Goal: Task Accomplishment & Management: Complete application form

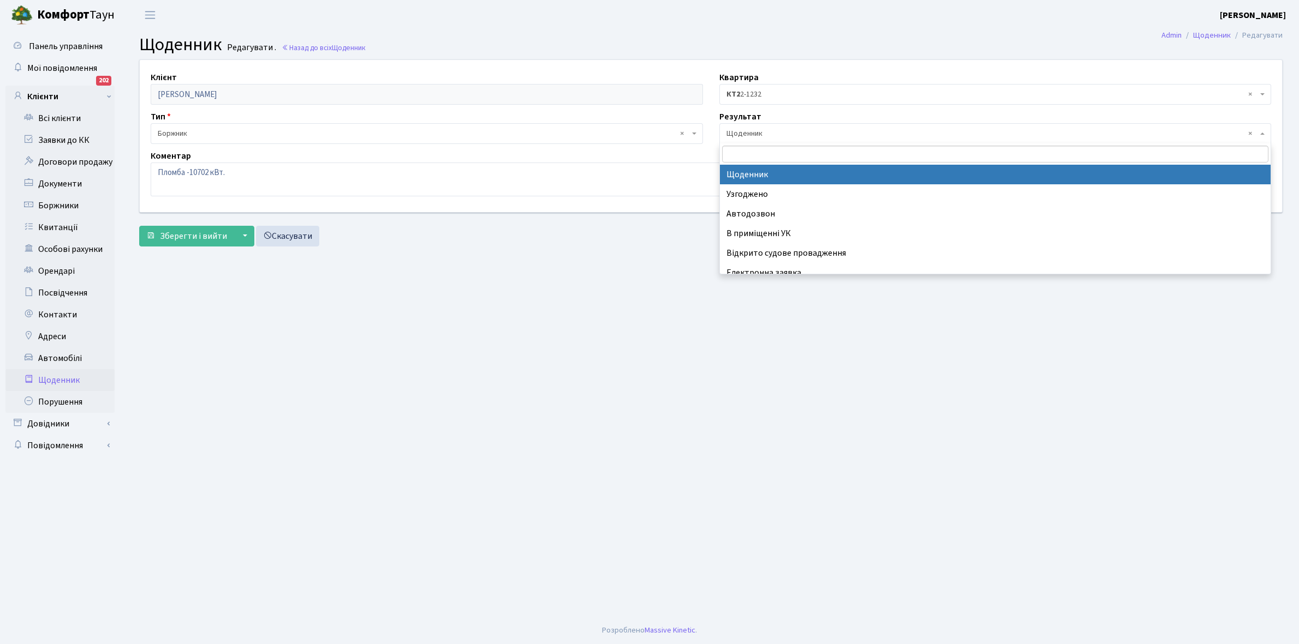
click at [792, 129] on span "× Щоденник" at bounding box center [991, 133] width 531 height 11
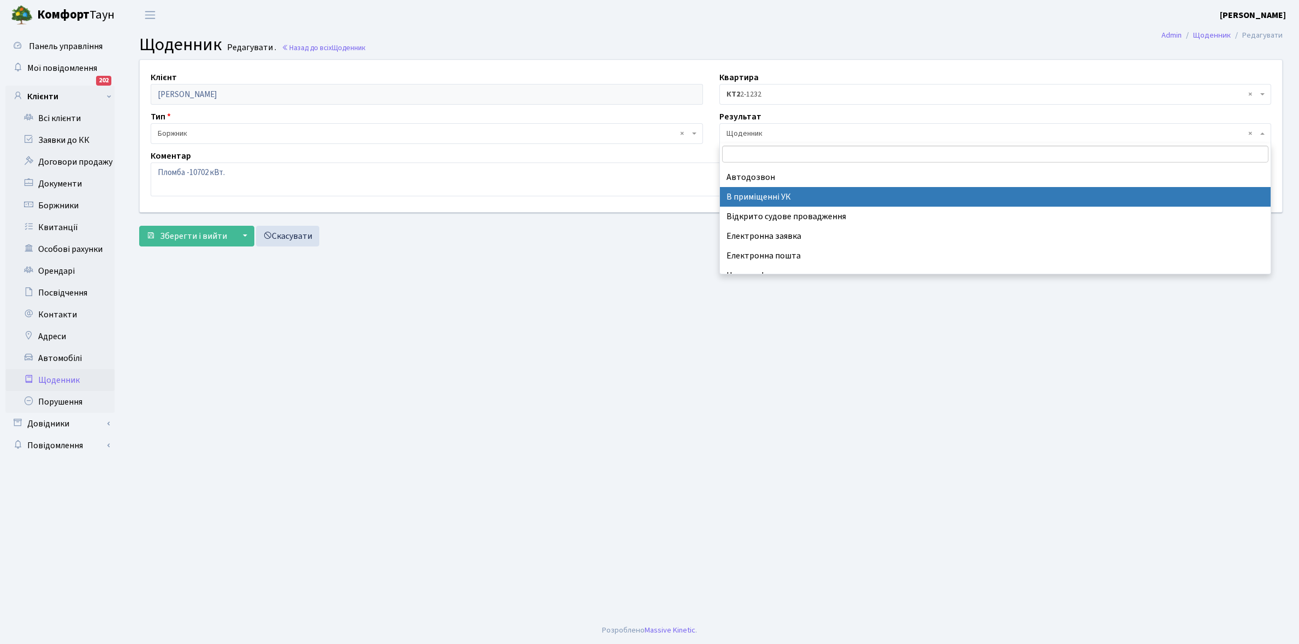
scroll to position [67, 0]
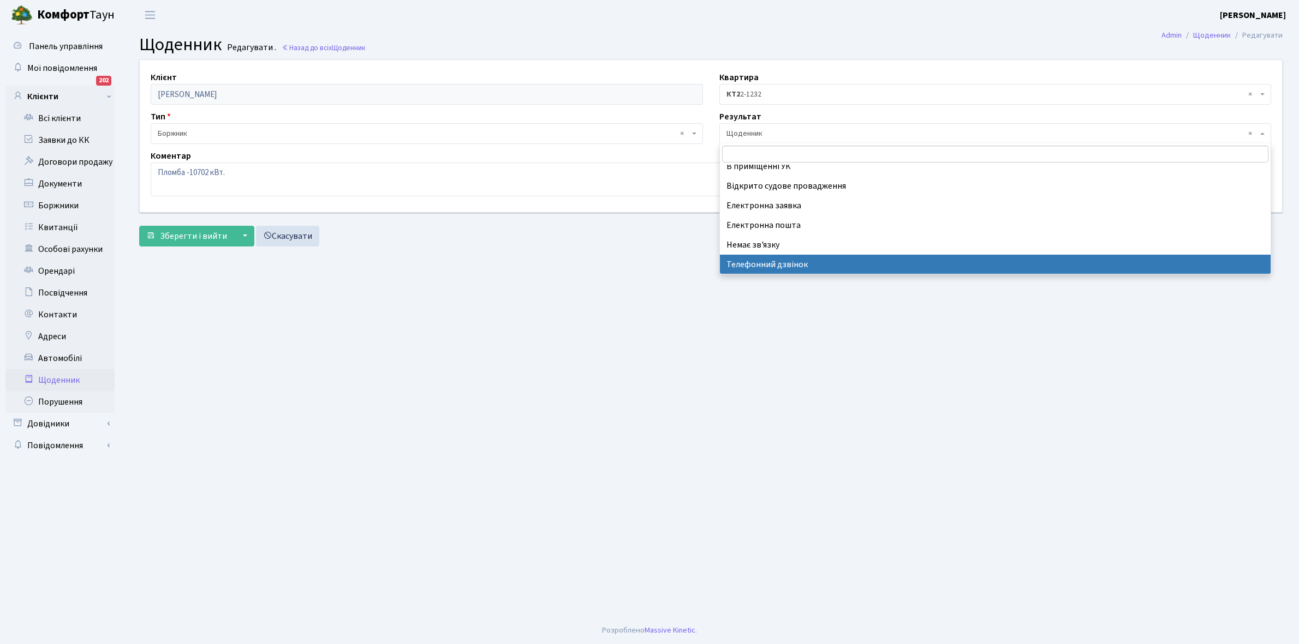
select select "196"
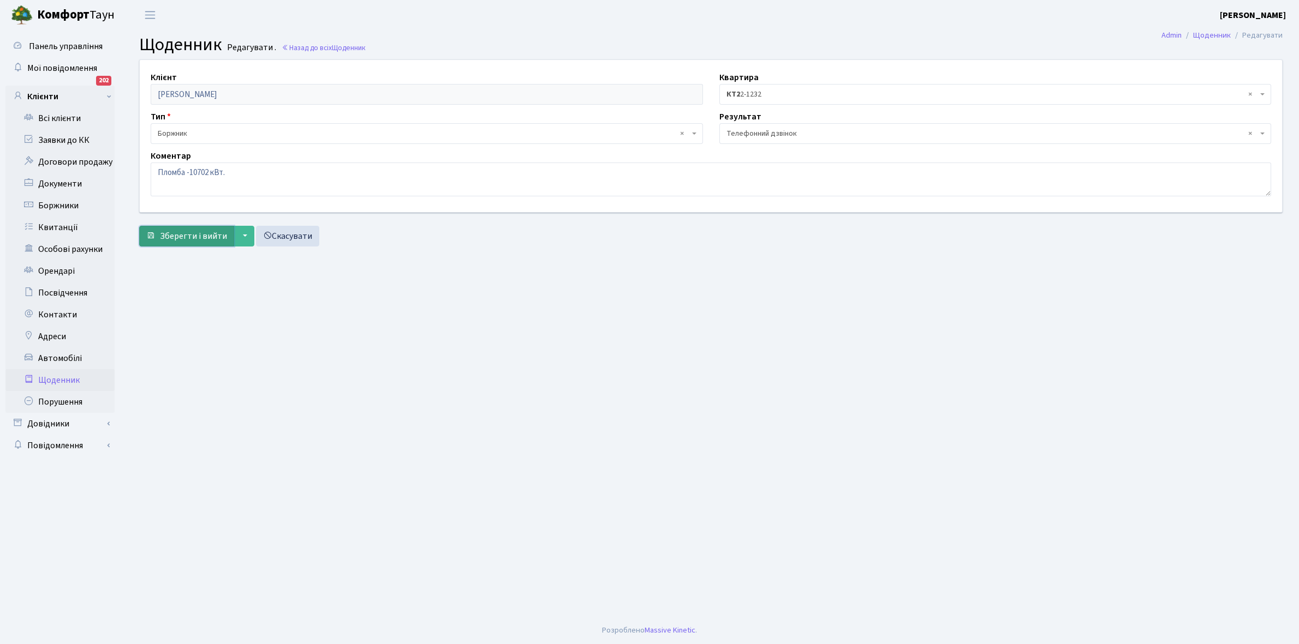
click at [206, 241] on span "Зберегти і вийти" at bounding box center [193, 236] width 67 height 12
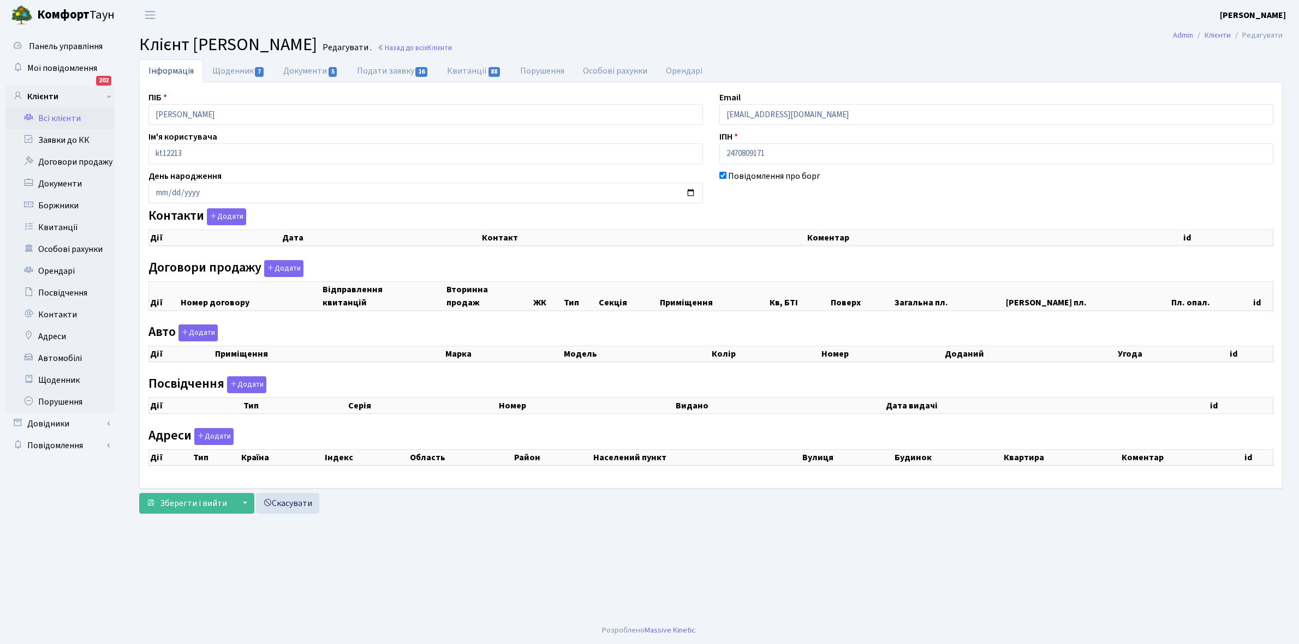
checkbox input "true"
select select "25"
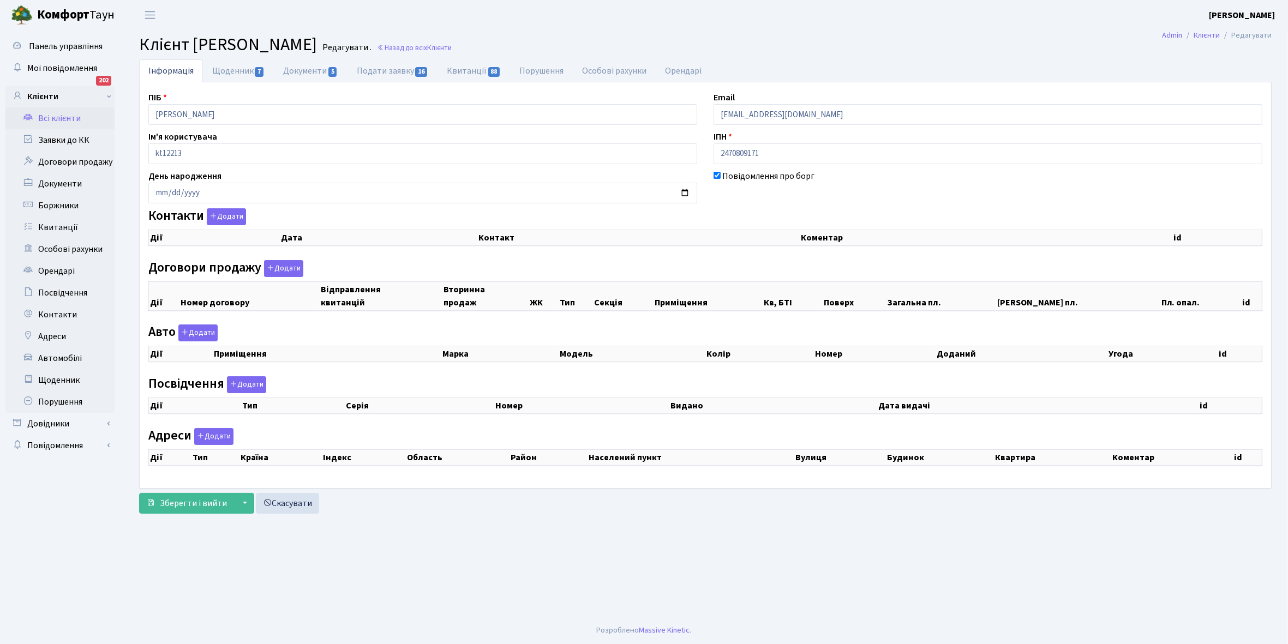
select select "25"
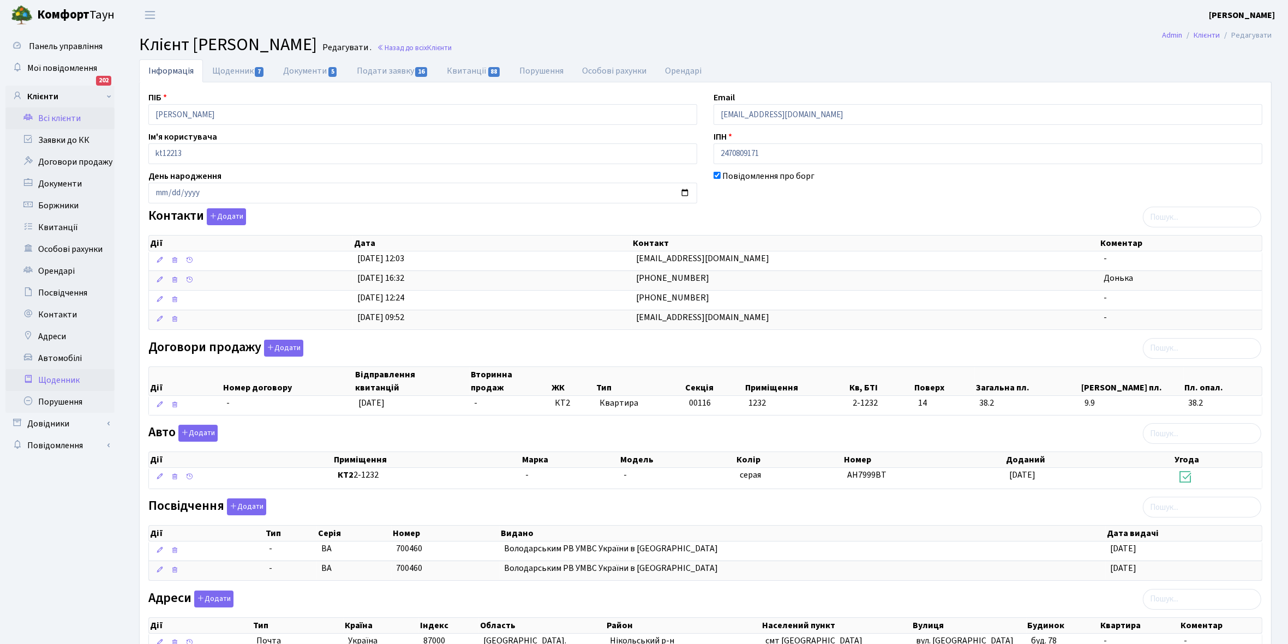
click at [59, 382] on link "Щоденник" at bounding box center [59, 380] width 109 height 22
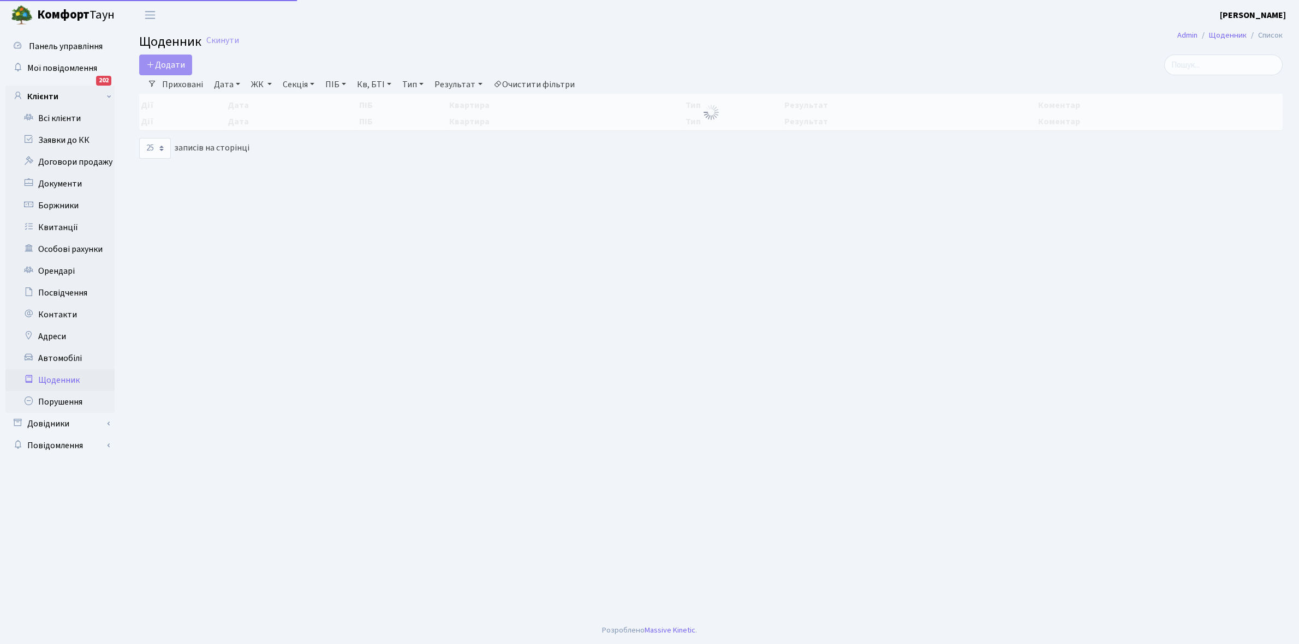
select select "25"
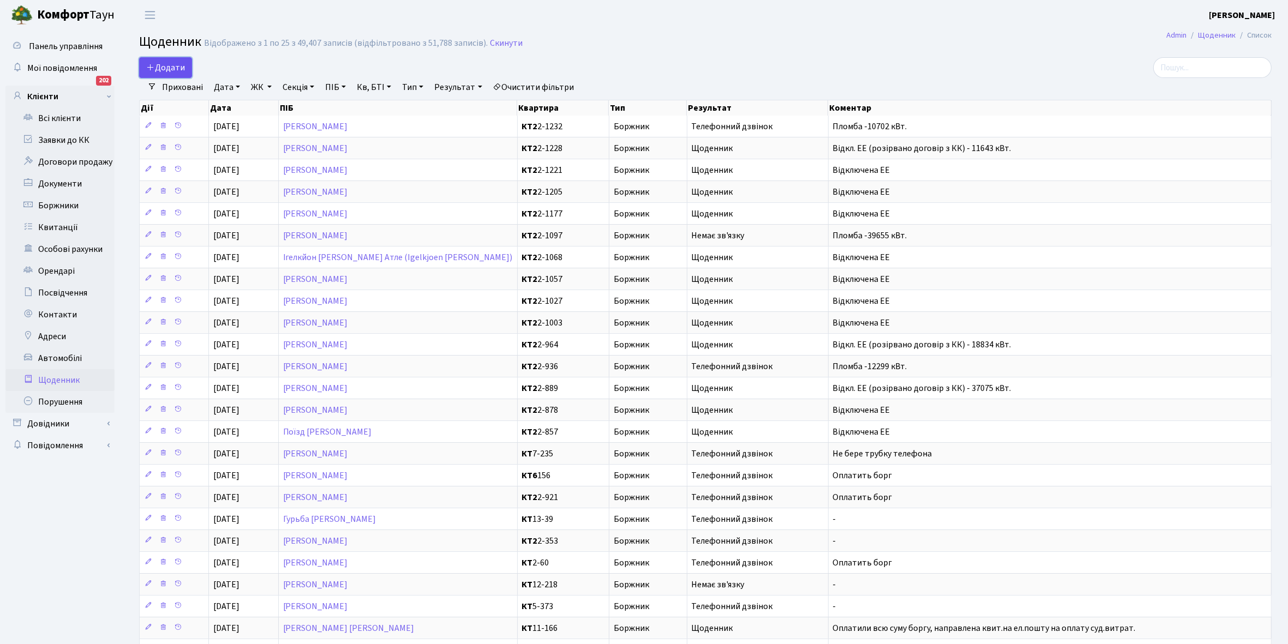
click at [181, 68] on span "Додати" at bounding box center [165, 68] width 39 height 12
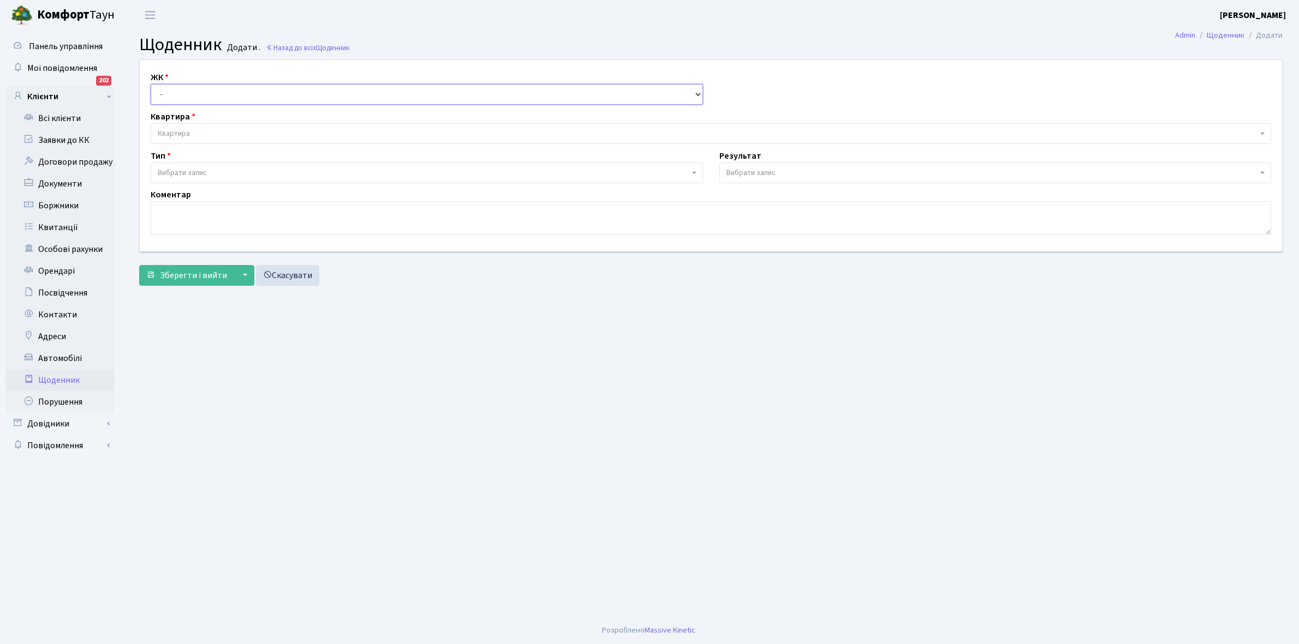
click at [176, 91] on select "- КТ, вул. Регенераторна, 4 КТ2, просп. Соборності, 17 КТ3, вул. Березнева, 16 …" at bounding box center [427, 94] width 552 height 21
select select "295"
click at [151, 84] on select "- КТ, вул. Регенераторна, 4 КТ2, просп. [STREET_ADDRESS] [STREET_ADDRESS] [PERS…" at bounding box center [427, 94] width 552 height 21
select select
click at [195, 129] on span "Квартира" at bounding box center [708, 133] width 1100 height 11
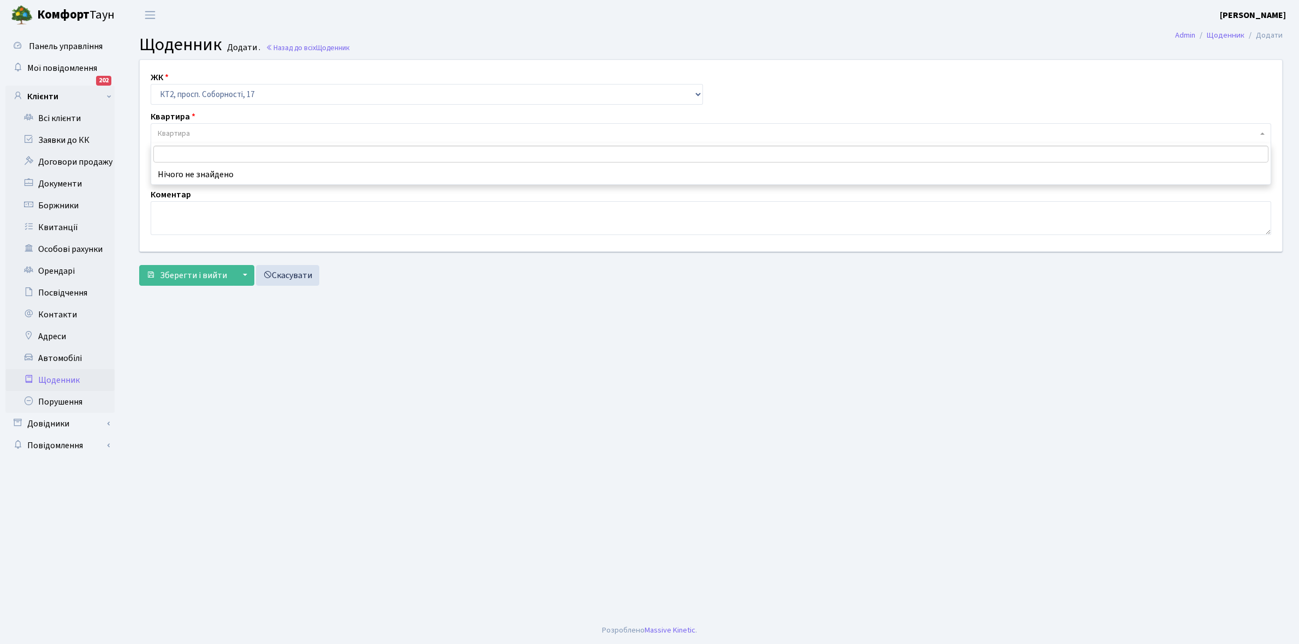
click at [192, 154] on input "search" at bounding box center [710, 154] width 1115 height 17
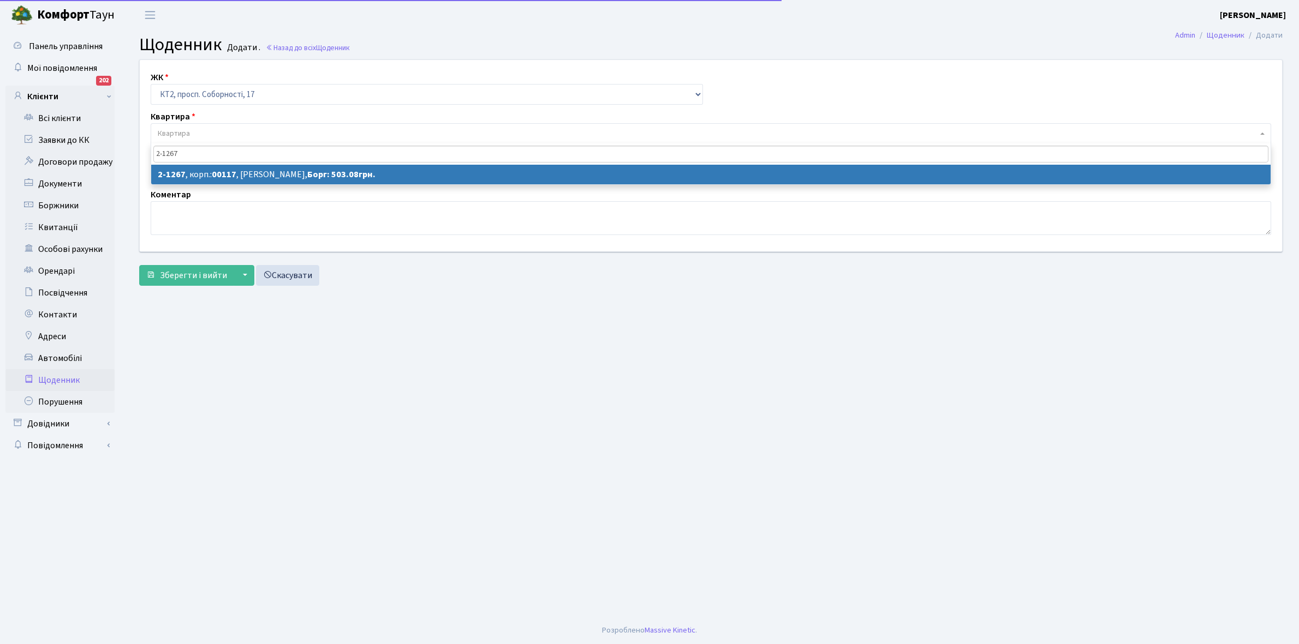
type input "2-1267"
select select "12882"
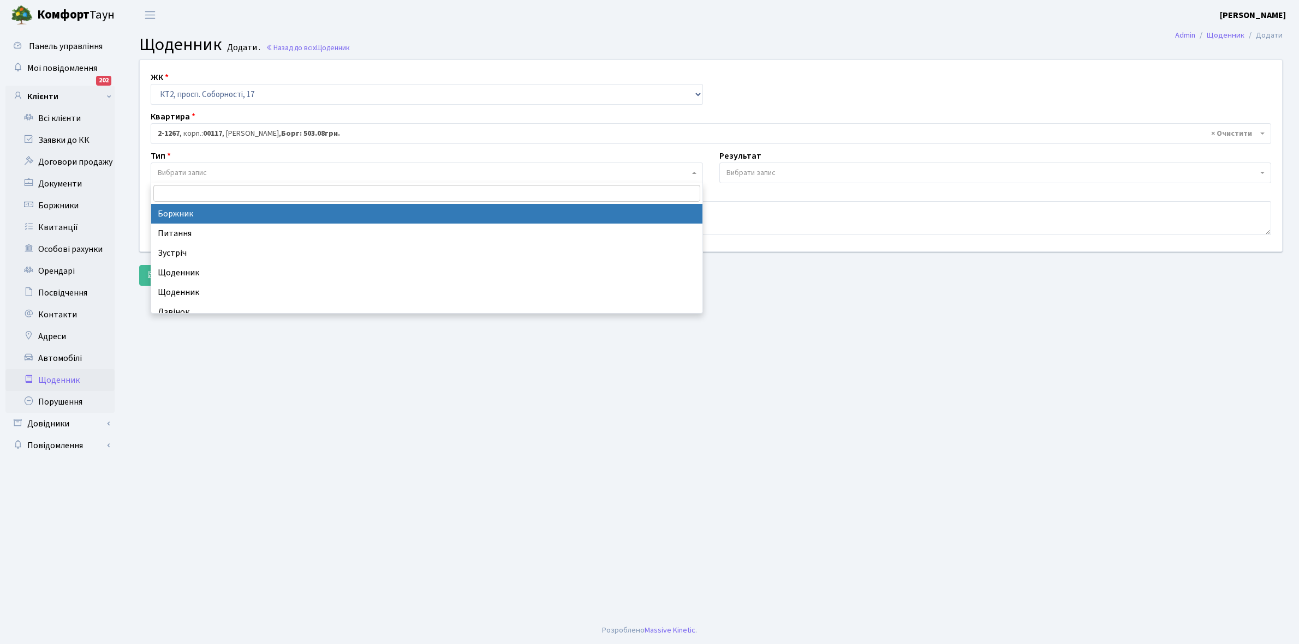
click at [216, 170] on span "Вибрати запис" at bounding box center [423, 173] width 531 height 11
select select "189"
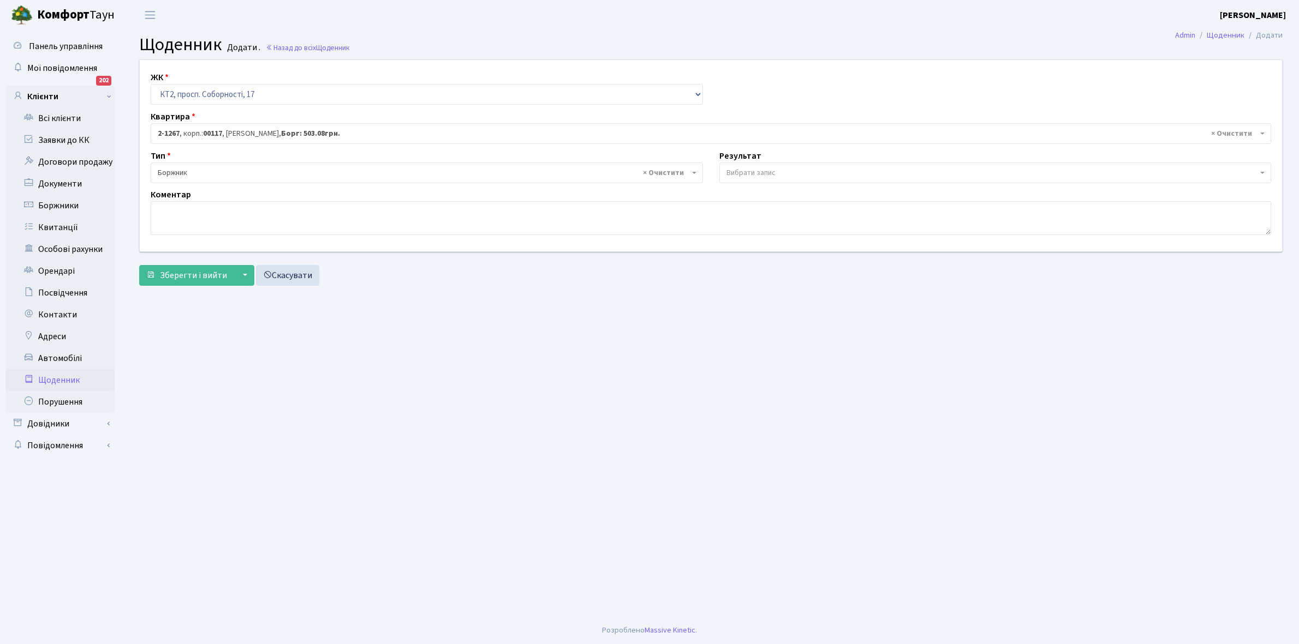
click at [751, 175] on span "Вибрати запис" at bounding box center [750, 173] width 49 height 11
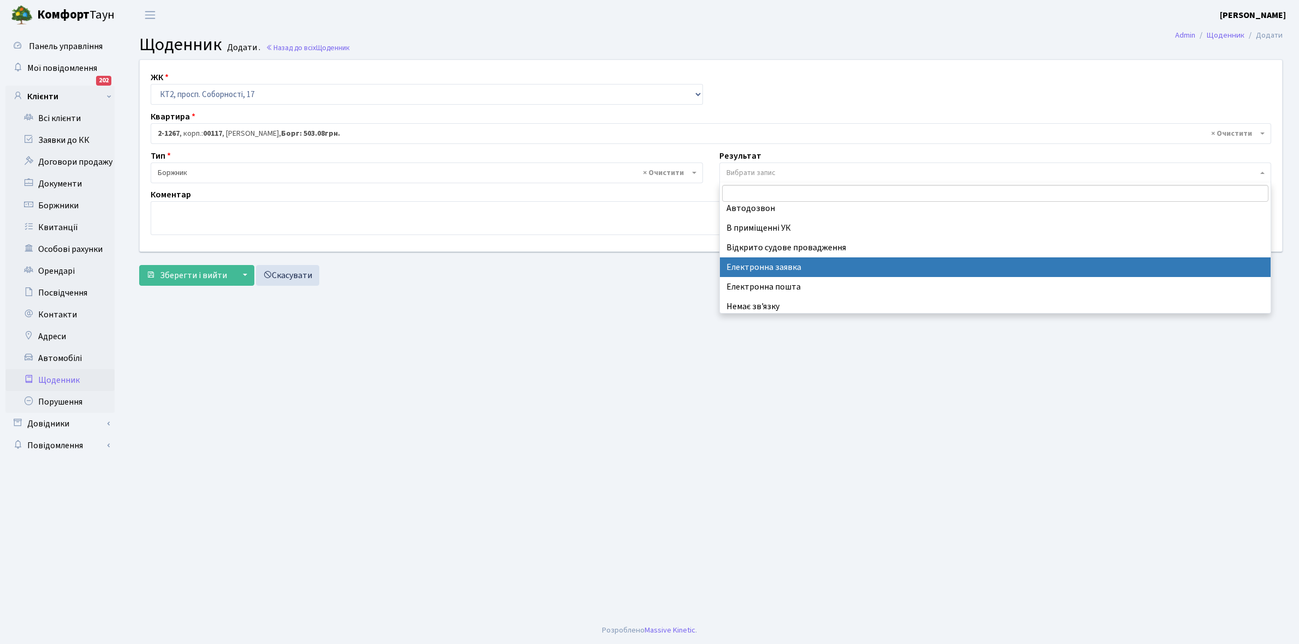
scroll to position [67, 0]
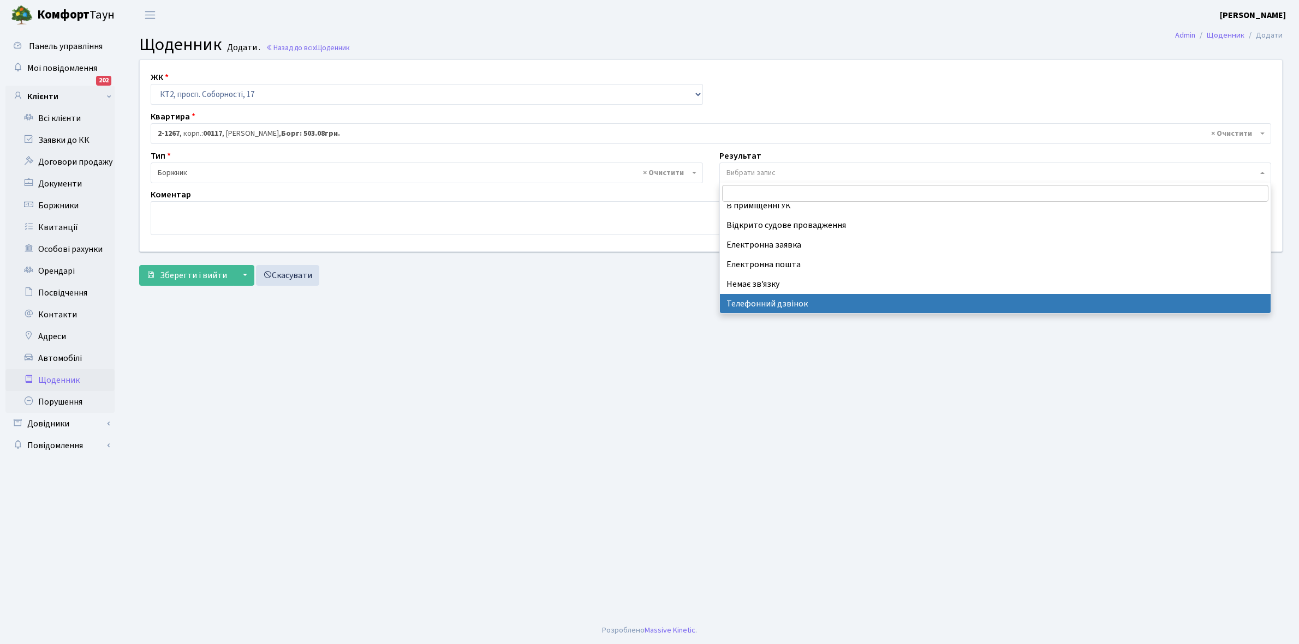
select select "196"
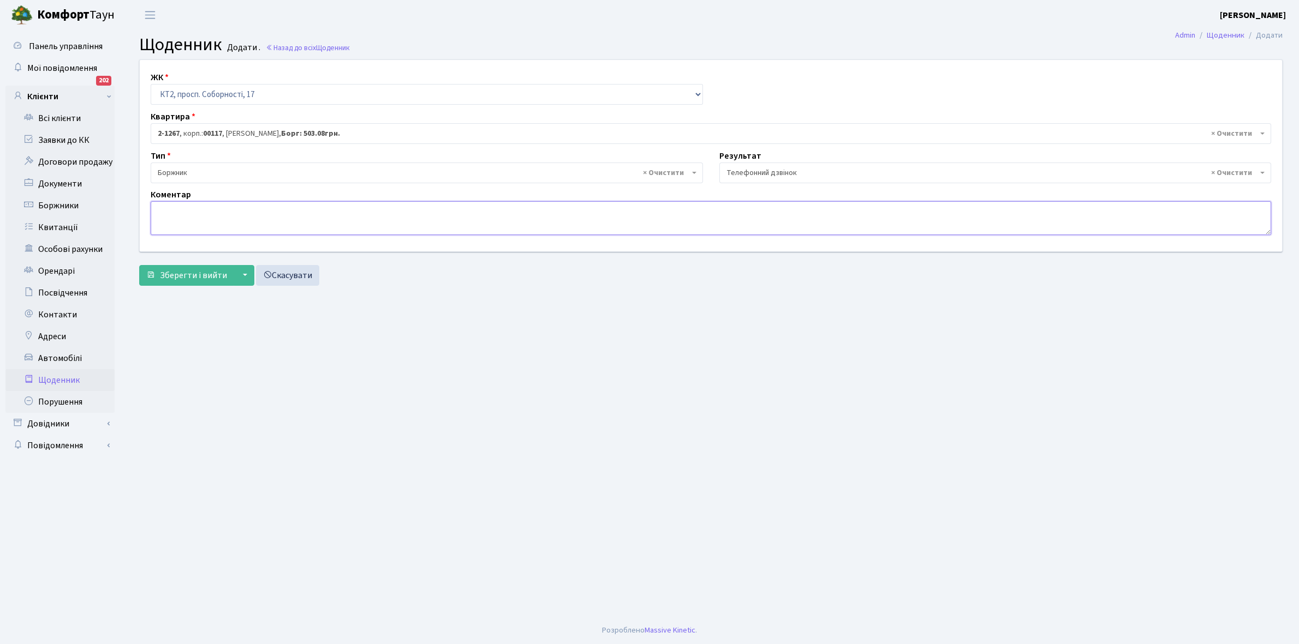
click at [172, 216] on textarea at bounding box center [711, 218] width 1120 height 34
type textarea "Пломба- 10542 кВт."
click at [195, 274] on span "Зберегти і вийти" at bounding box center [193, 276] width 67 height 12
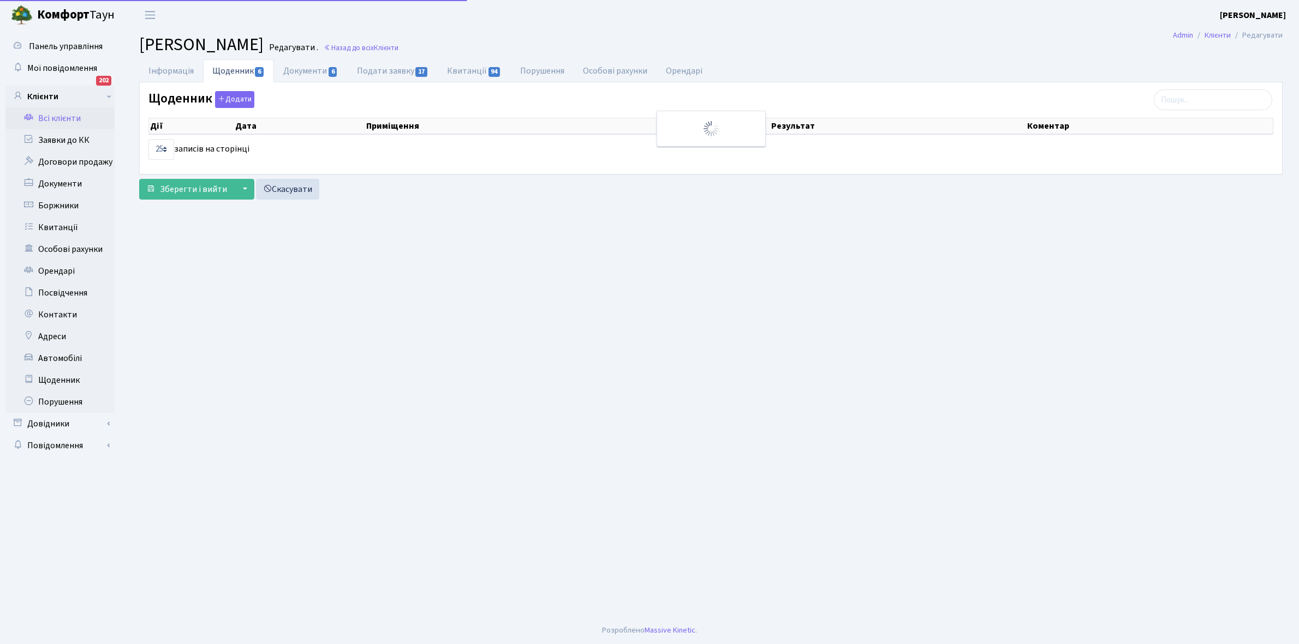
select select "25"
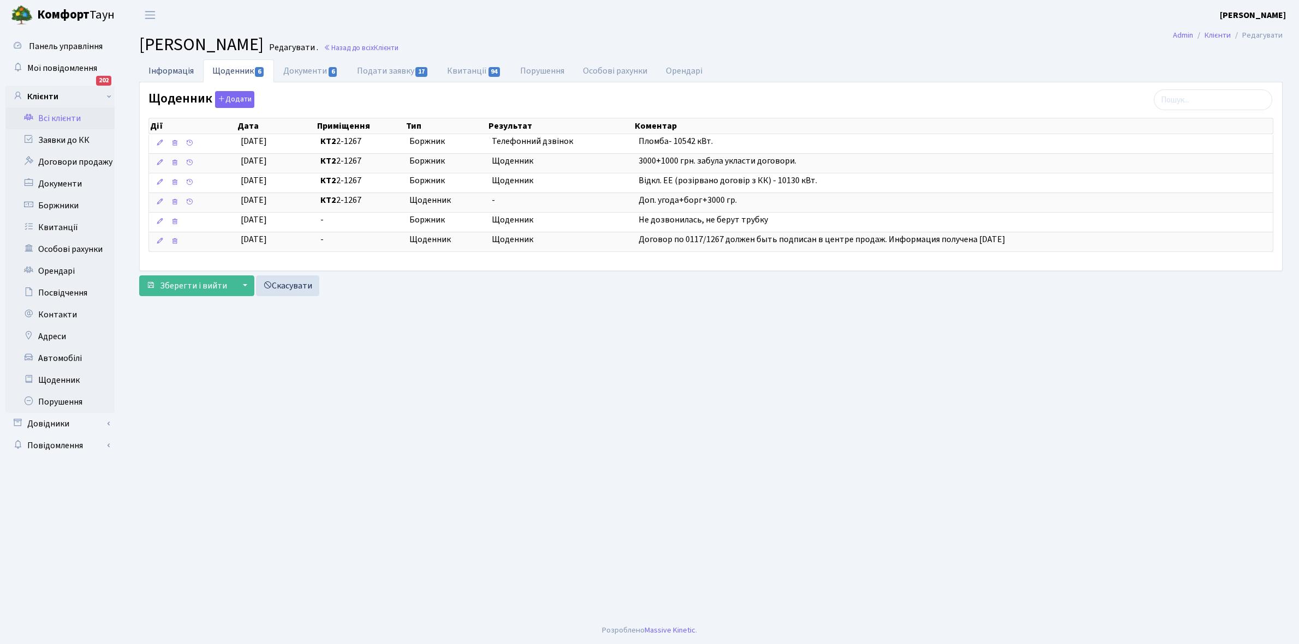
click at [170, 68] on link "Інформація" at bounding box center [171, 70] width 64 height 22
select select "25"
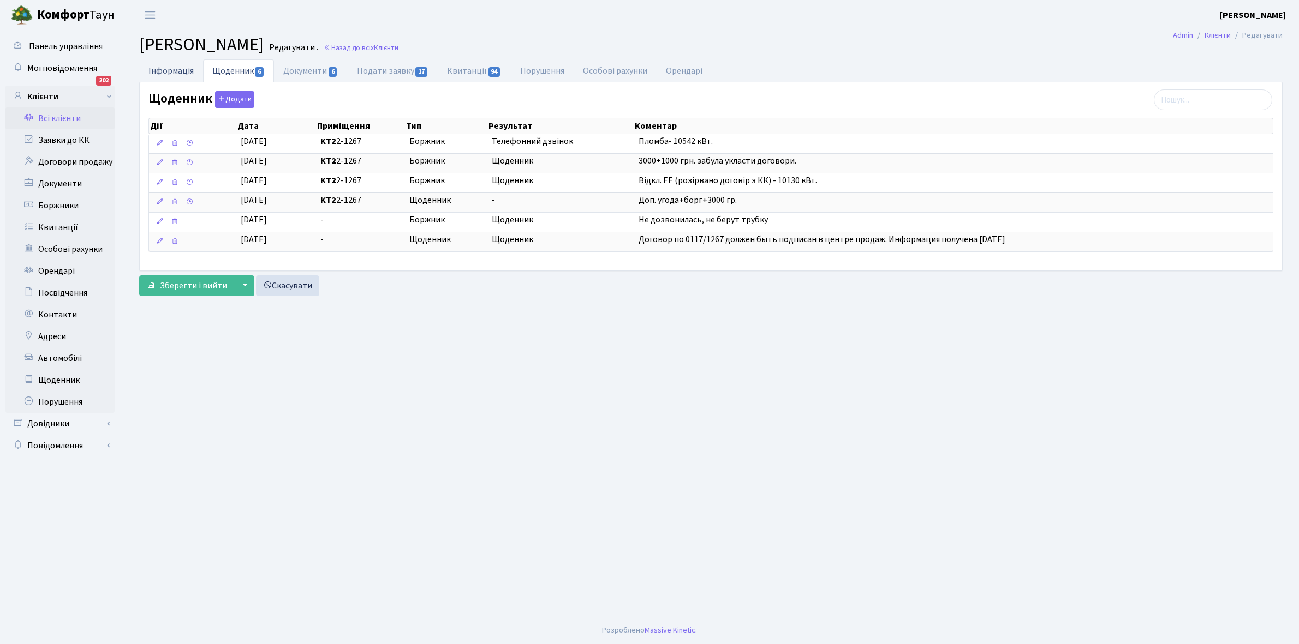
select select "25"
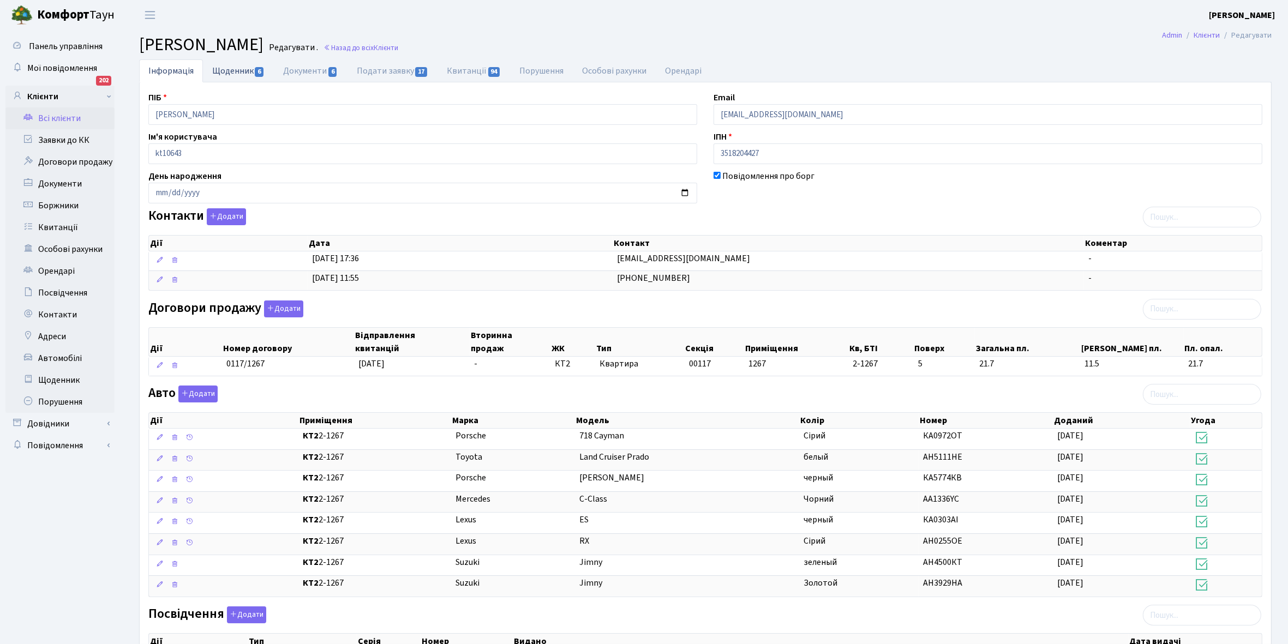
click at [225, 75] on link "Щоденник 6" at bounding box center [238, 70] width 71 height 22
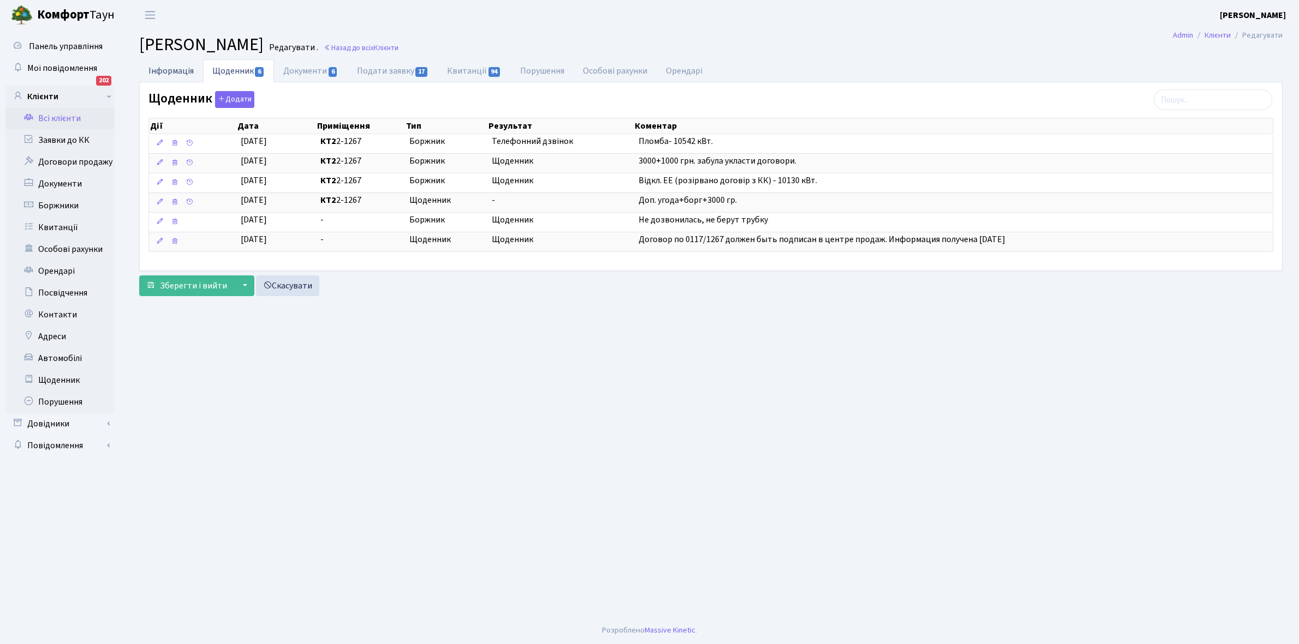
click at [164, 66] on link "Інформація" at bounding box center [171, 70] width 64 height 22
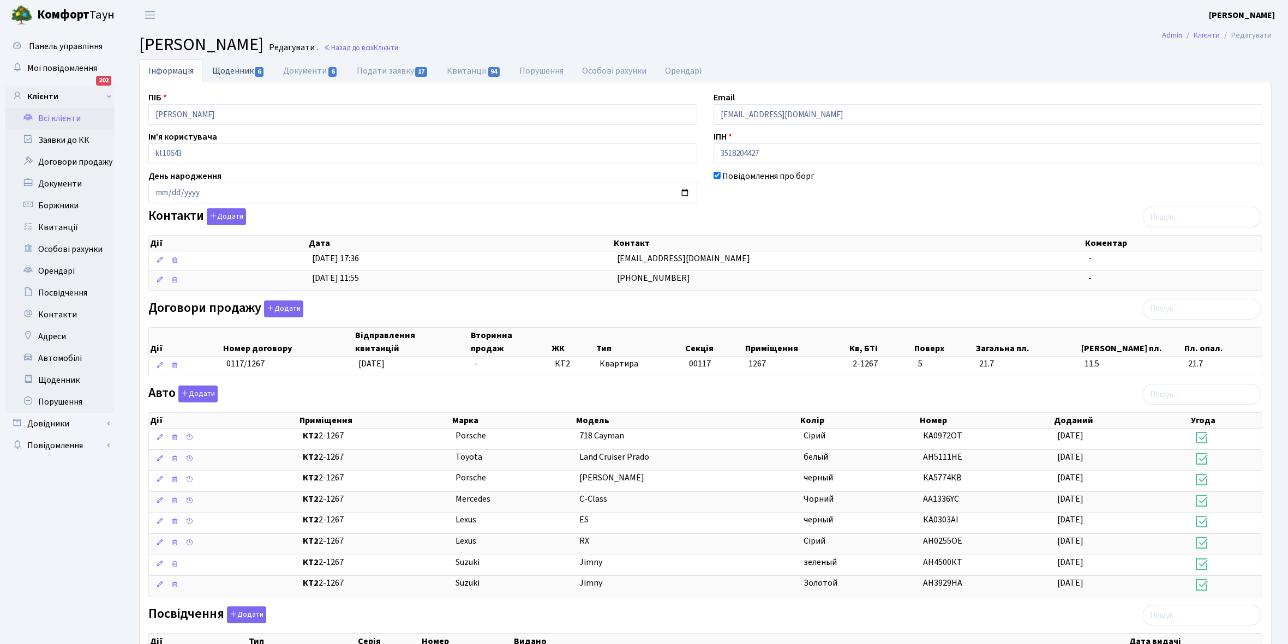
click at [223, 71] on link "Щоденник 6" at bounding box center [238, 70] width 71 height 22
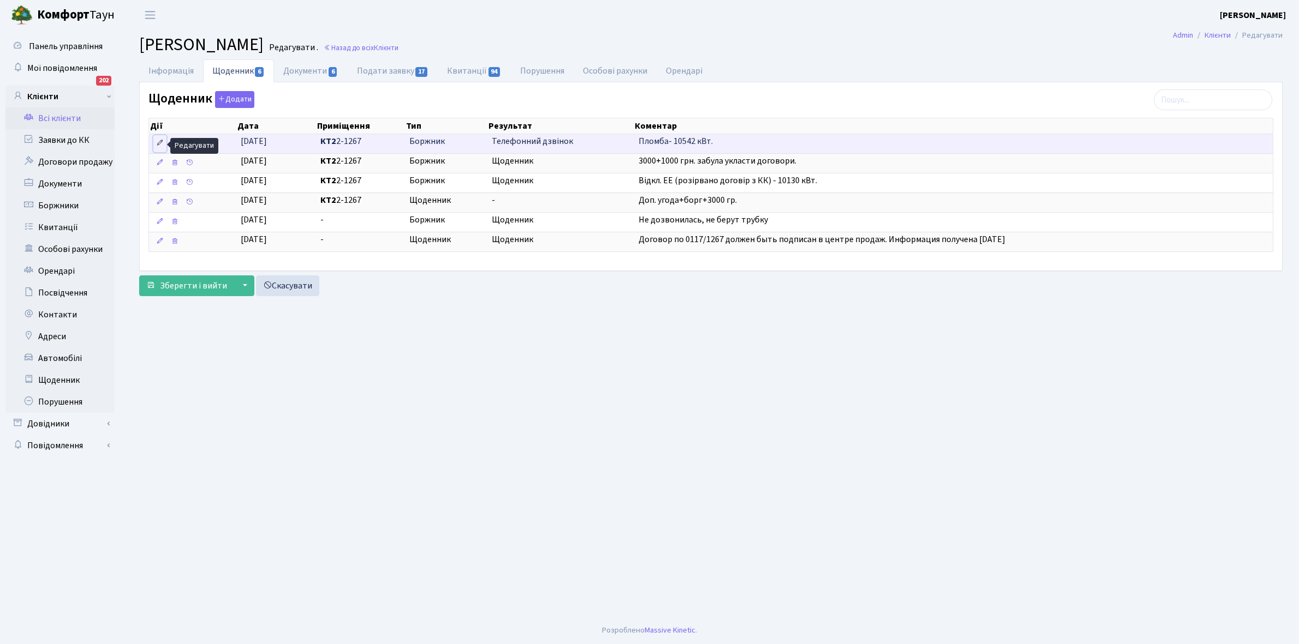
click at [161, 145] on icon at bounding box center [160, 143] width 8 height 8
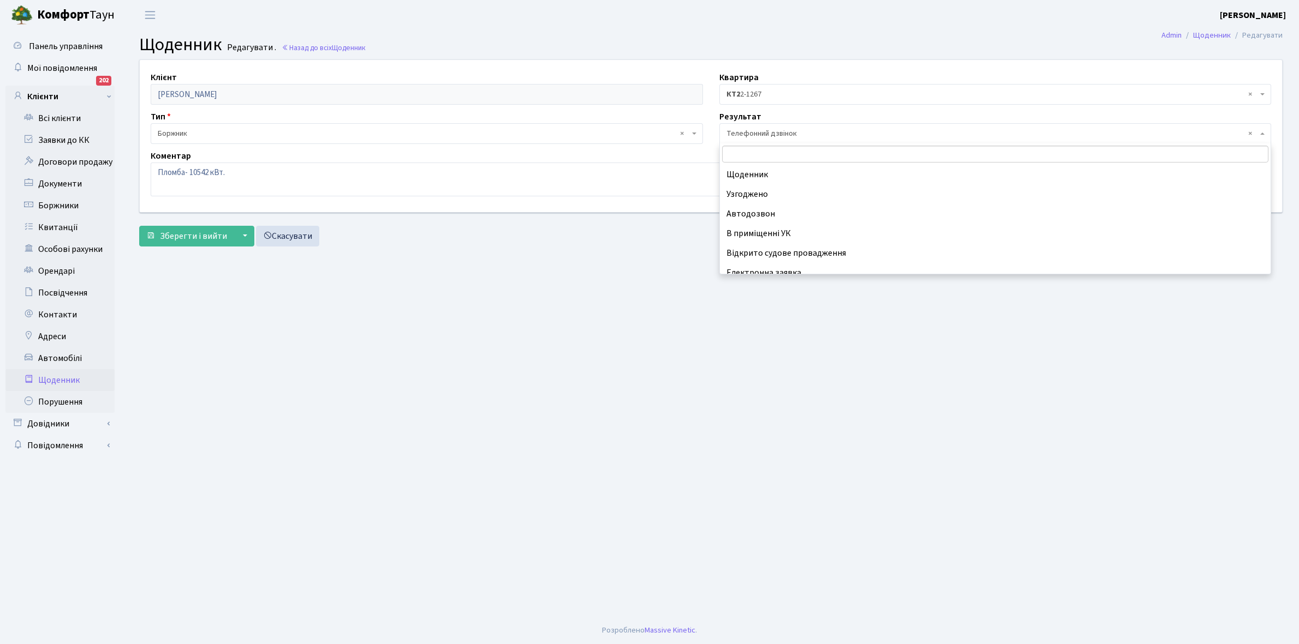
click at [786, 134] on span "× Телефонний дзвінок" at bounding box center [991, 133] width 531 height 11
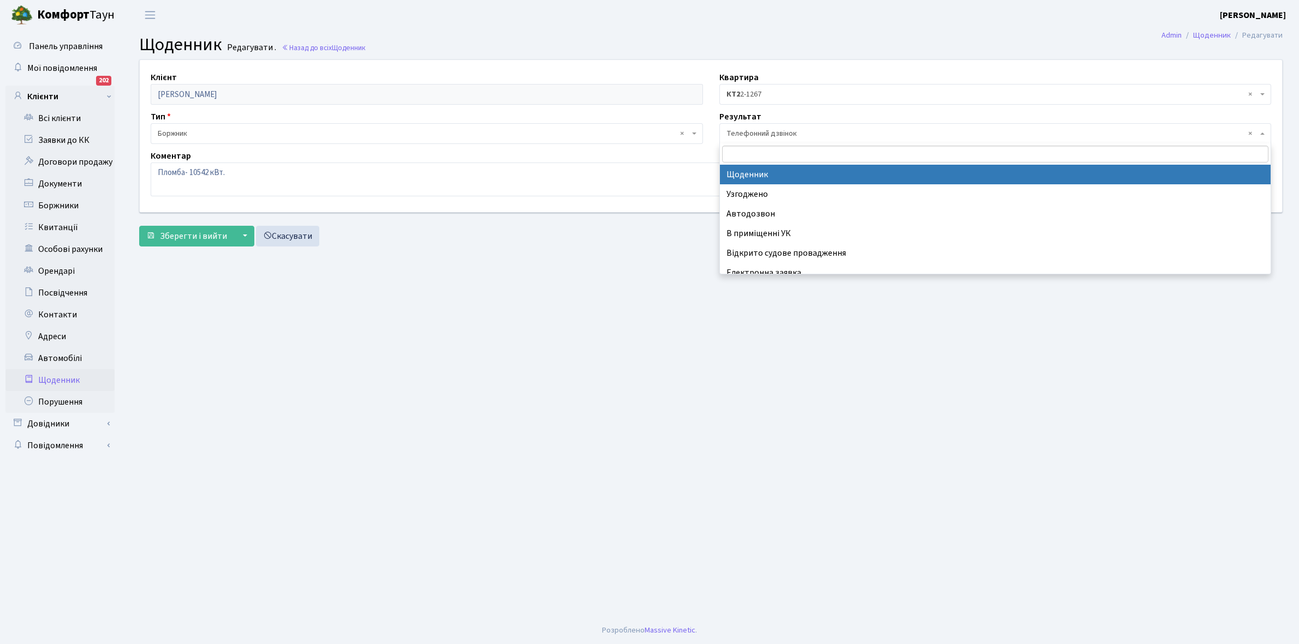
select select "14"
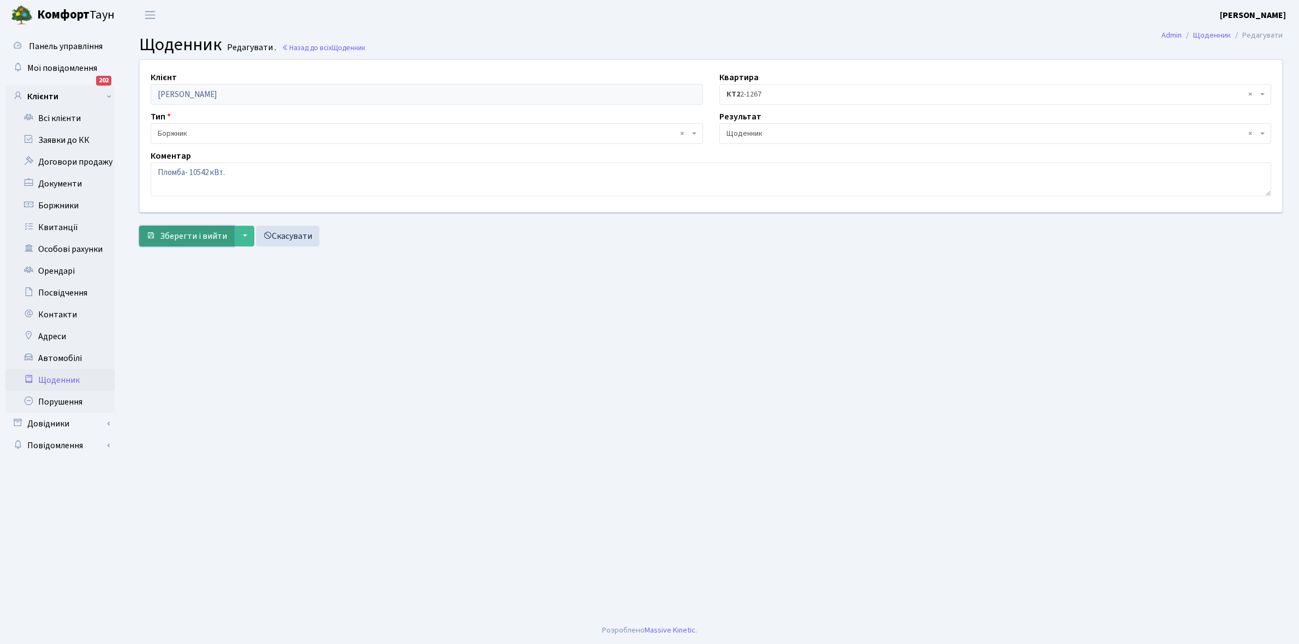
click at [178, 232] on span "Зберегти і вийти" at bounding box center [193, 236] width 67 height 12
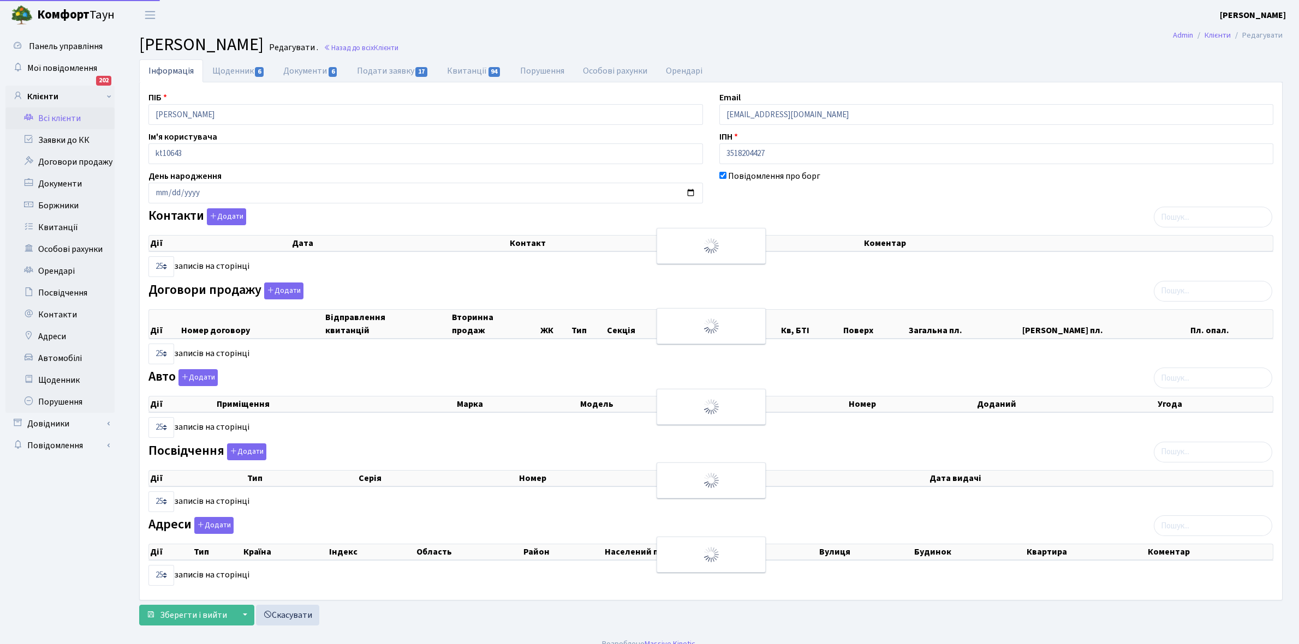
select select "25"
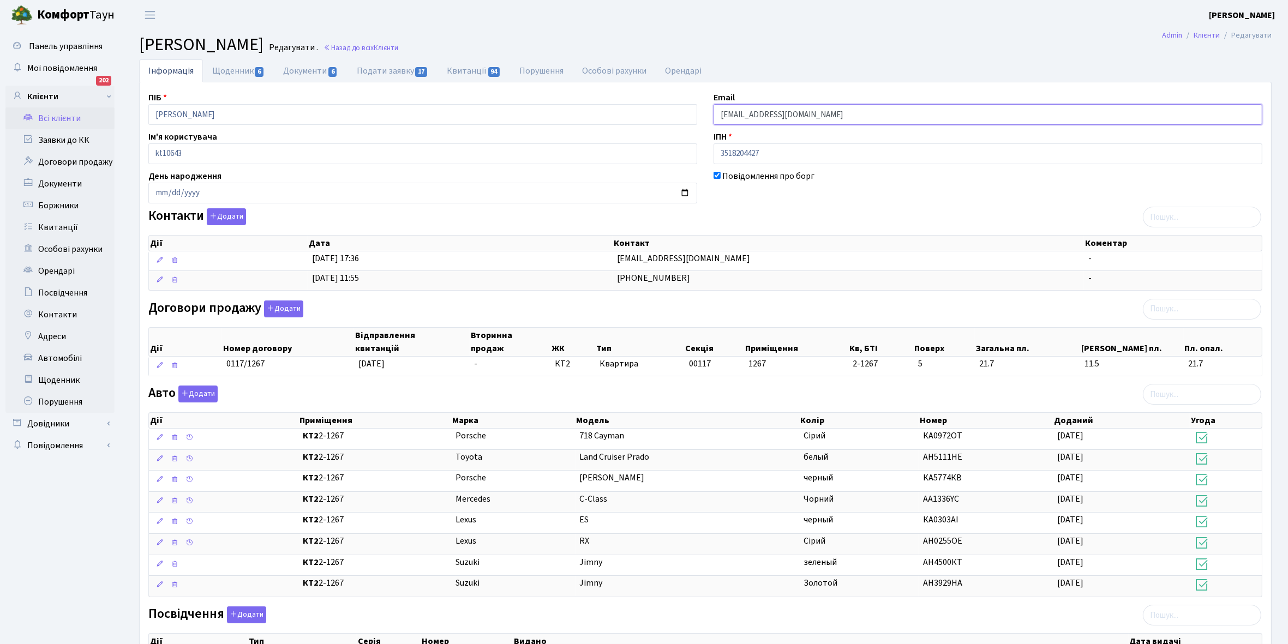
drag, startPoint x: 720, startPoint y: 111, endPoint x: 865, endPoint y: 113, distance: 145.2
click at [865, 113] on input "salonplitki2020@gmail.com" at bounding box center [988, 114] width 549 height 21
click at [229, 71] on link "Щоденник 6" at bounding box center [238, 70] width 71 height 22
select select "25"
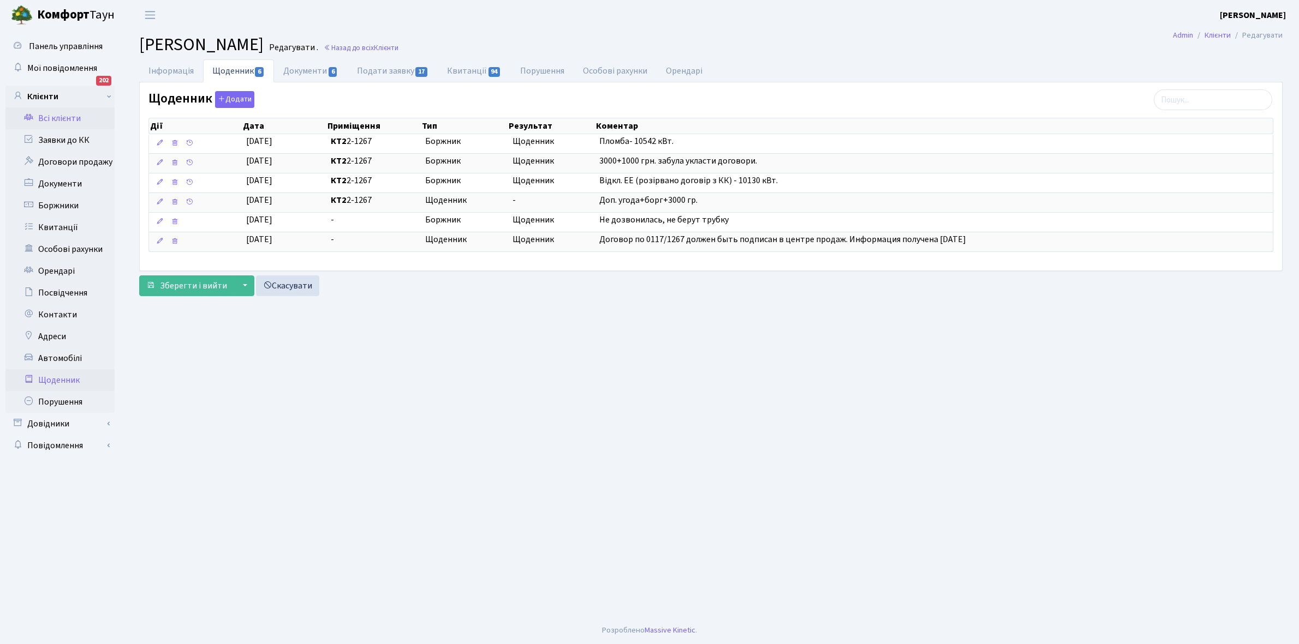
click at [59, 382] on link "Щоденник" at bounding box center [59, 380] width 109 height 22
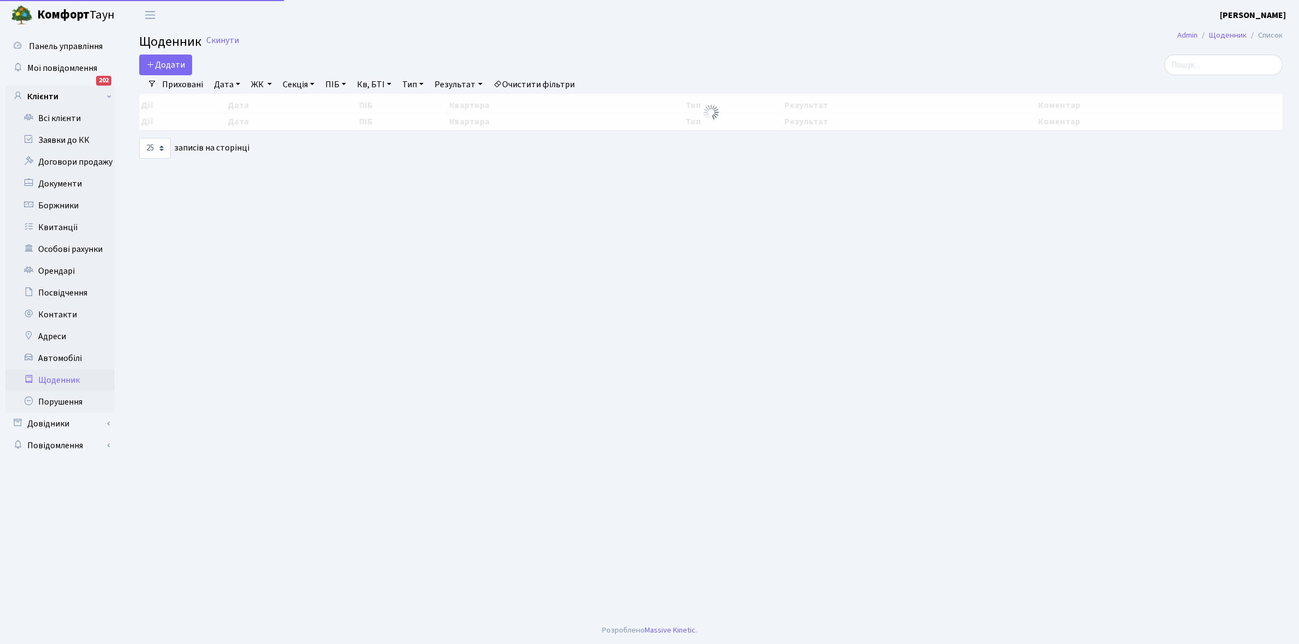
select select "25"
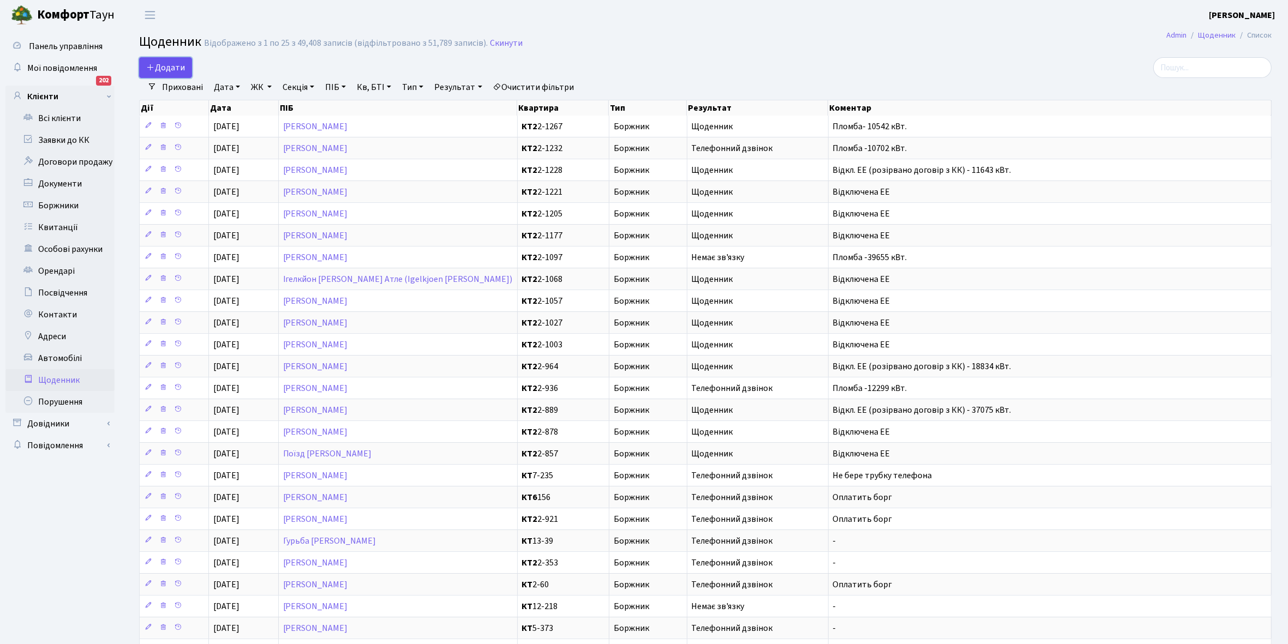
click at [156, 65] on span "Додати" at bounding box center [165, 68] width 39 height 12
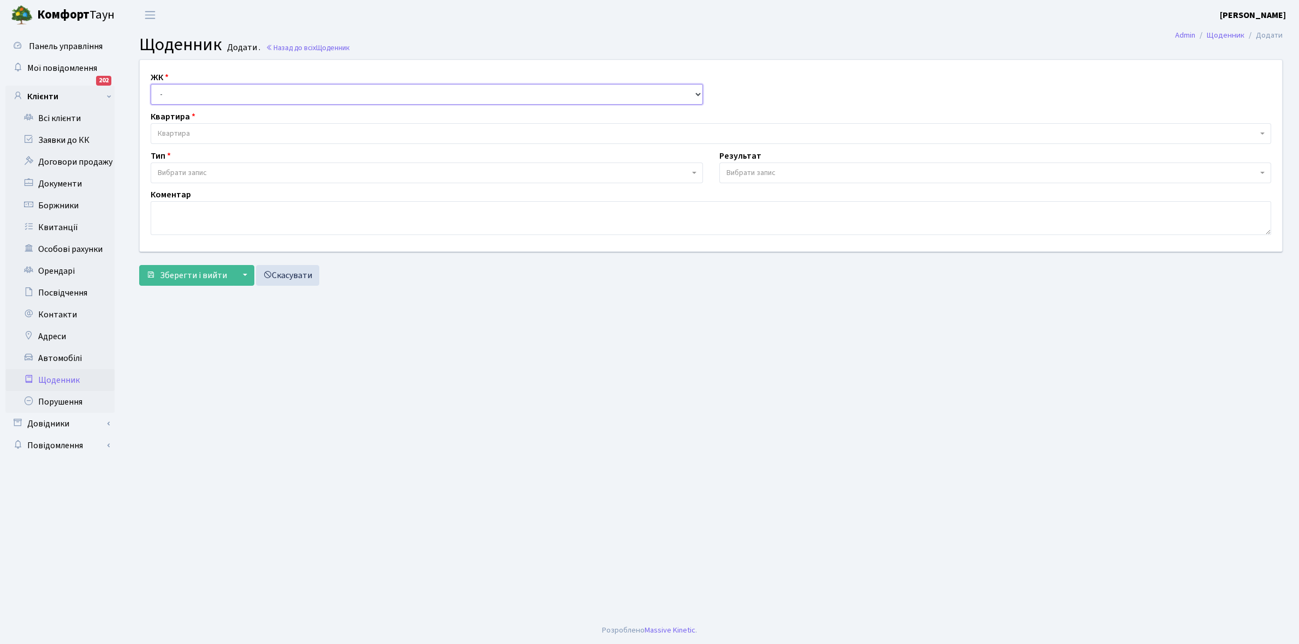
click at [182, 92] on select "- КТ, вул. Регенераторна, 4 КТ2, просп. [STREET_ADDRESS] [STREET_ADDRESS] [PERS…" at bounding box center [427, 94] width 552 height 21
select select "295"
click at [151, 84] on select "- КТ, вул. Регенераторна, 4 КТ2, просп. [STREET_ADDRESS] [STREET_ADDRESS] [PERS…" at bounding box center [427, 94] width 552 height 21
select select
click at [198, 131] on span "Квартира" at bounding box center [708, 133] width 1100 height 11
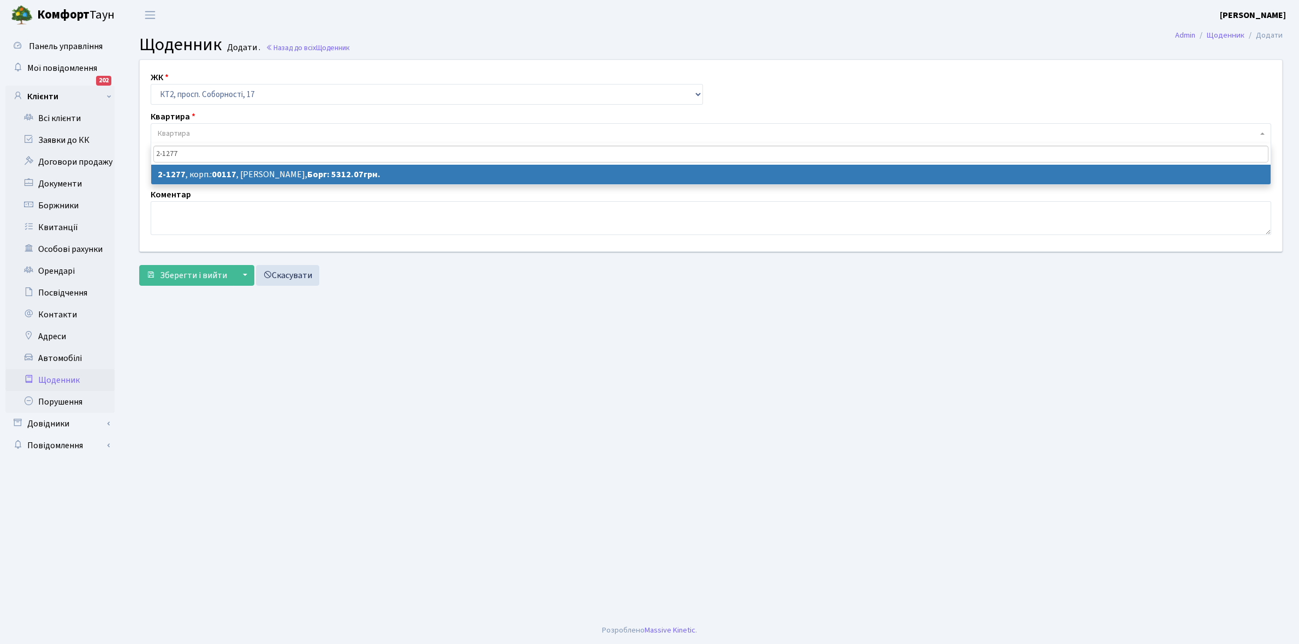
type input "2-1277"
select select "12892"
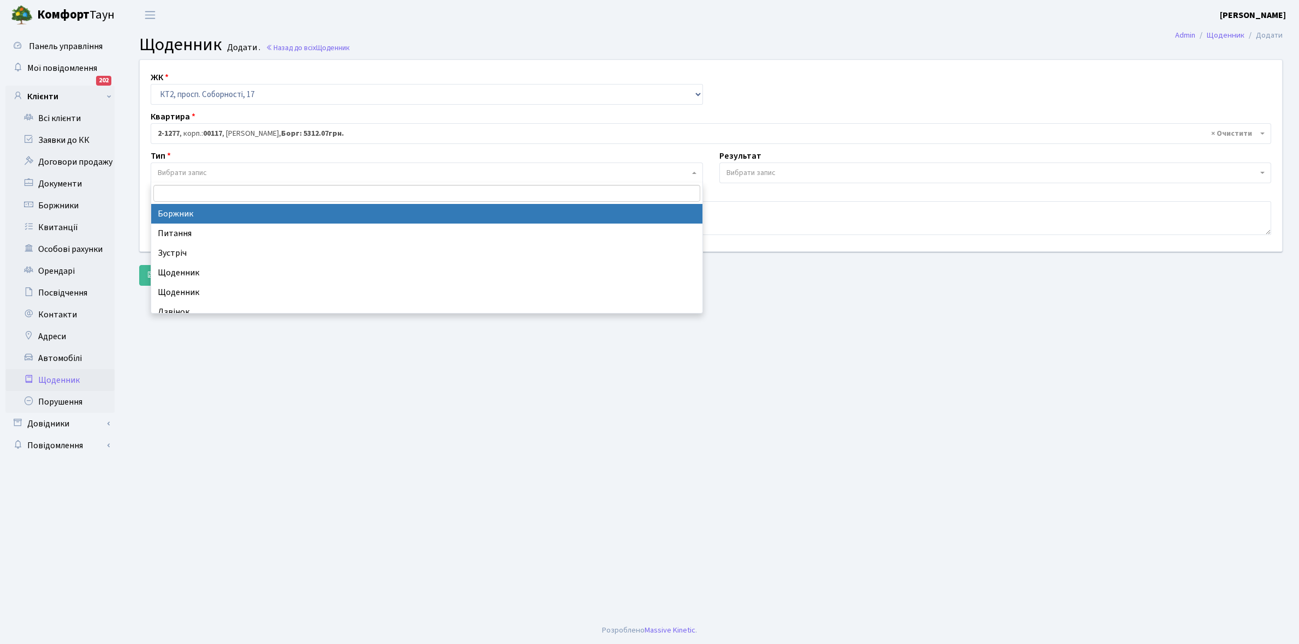
click at [227, 176] on span "Вибрати запис" at bounding box center [423, 173] width 531 height 11
select select "189"
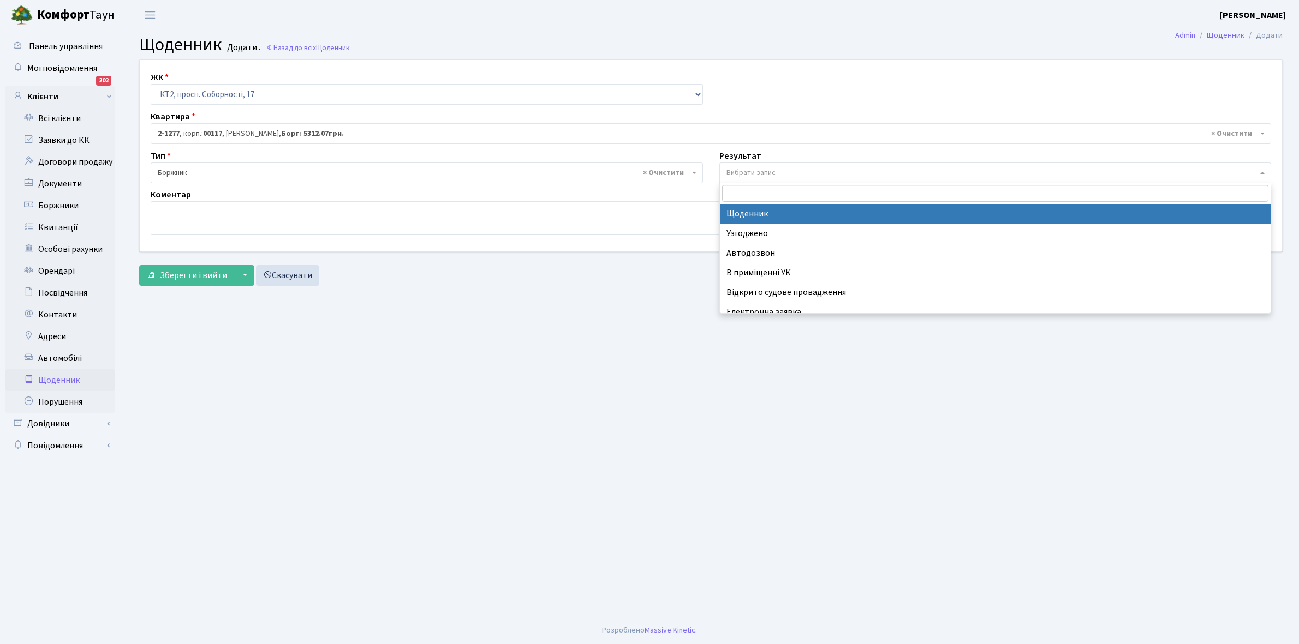
click at [760, 171] on span "Вибрати запис" at bounding box center [750, 173] width 49 height 11
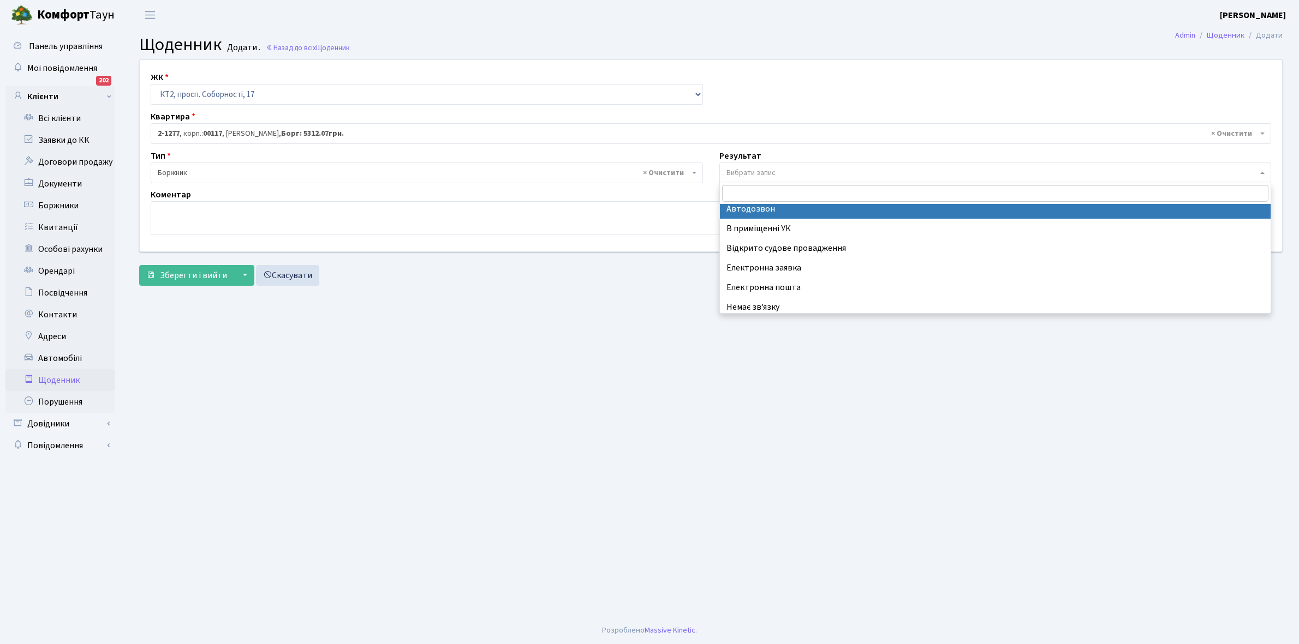
scroll to position [67, 0]
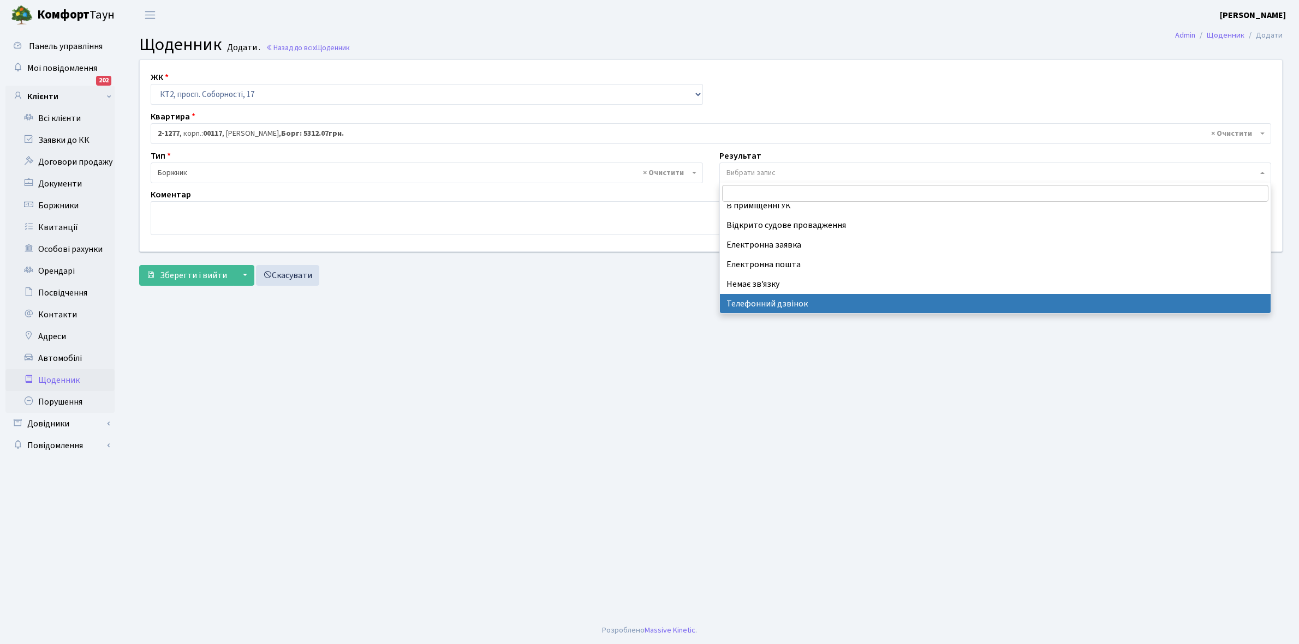
select select "196"
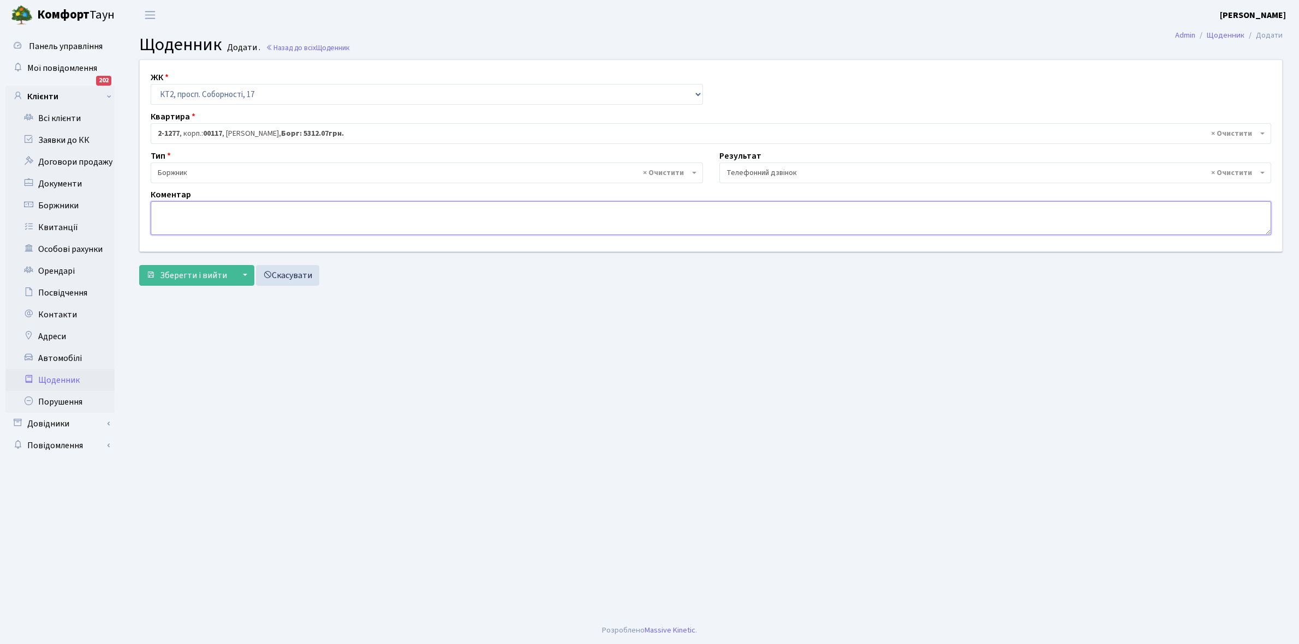
click at [171, 213] on textarea at bounding box center [711, 218] width 1120 height 34
type textarea "Пломба -6119 кВт."
click at [193, 276] on span "Зберегти і вийти" at bounding box center [193, 276] width 67 height 12
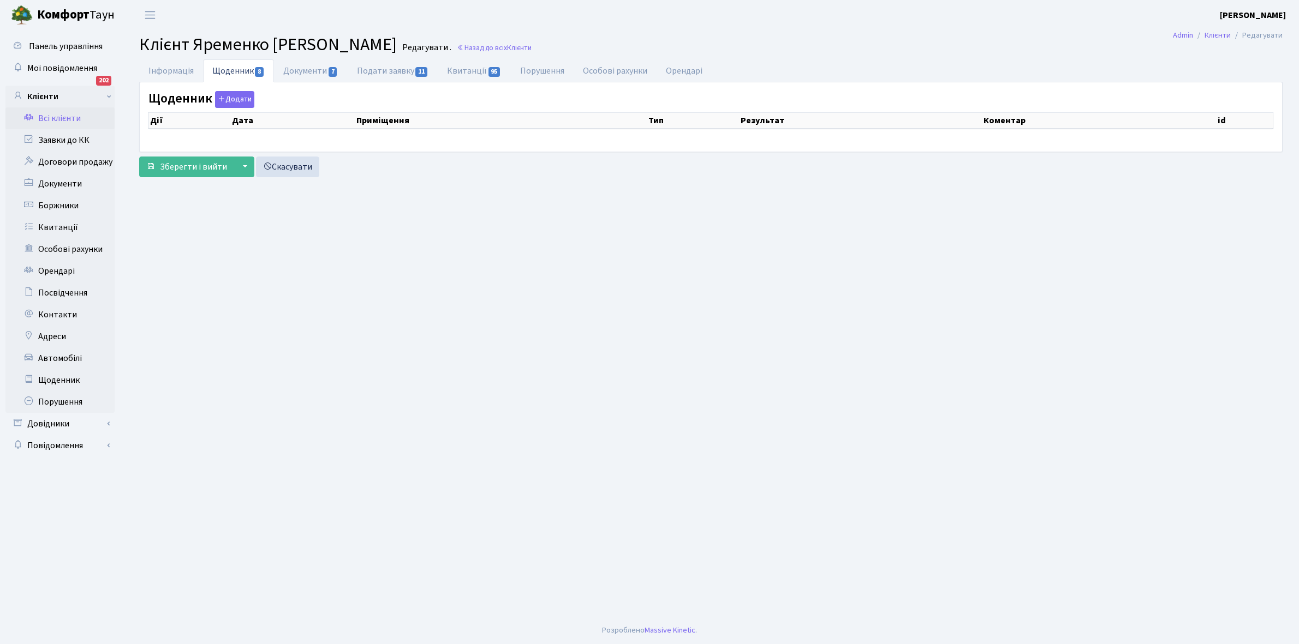
select select "25"
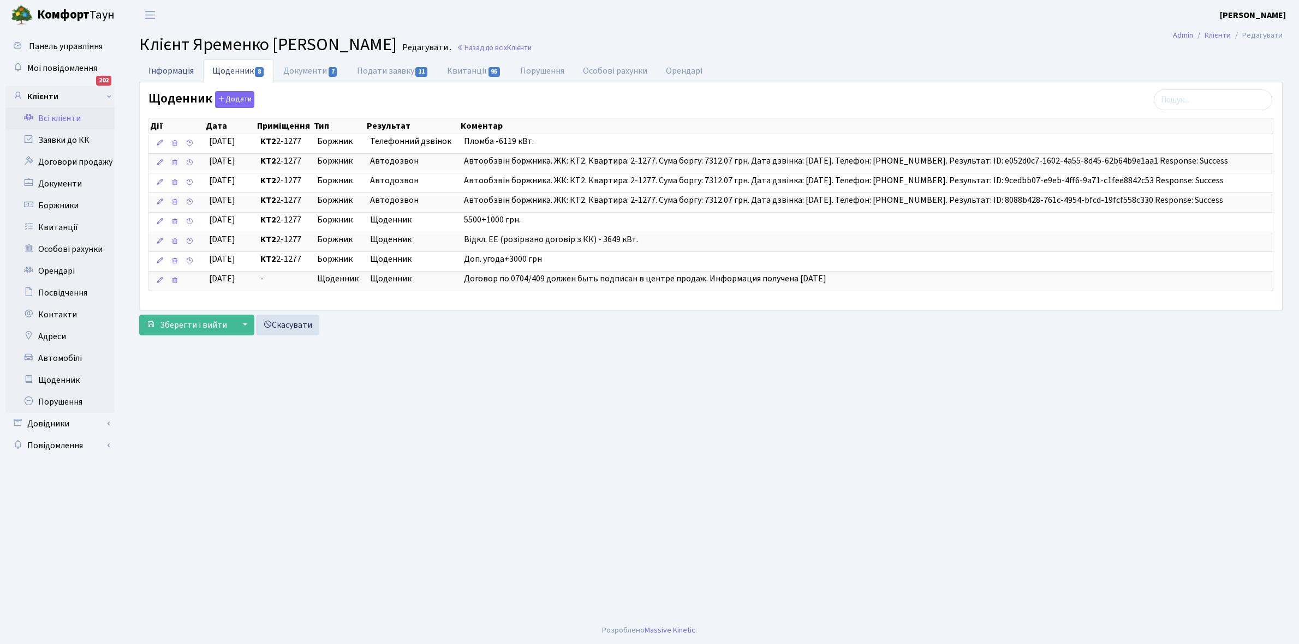
click at [165, 69] on link "Інформація" at bounding box center [171, 70] width 64 height 22
select select "25"
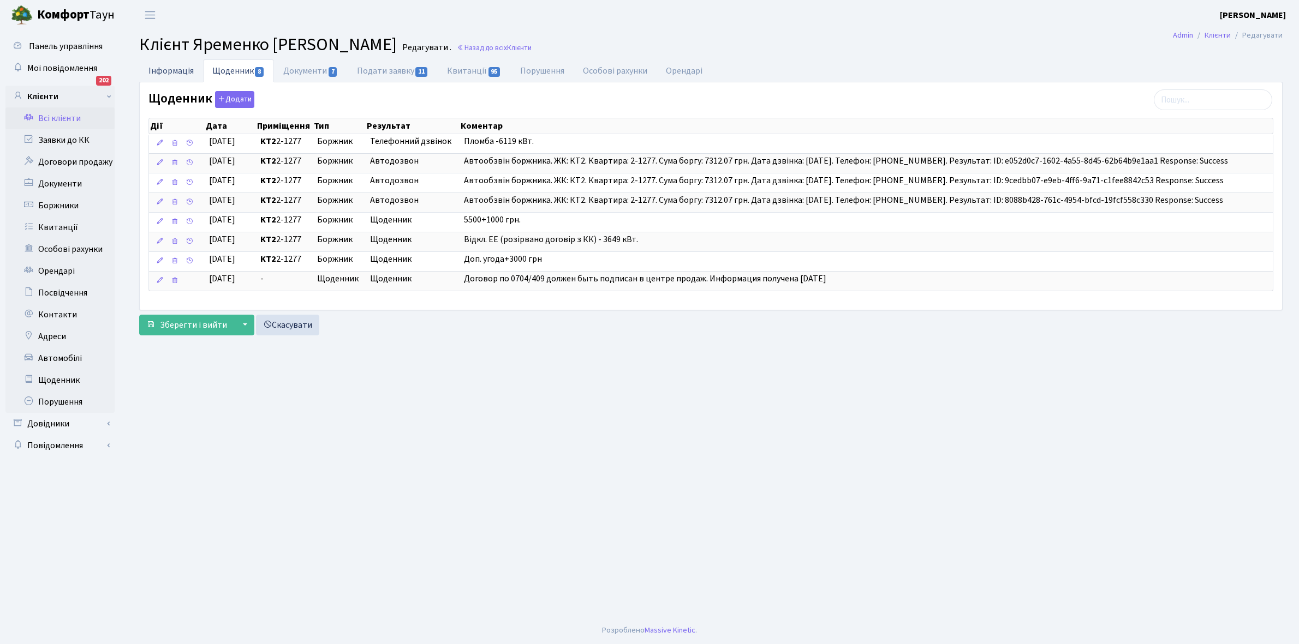
select select "25"
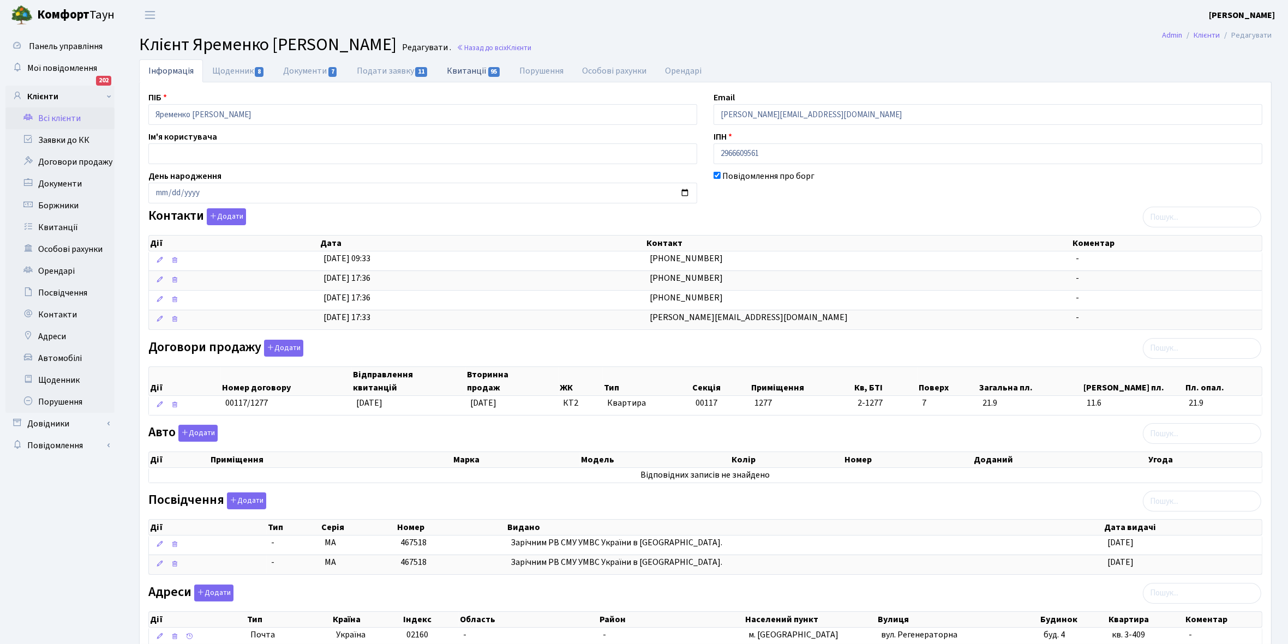
click at [467, 66] on link "Квитанції 95" at bounding box center [474, 70] width 73 height 22
select select "25"
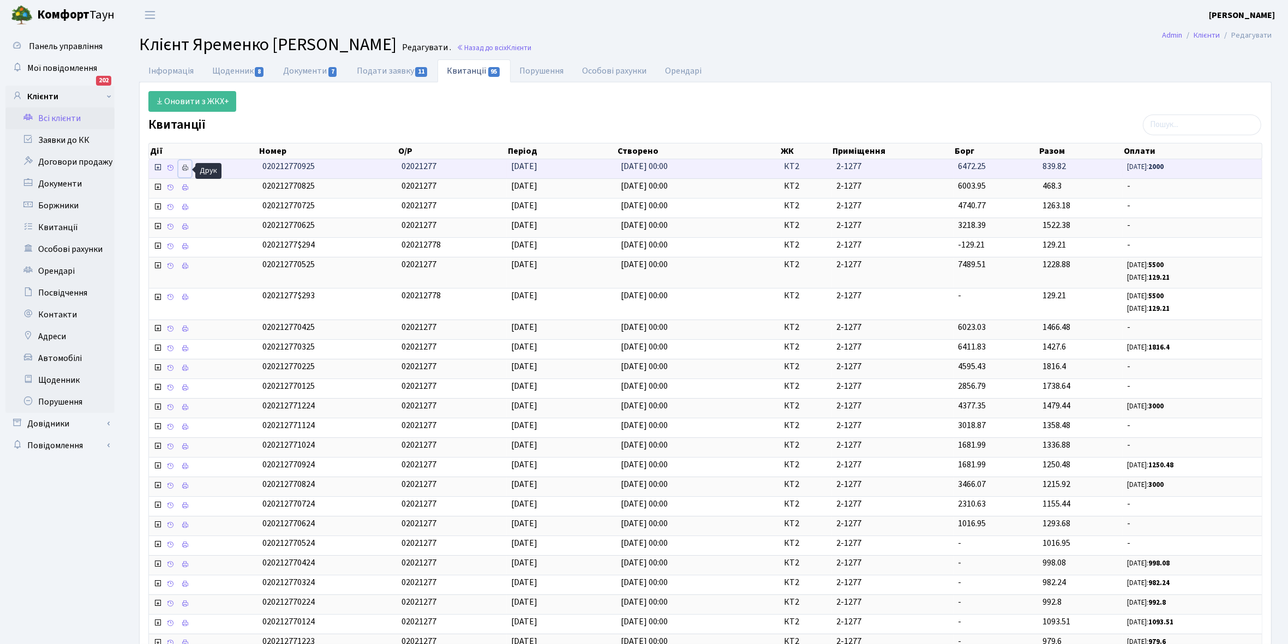
click at [186, 169] on icon at bounding box center [185, 168] width 8 height 8
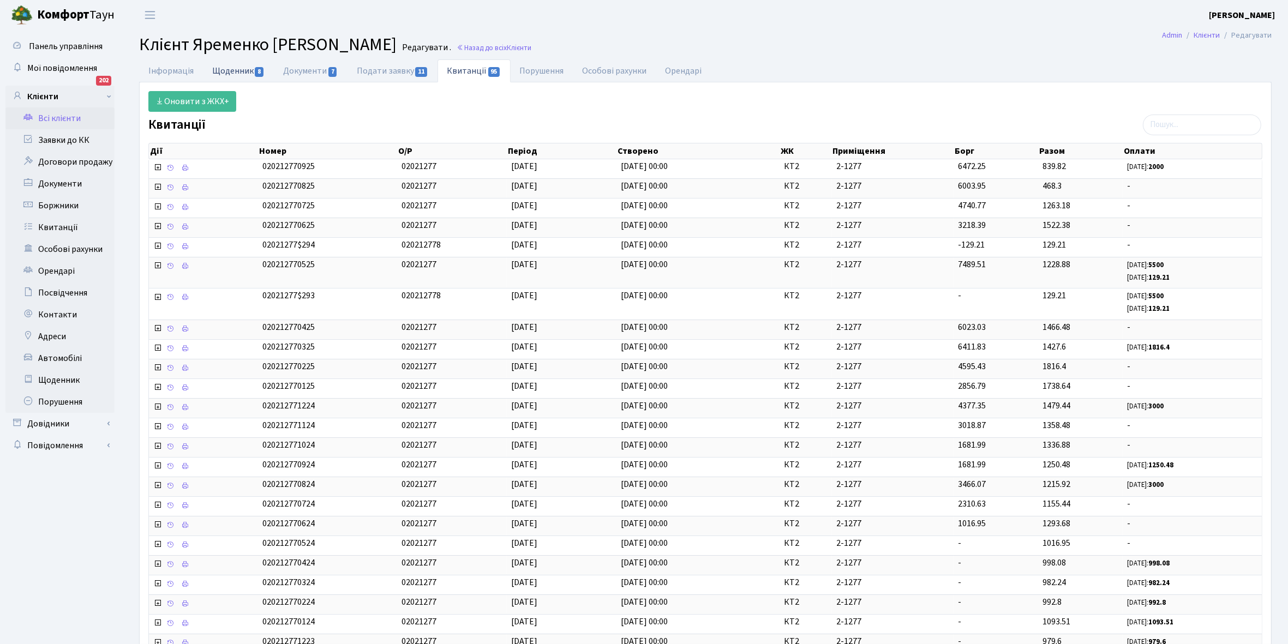
click at [232, 66] on link "Щоденник 8" at bounding box center [238, 70] width 71 height 22
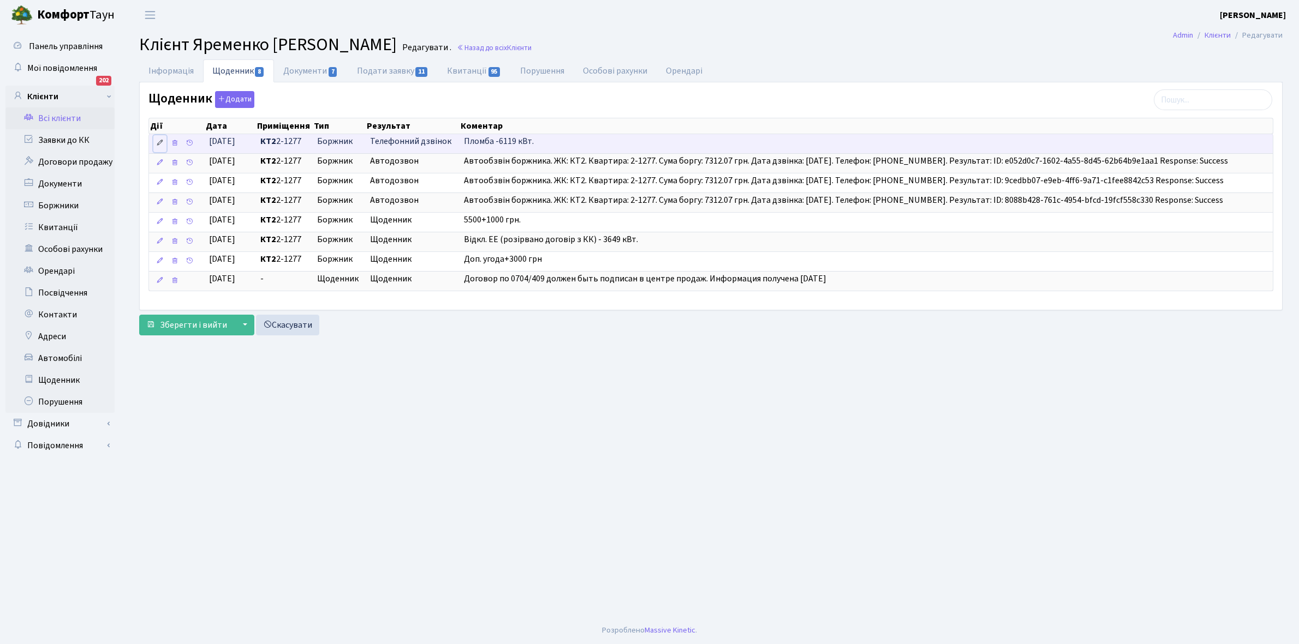
click at [156, 144] on link at bounding box center [159, 143] width 13 height 17
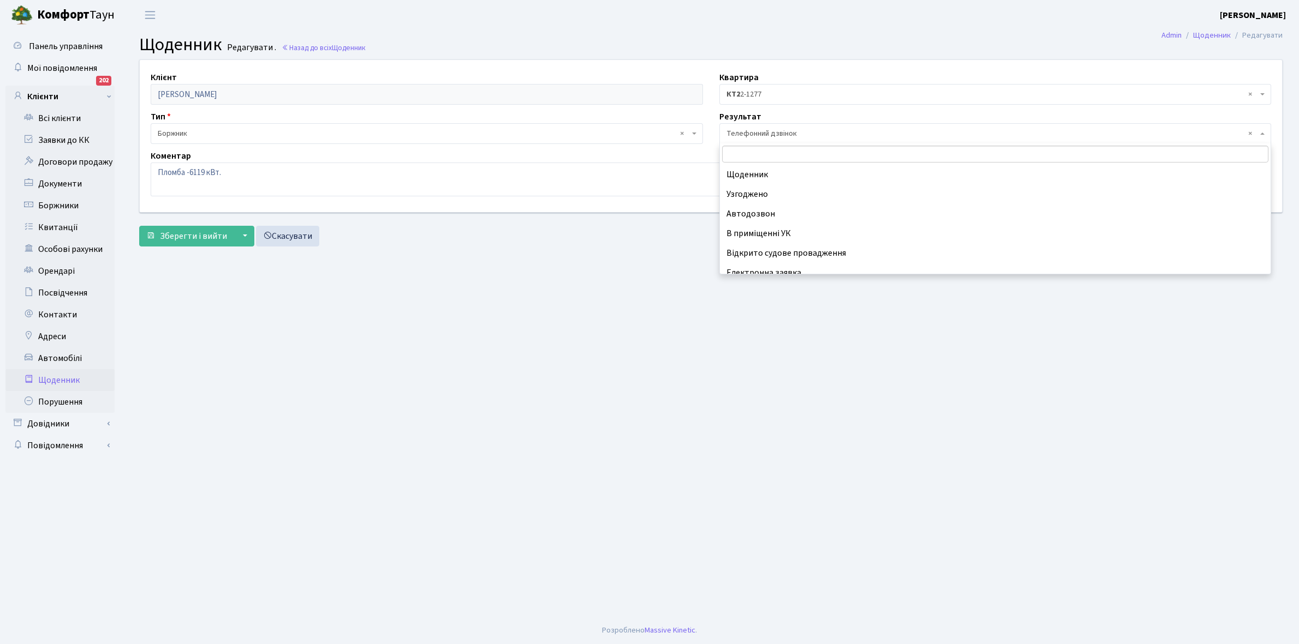
click at [805, 133] on span "× Телефонний дзвінок" at bounding box center [991, 133] width 531 height 11
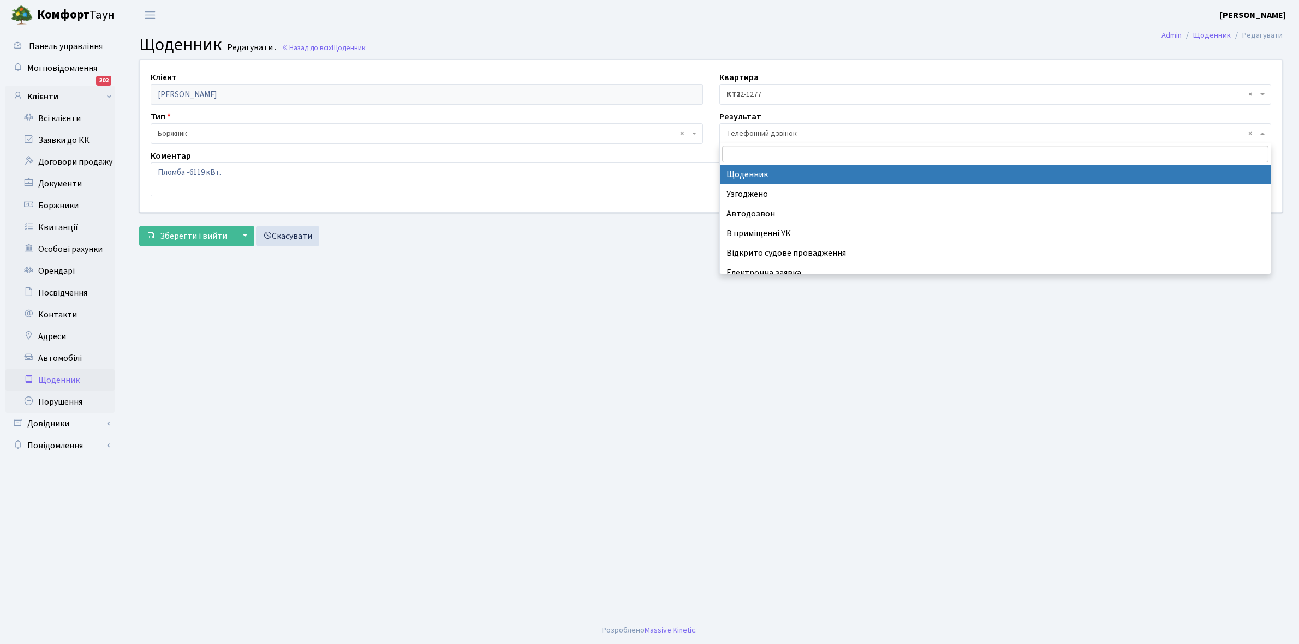
select select "14"
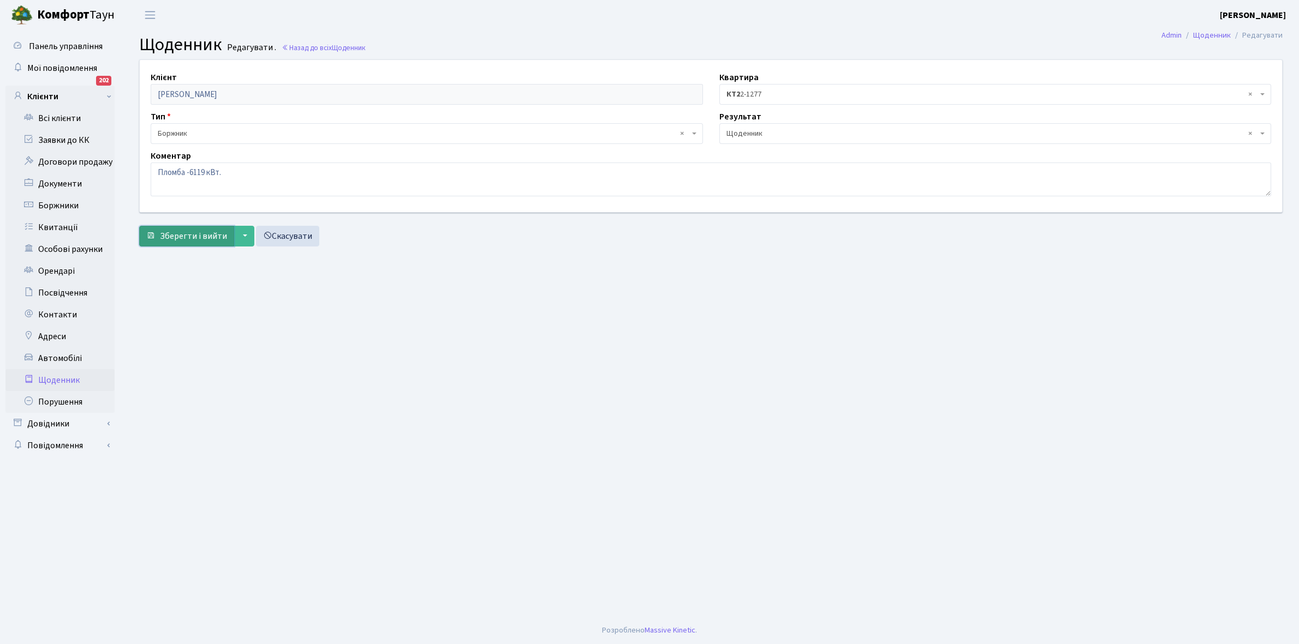
click at [187, 237] on span "Зберегти і вийти" at bounding box center [193, 236] width 67 height 12
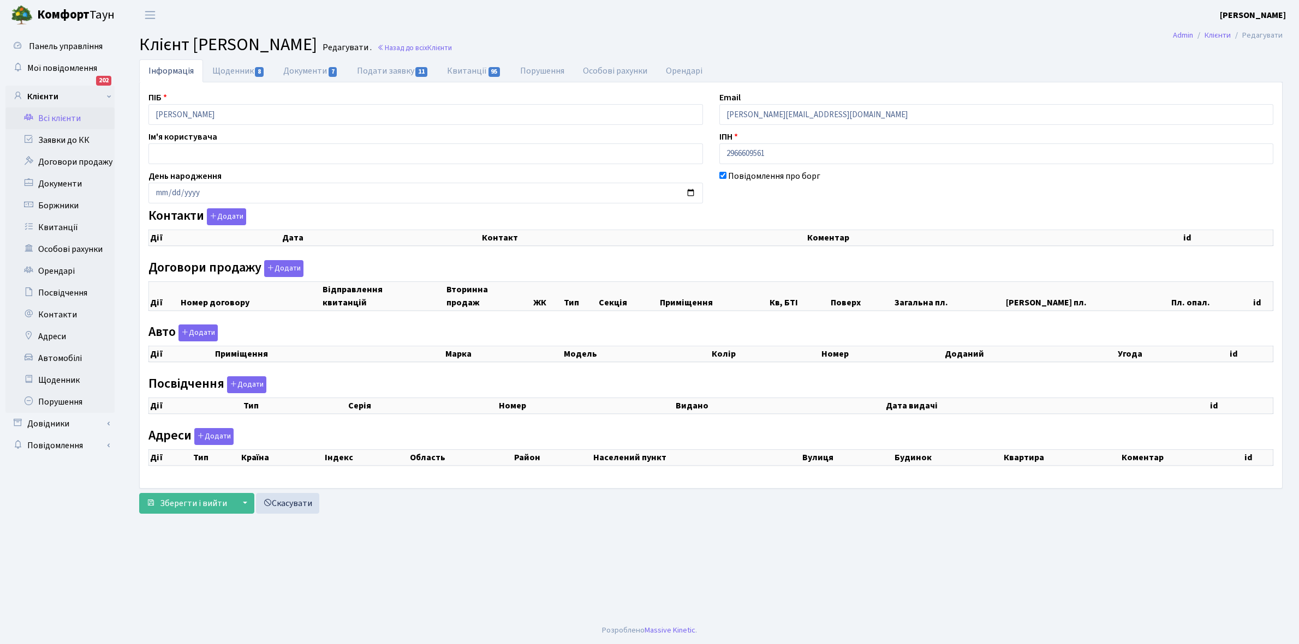
checkbox input "true"
select select "25"
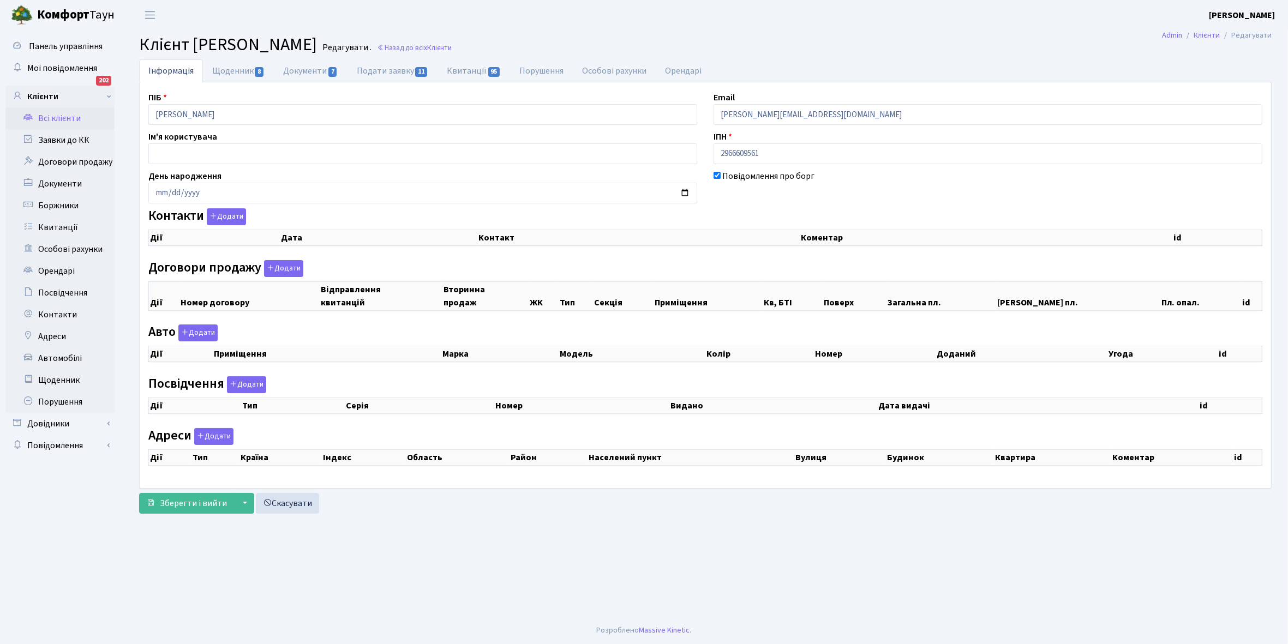
select select "25"
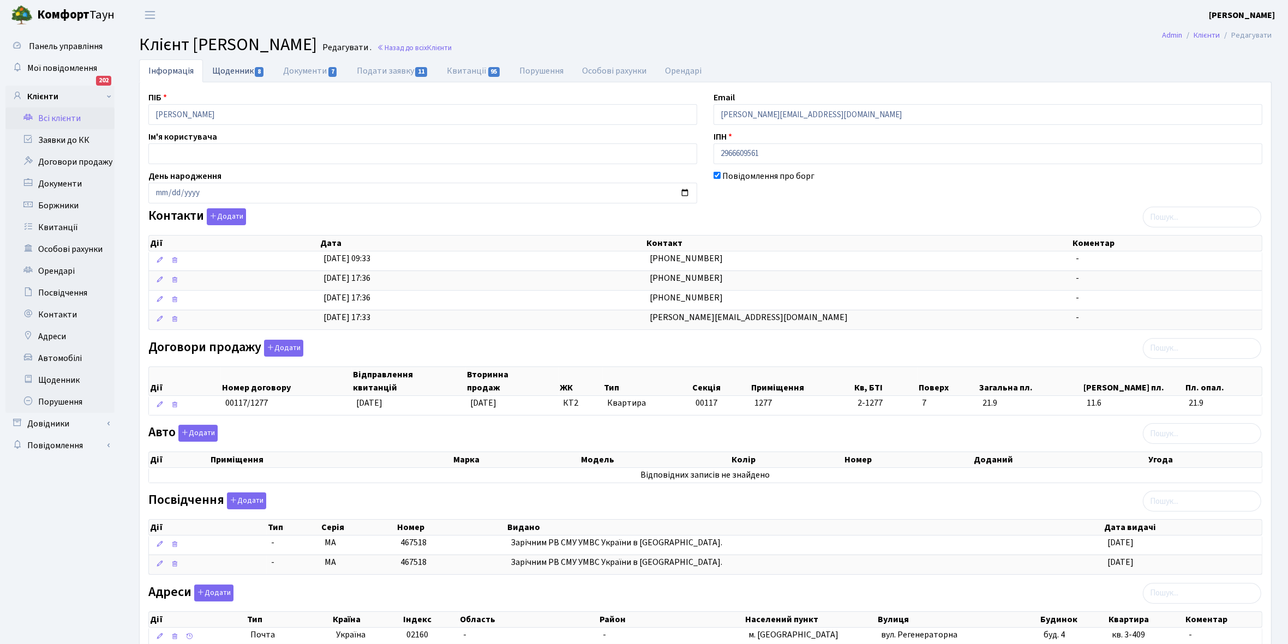
click at [234, 71] on link "Щоденник 8" at bounding box center [238, 70] width 71 height 22
select select "25"
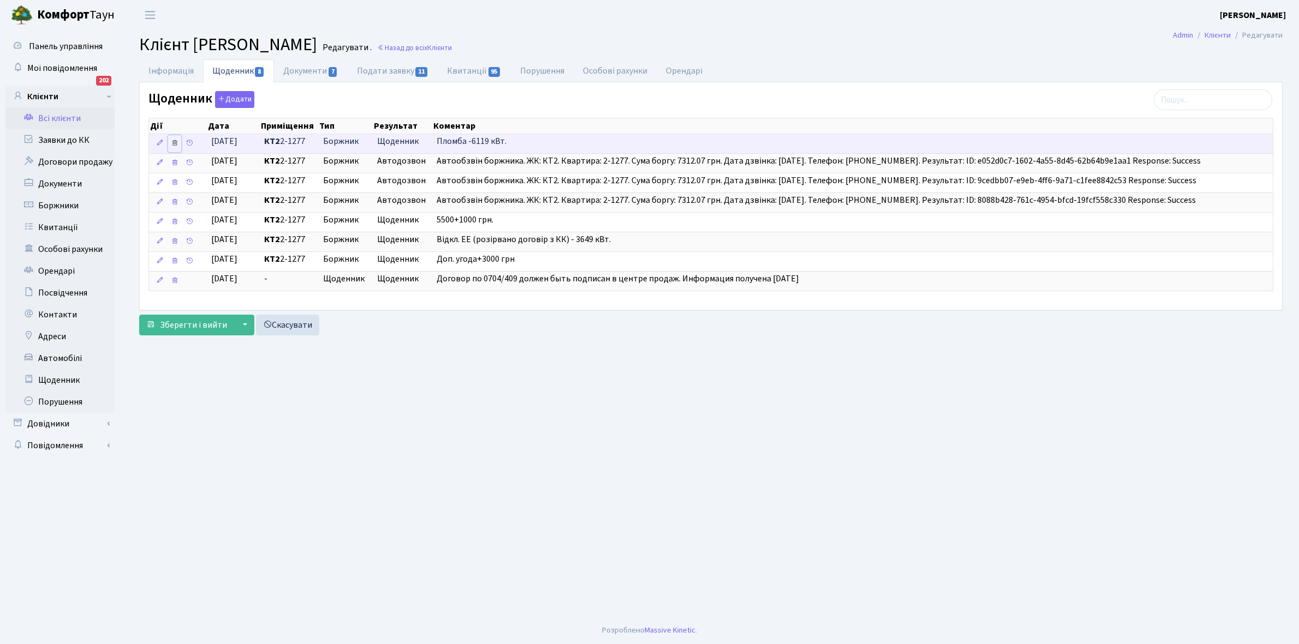
click at [174, 143] on icon at bounding box center [175, 143] width 8 height 8
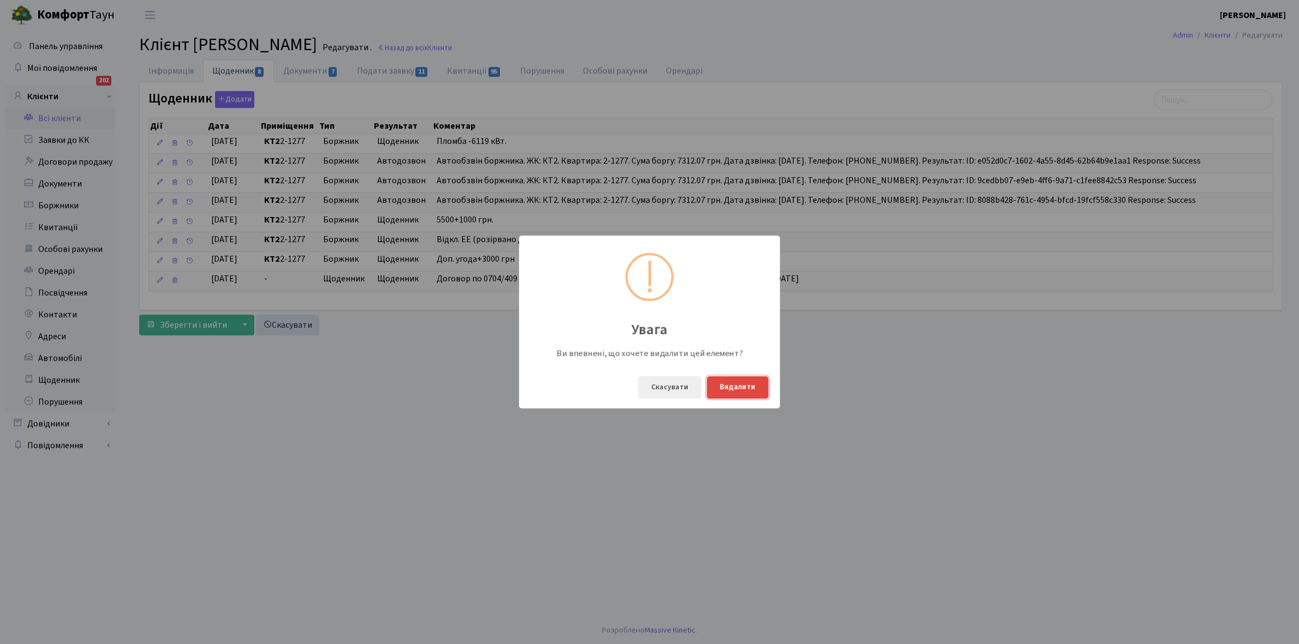
click at [767, 382] on button "Видалити" at bounding box center [738, 388] width 62 height 22
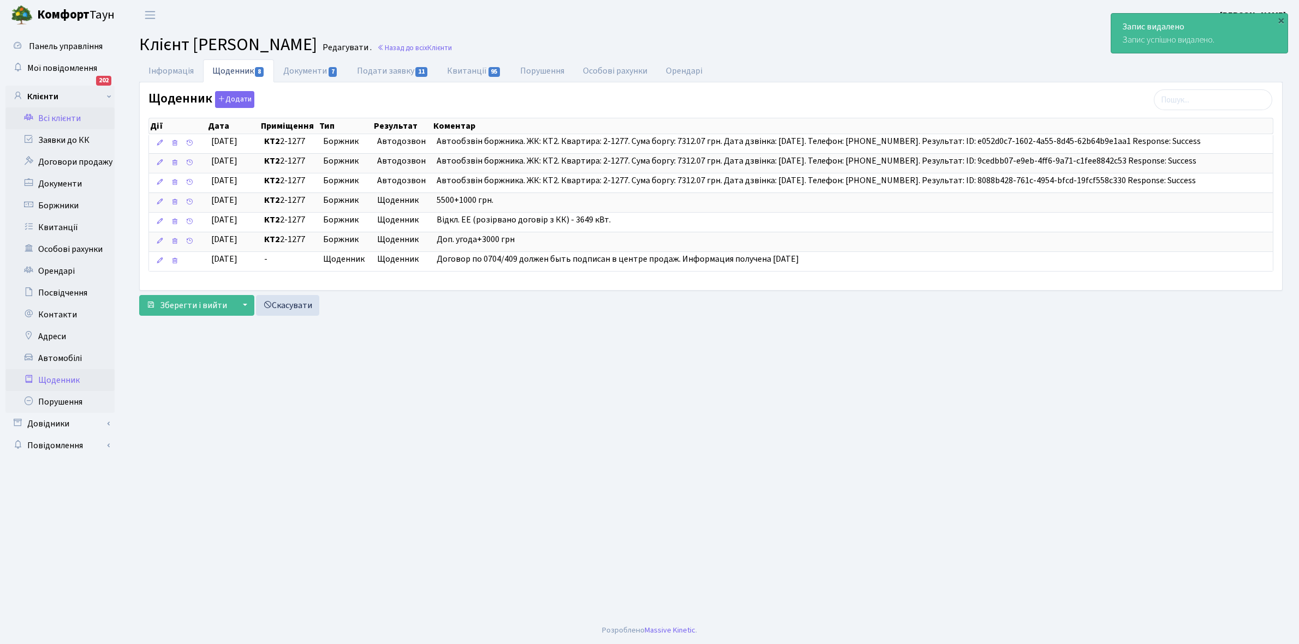
click at [65, 380] on link "Щоденник" at bounding box center [59, 380] width 109 height 22
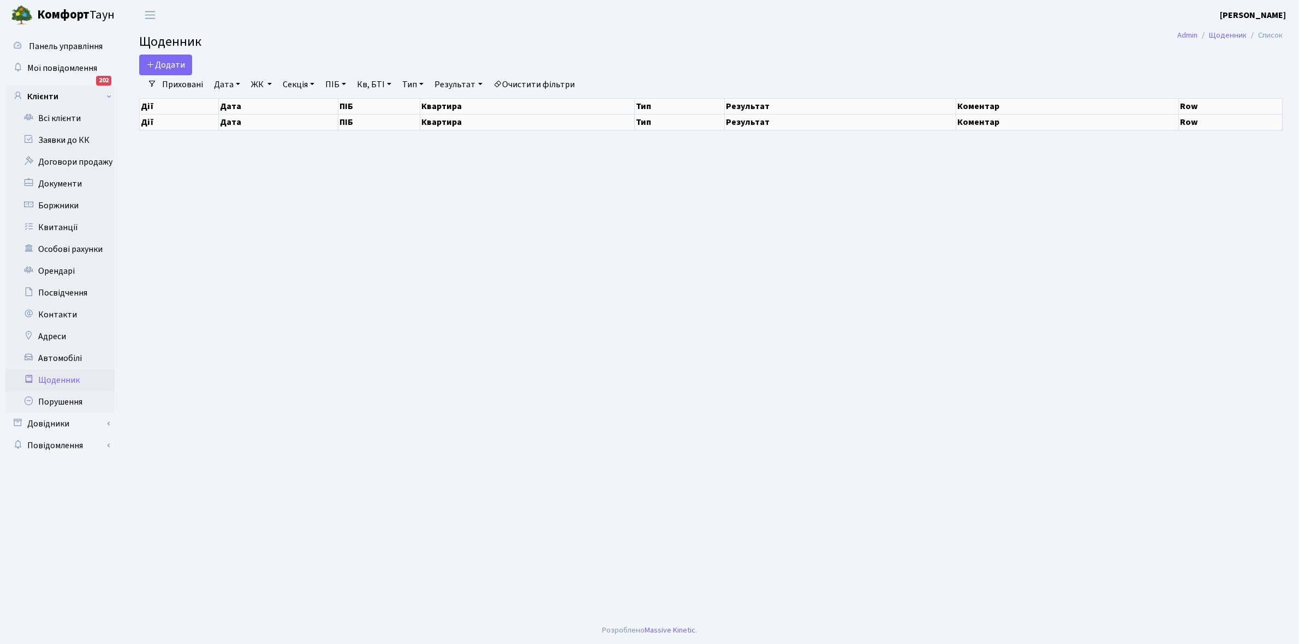
select select "25"
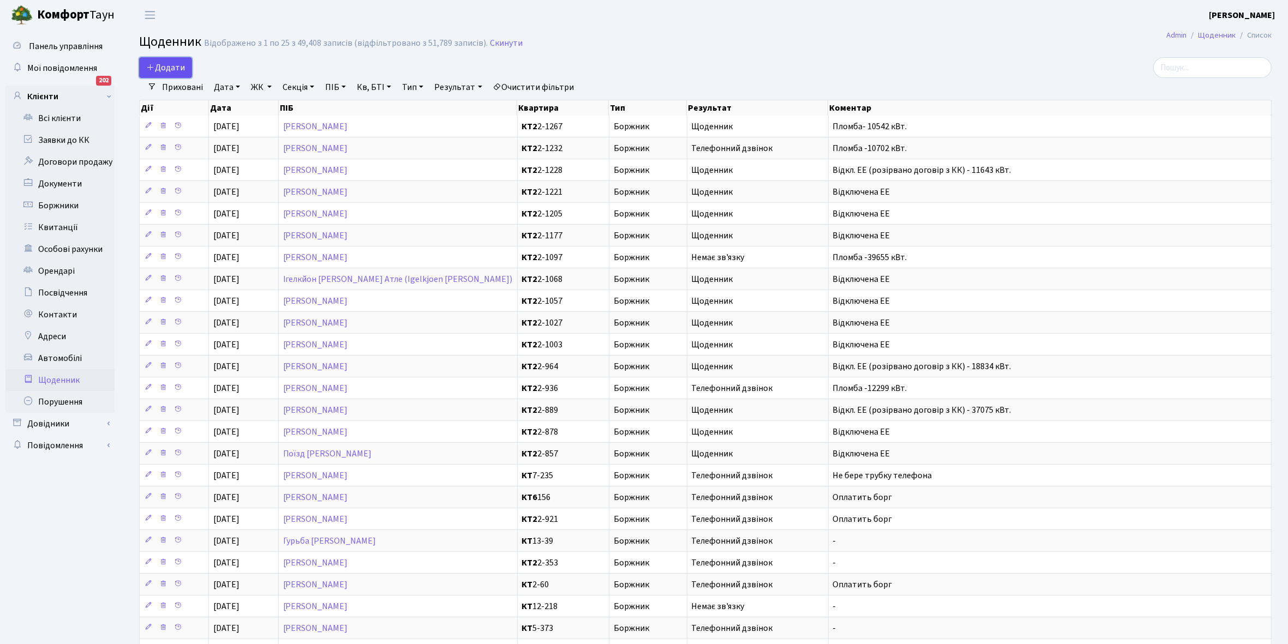
click at [167, 71] on span "Додати" at bounding box center [165, 68] width 39 height 12
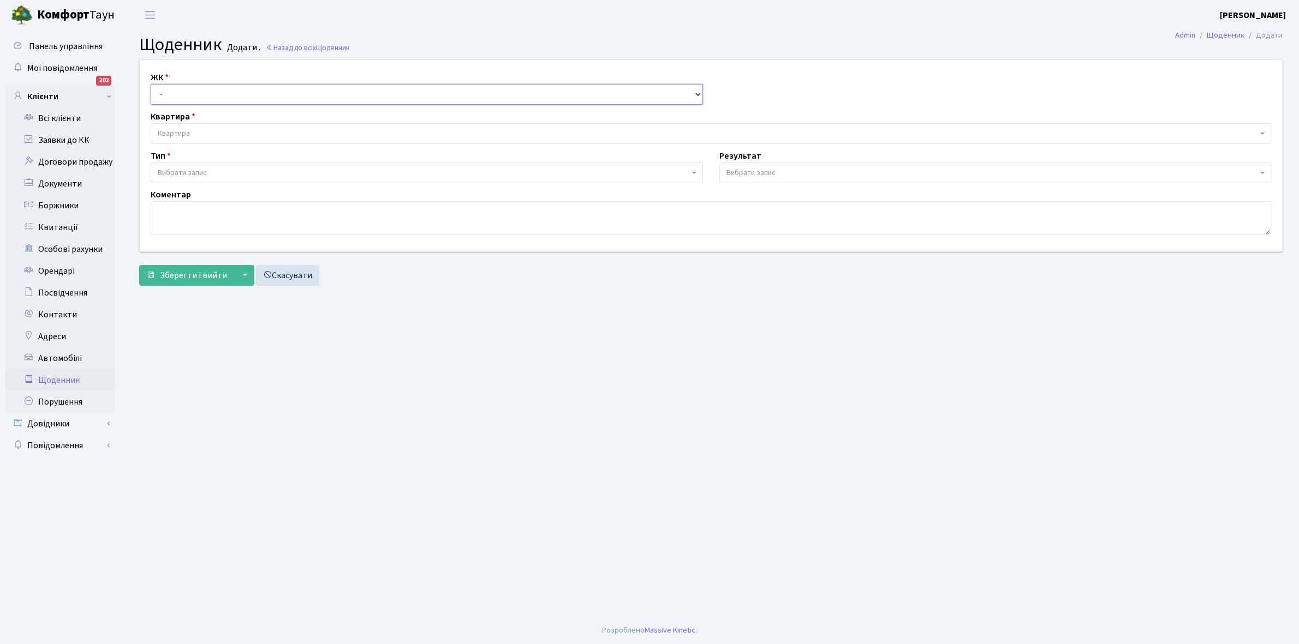
click at [195, 90] on select "- КТ, вул. Регенераторна, 4 КТ2, просп. Соборності, 17 КТ3, вул. Березнева, 16 …" at bounding box center [427, 94] width 552 height 21
select select "295"
click at [151, 84] on select "- КТ, вул. Регенераторна, 4 КТ2, просп. Соборності, 17 КТ3, вул. Березнева, 16 …" at bounding box center [427, 94] width 552 height 21
select select
click at [198, 130] on span "Квартира" at bounding box center [708, 133] width 1100 height 11
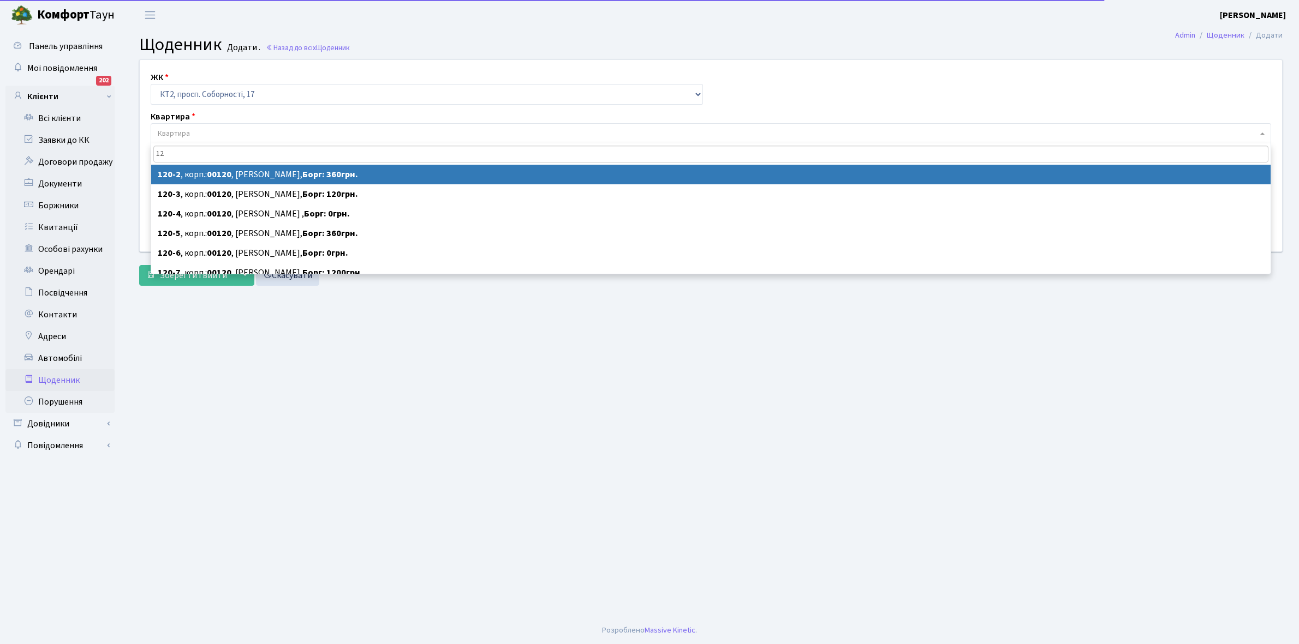
type input "1"
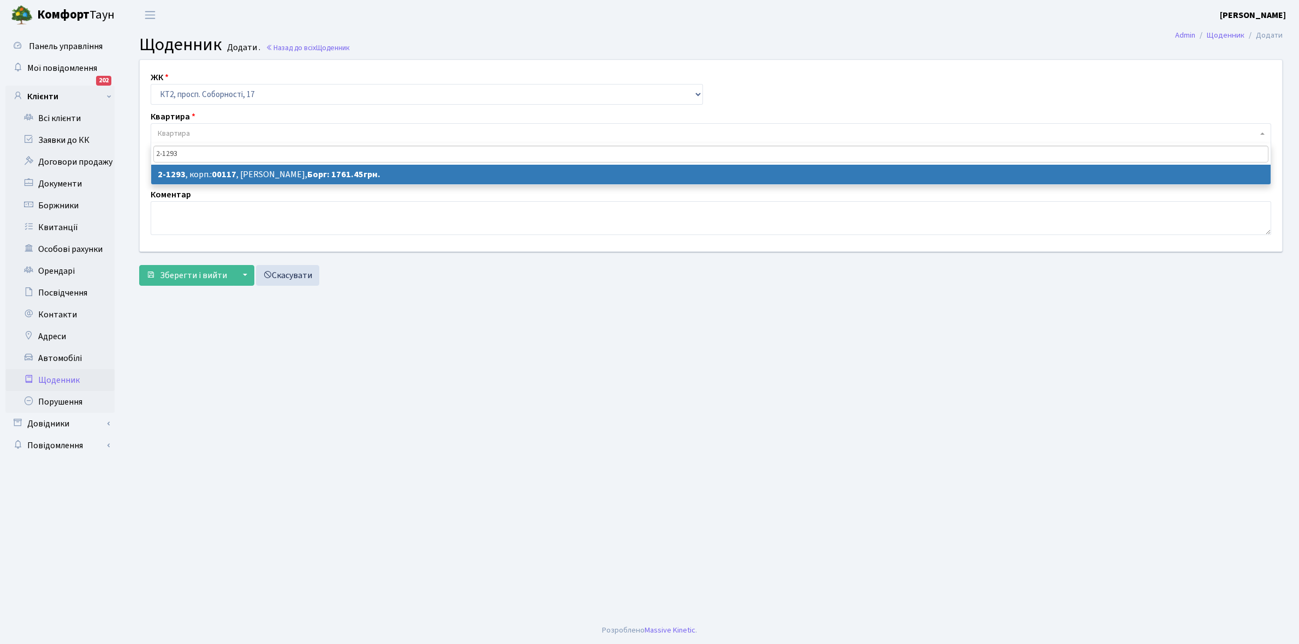
type input "2-1293"
select select "12908"
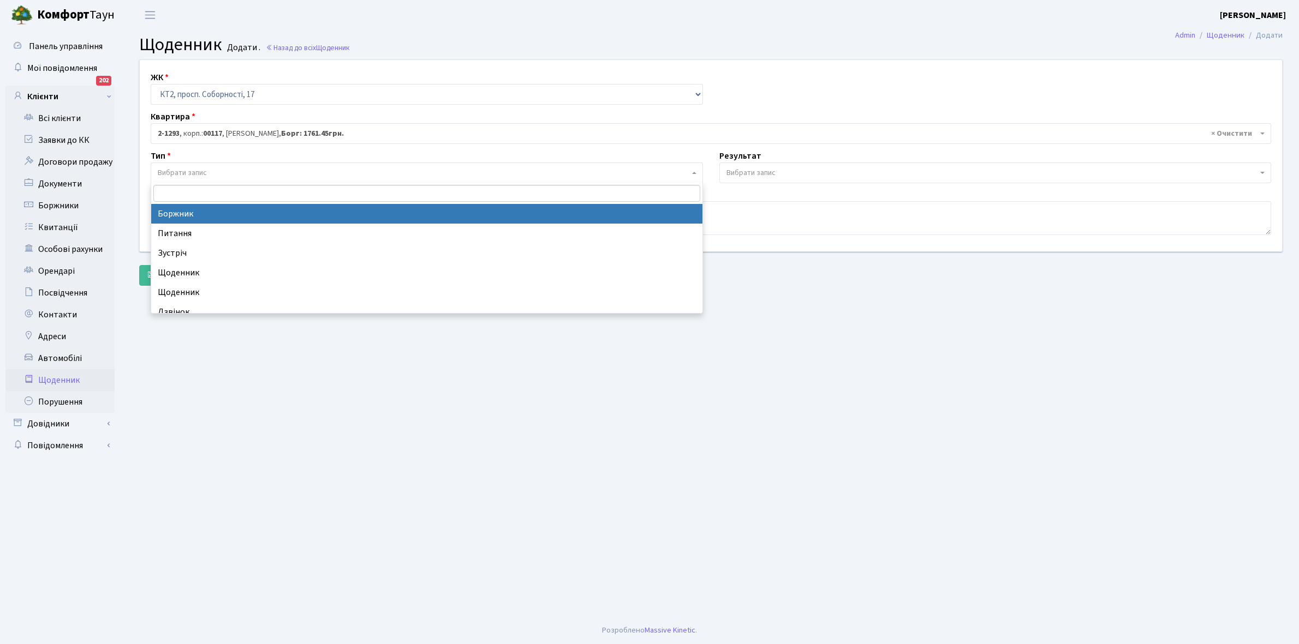
click at [192, 173] on span "Вибрати запис" at bounding box center [182, 173] width 49 height 11
select select "189"
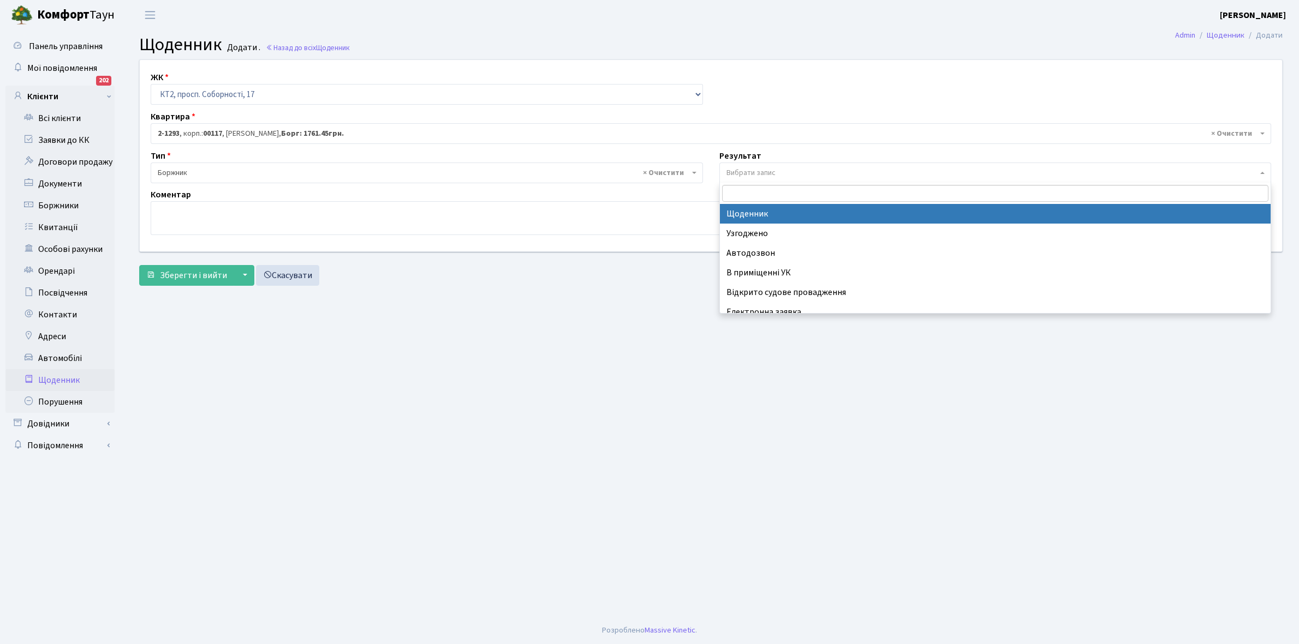
click at [751, 169] on span "Вибрати запис" at bounding box center [750, 173] width 49 height 11
select select "14"
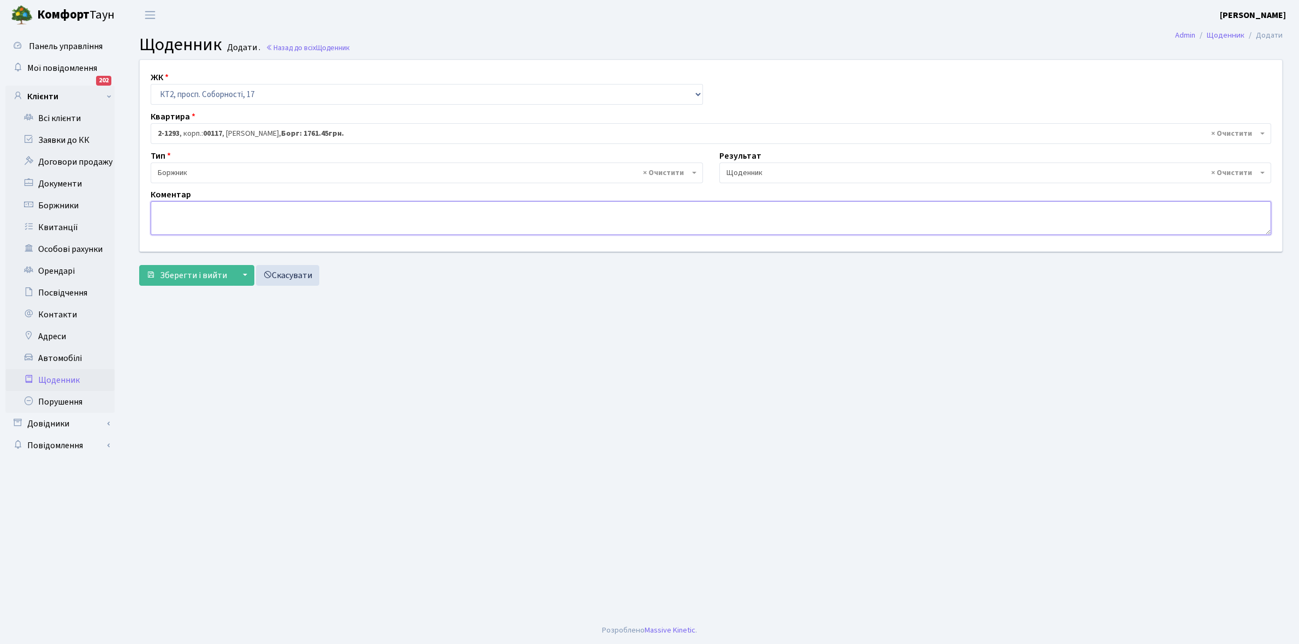
click at [183, 209] on textarea at bounding box center [711, 218] width 1120 height 34
type textarea "Відключена ЕЕ"
click at [183, 278] on span "Зберегти і вийти" at bounding box center [193, 276] width 67 height 12
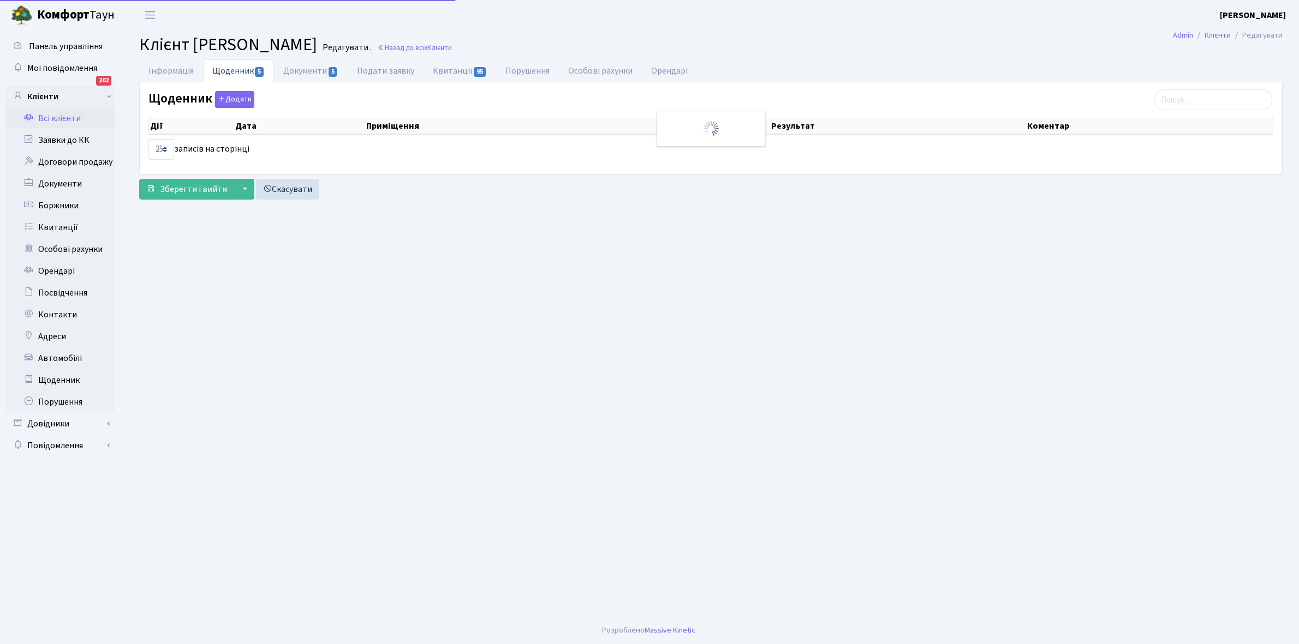
select select "25"
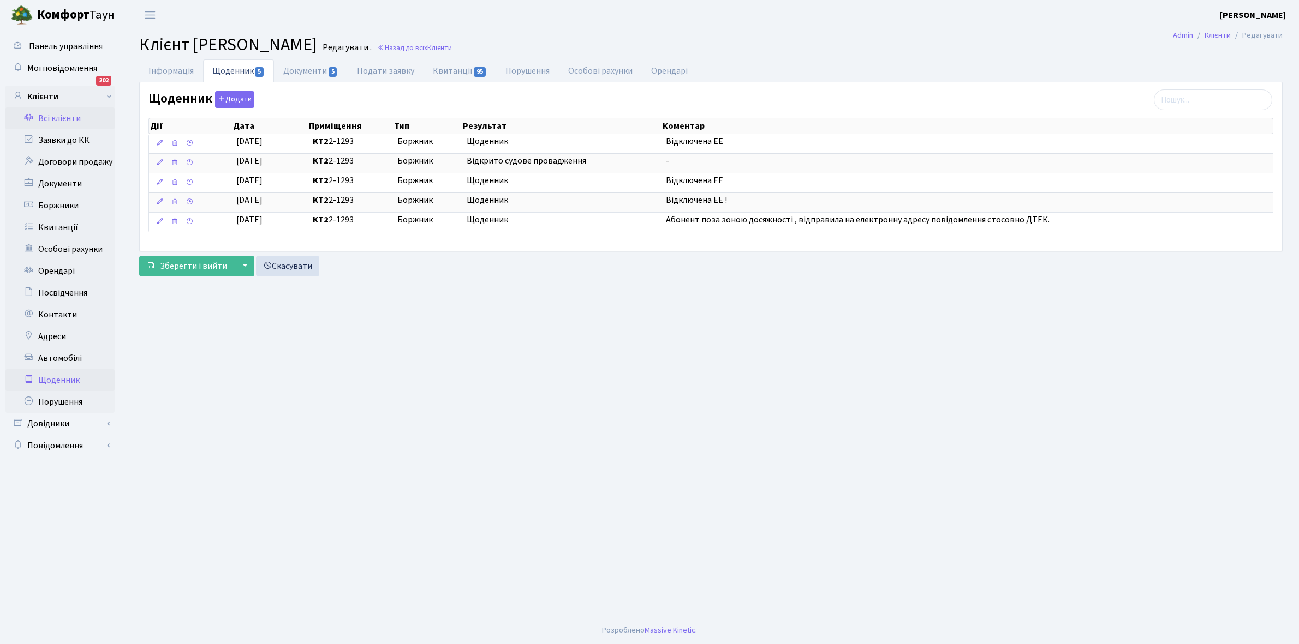
click at [61, 377] on link "Щоденник" at bounding box center [59, 380] width 109 height 22
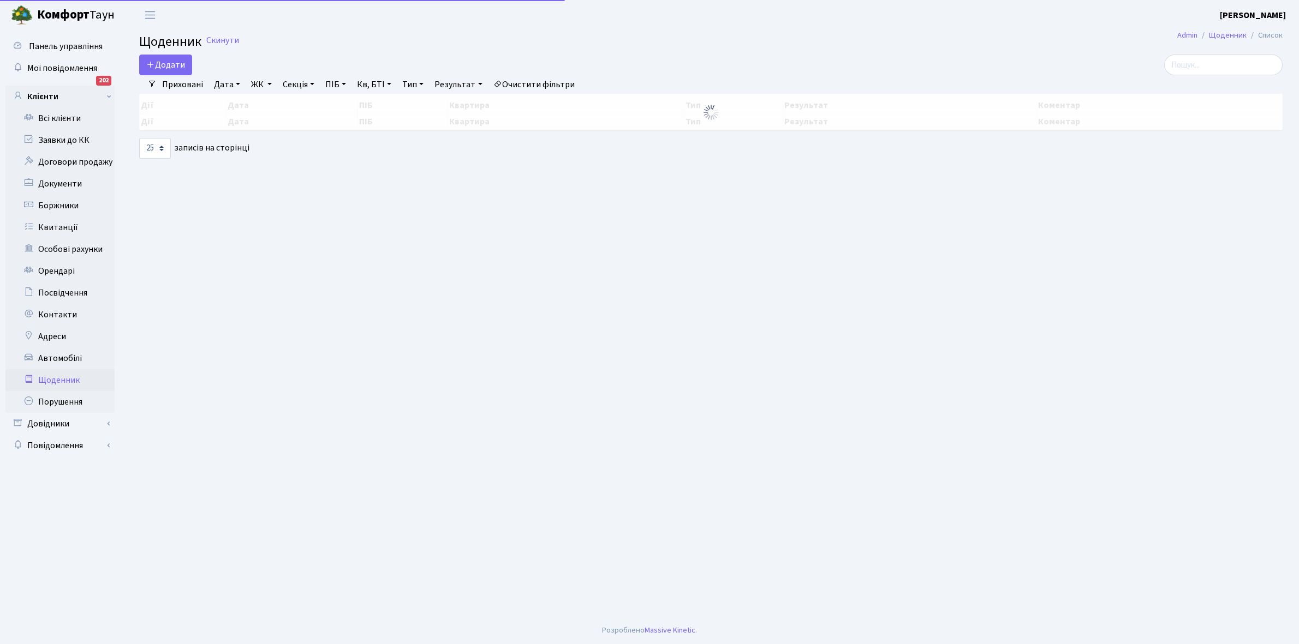
select select "25"
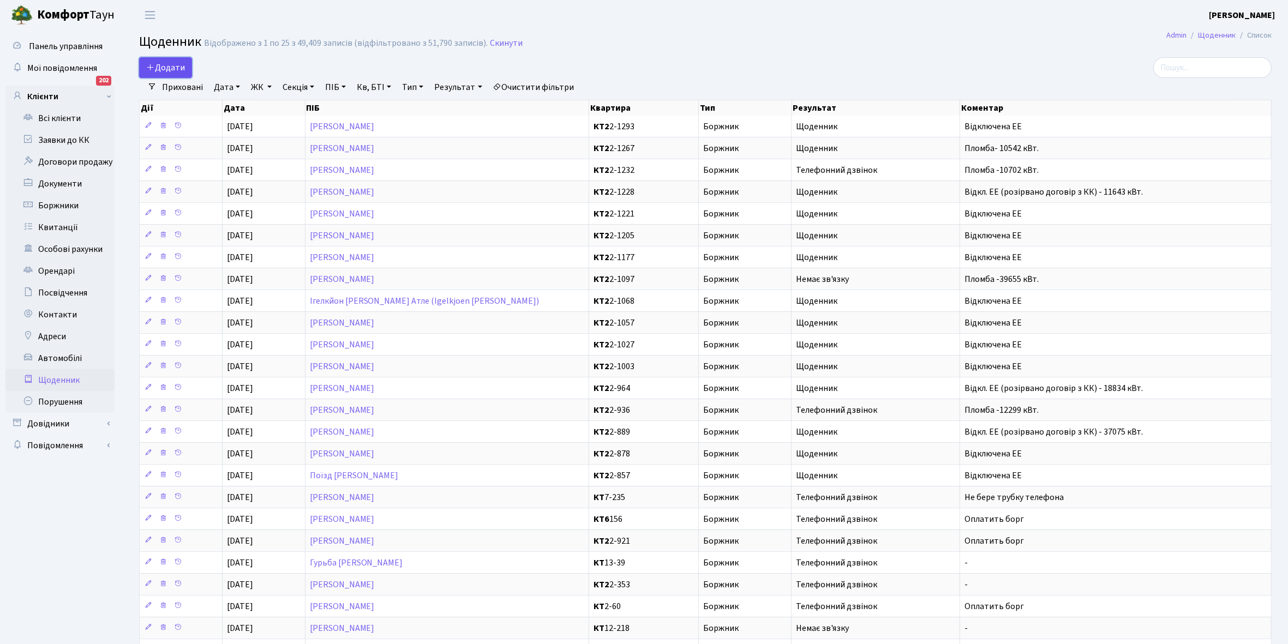
click at [164, 71] on span "Додати" at bounding box center [165, 68] width 39 height 12
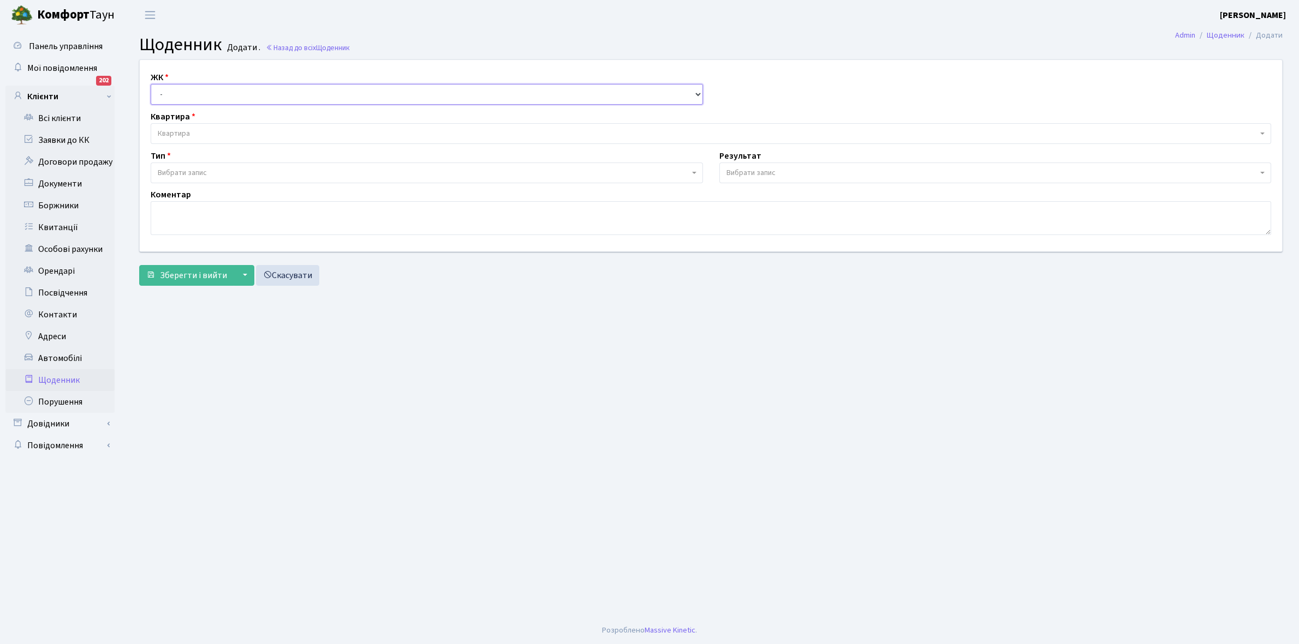
click at [172, 97] on select "- КТ, вул. Регенераторна, 4 КТ2, просп. Соборності, 17 КТ3, вул. Березнева, 16 …" at bounding box center [427, 94] width 552 height 21
select select "295"
click at [151, 84] on select "- КТ, вул. Регенераторна, 4 КТ2, просп. Соборності, 17 КТ3, вул. Березнева, 16 …" at bounding box center [427, 94] width 552 height 21
select select
click at [202, 130] on span "Квартира" at bounding box center [708, 133] width 1100 height 11
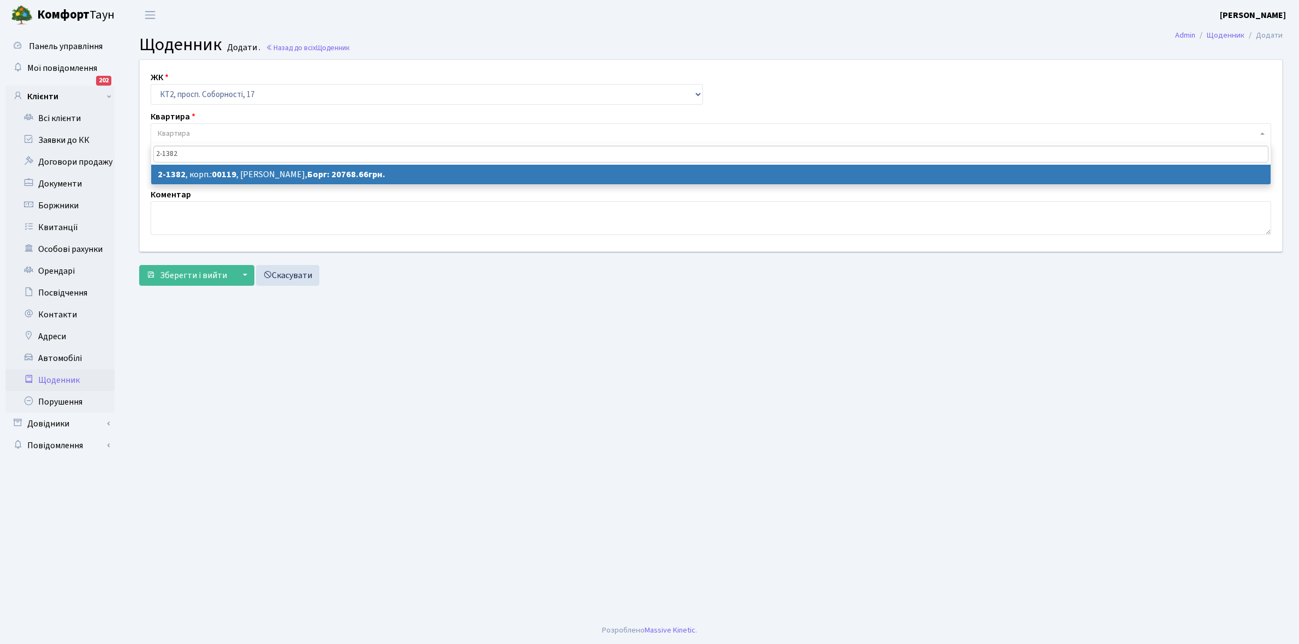
type input "2-1382"
select select "12997"
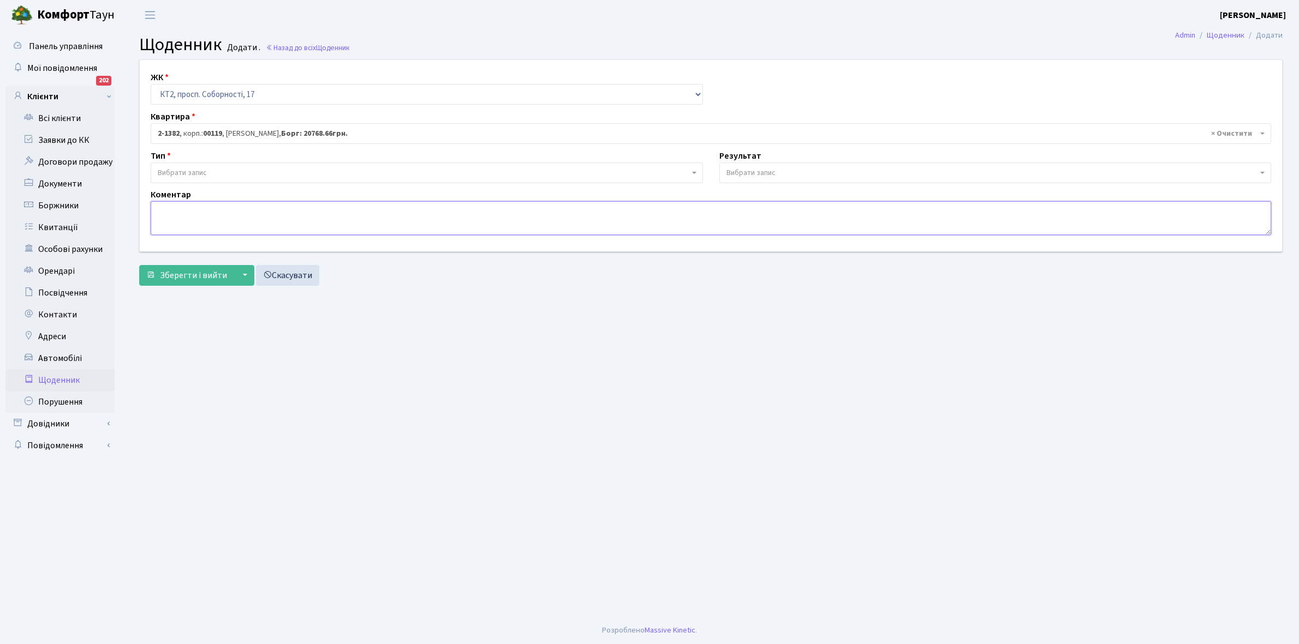
click at [184, 217] on textarea at bounding box center [711, 218] width 1120 height 34
paste textarea "salonplitki2020@gmail.com"
type textarea "s"
click at [56, 375] on link "Щоденник" at bounding box center [59, 380] width 109 height 22
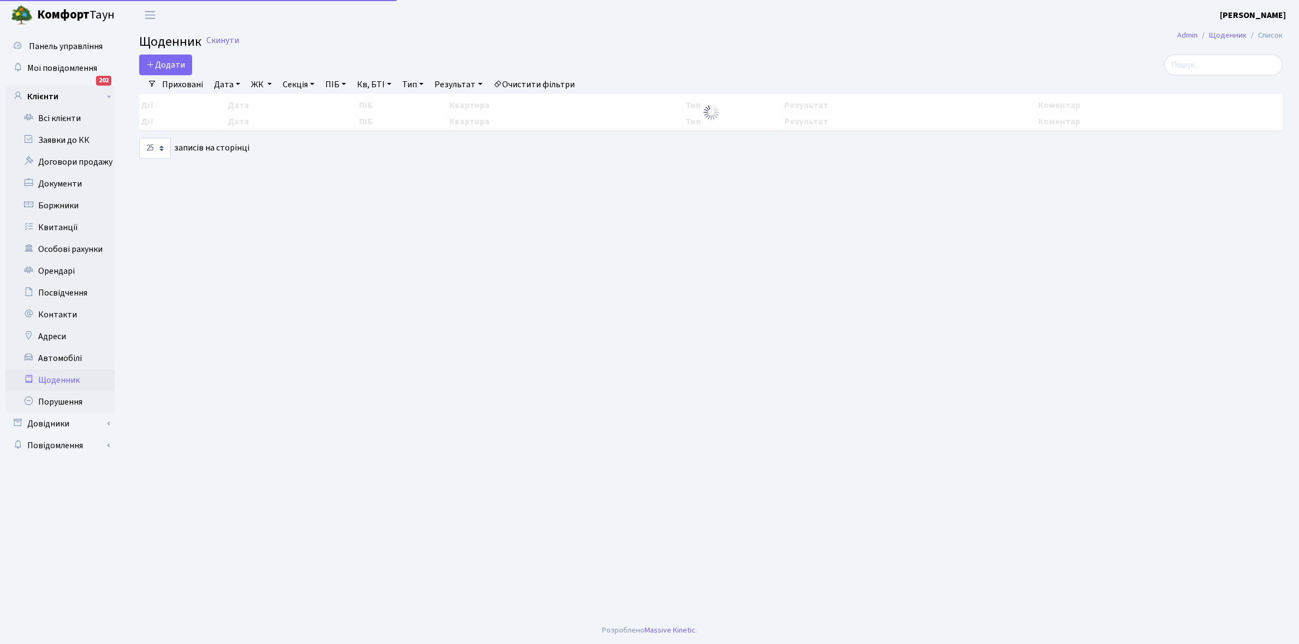
select select "25"
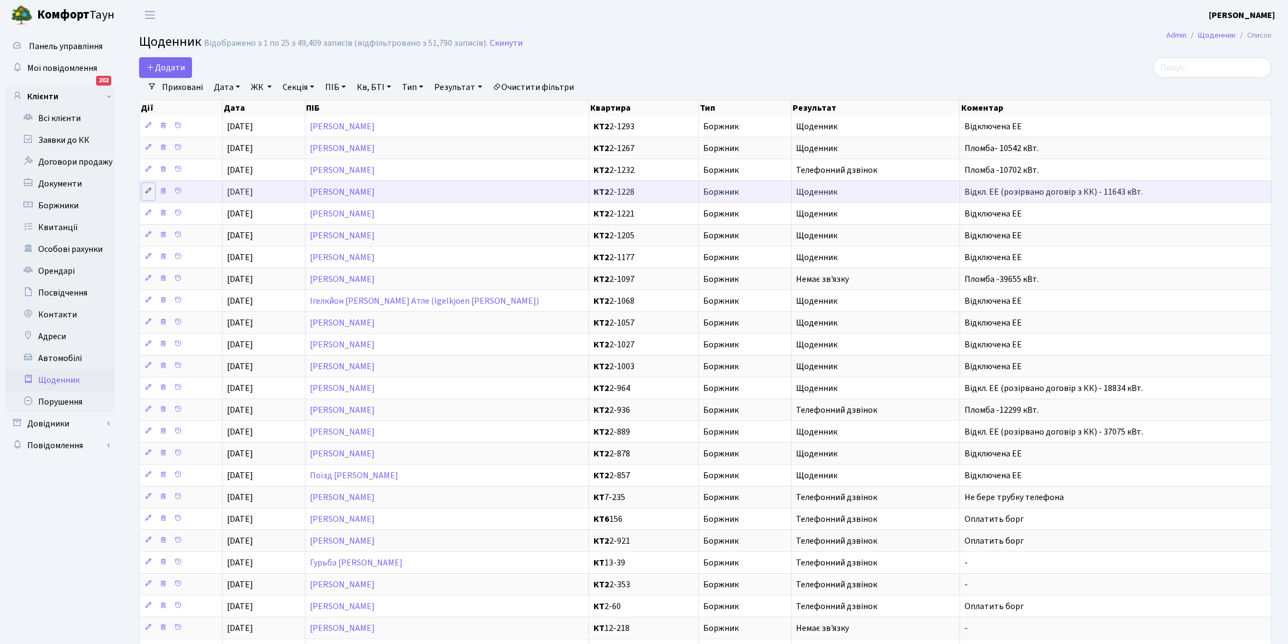
click at [148, 192] on icon at bounding box center [149, 191] width 8 height 8
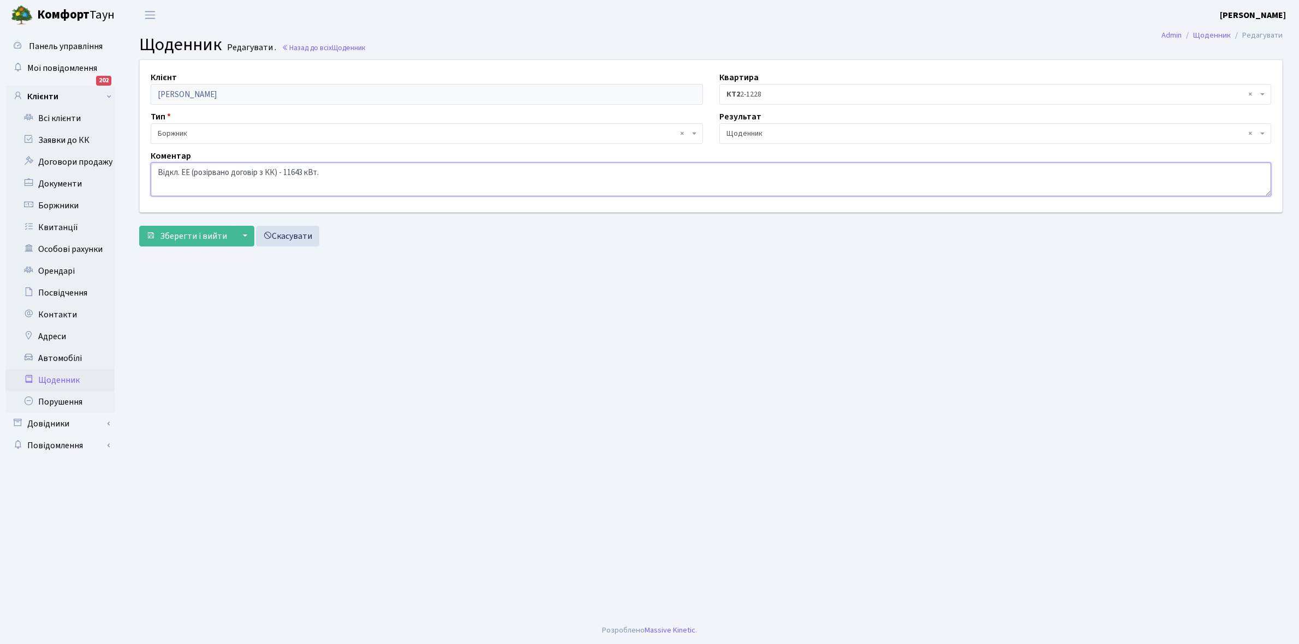
drag, startPoint x: 156, startPoint y: 172, endPoint x: 353, endPoint y: 166, distance: 197.6
click at [353, 166] on textarea "Відкл. ЕЕ (розірвано договір з КК) - 11643 кВт." at bounding box center [711, 180] width 1120 height 34
click at [59, 378] on link "Щоденник" at bounding box center [59, 380] width 109 height 22
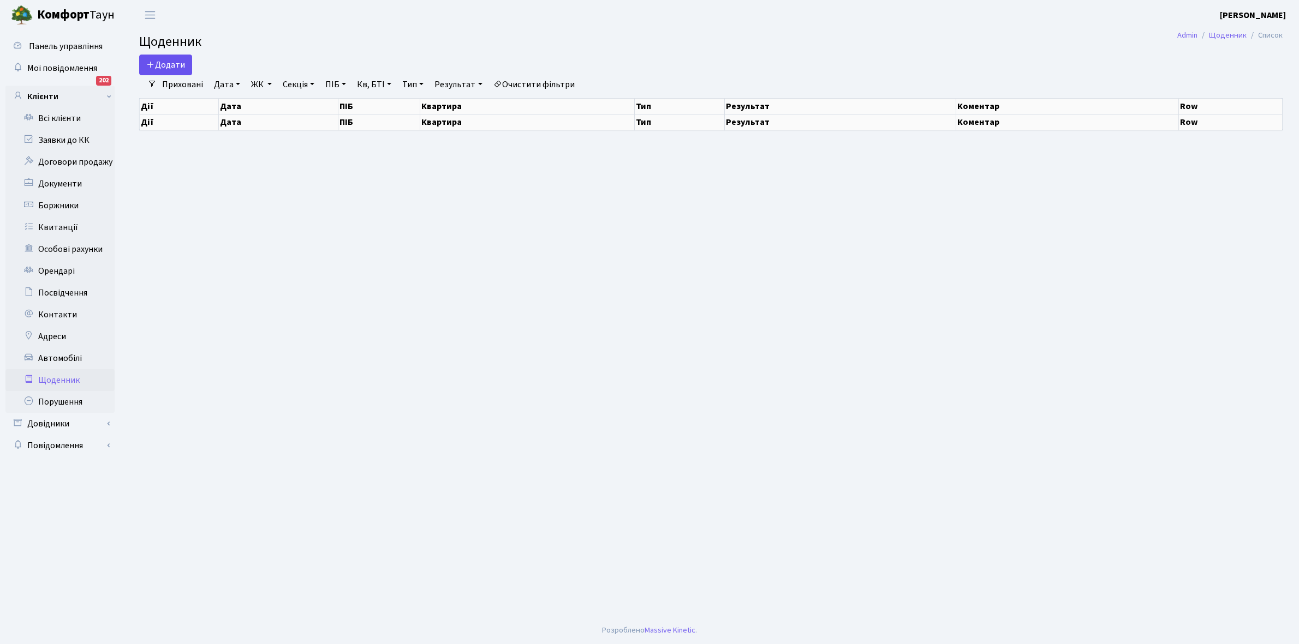
select select "25"
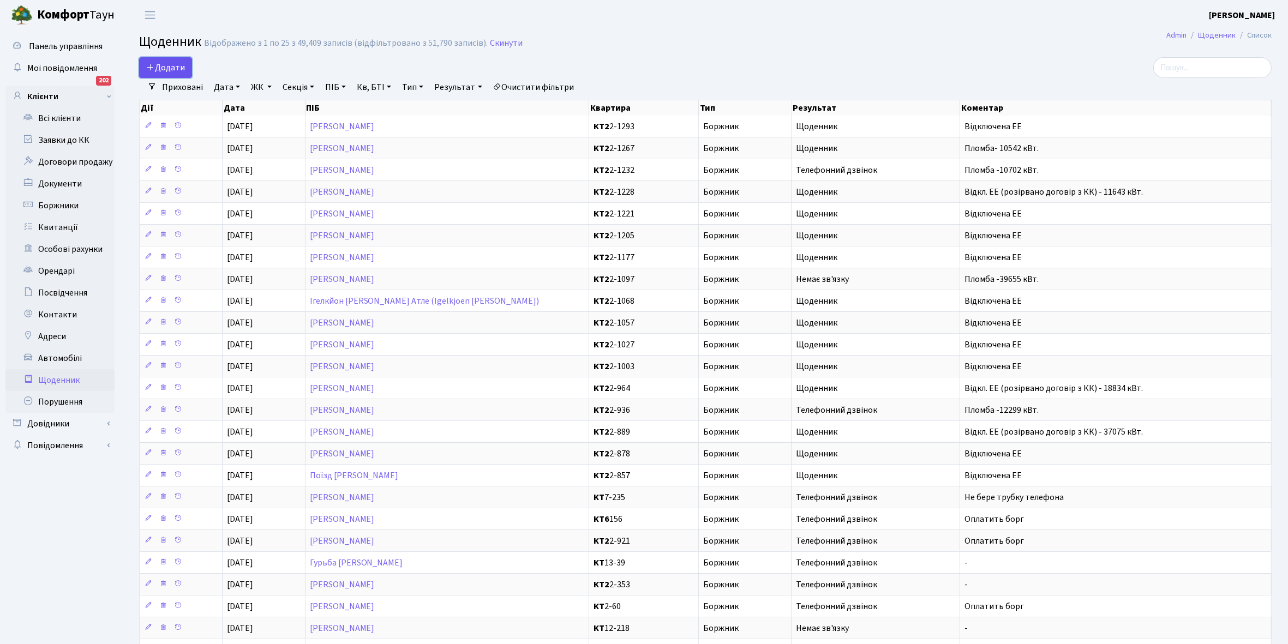
click at [163, 66] on span "Додати" at bounding box center [165, 68] width 39 height 12
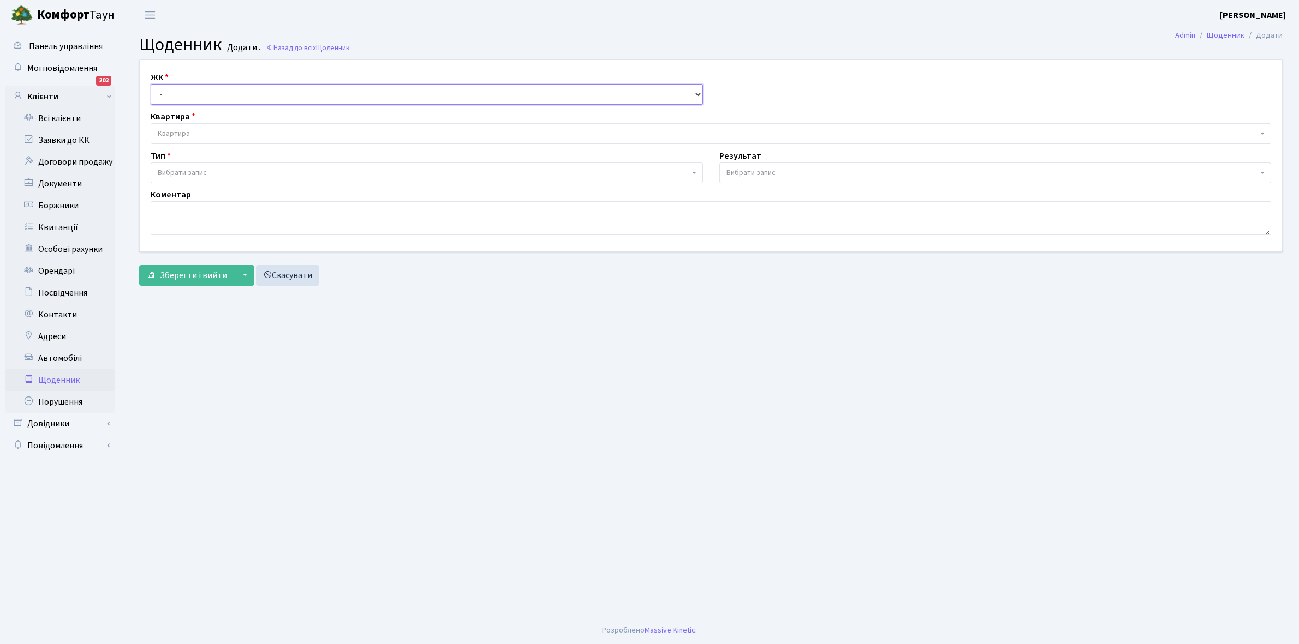
click at [172, 91] on select "- КТ, вул. Регенераторна, 4 КТ2, просп. [STREET_ADDRESS] [STREET_ADDRESS] [PERS…" at bounding box center [427, 94] width 552 height 21
select select "295"
click at [151, 84] on select "- КТ, вул. Регенераторна, 4 КТ2, просп. [STREET_ADDRESS] [STREET_ADDRESS] [PERS…" at bounding box center [427, 94] width 552 height 21
select select
click at [191, 133] on span "Квартира" at bounding box center [708, 133] width 1100 height 11
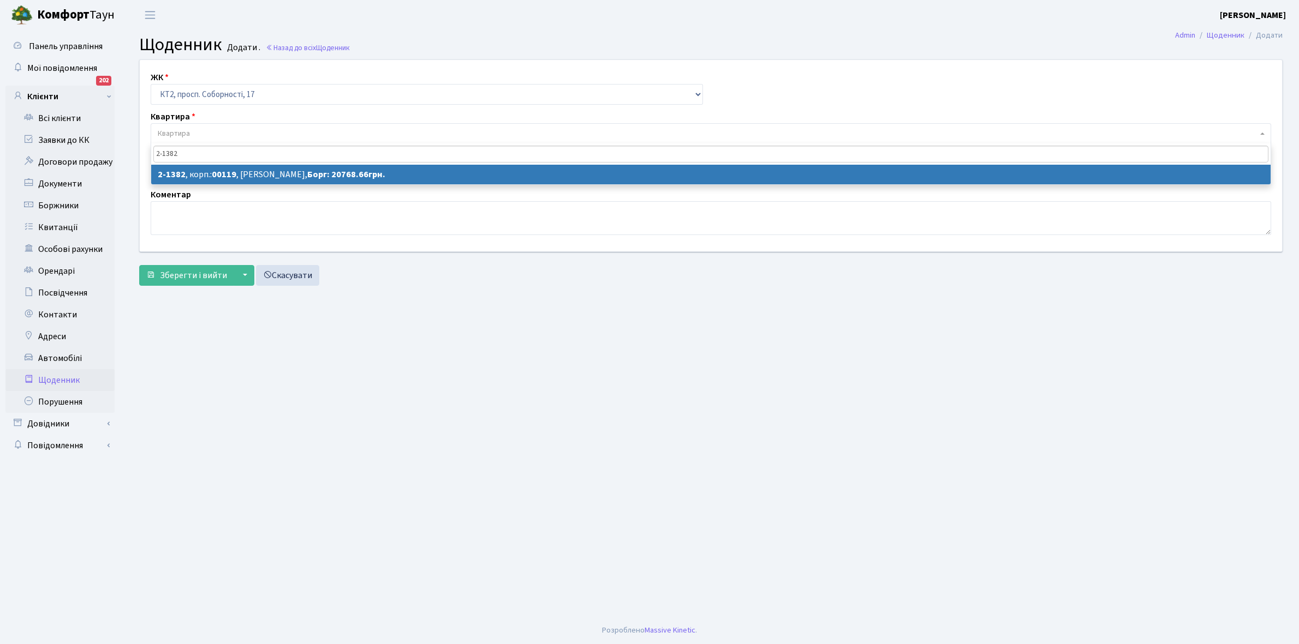
type input "2-1382"
select select "12997"
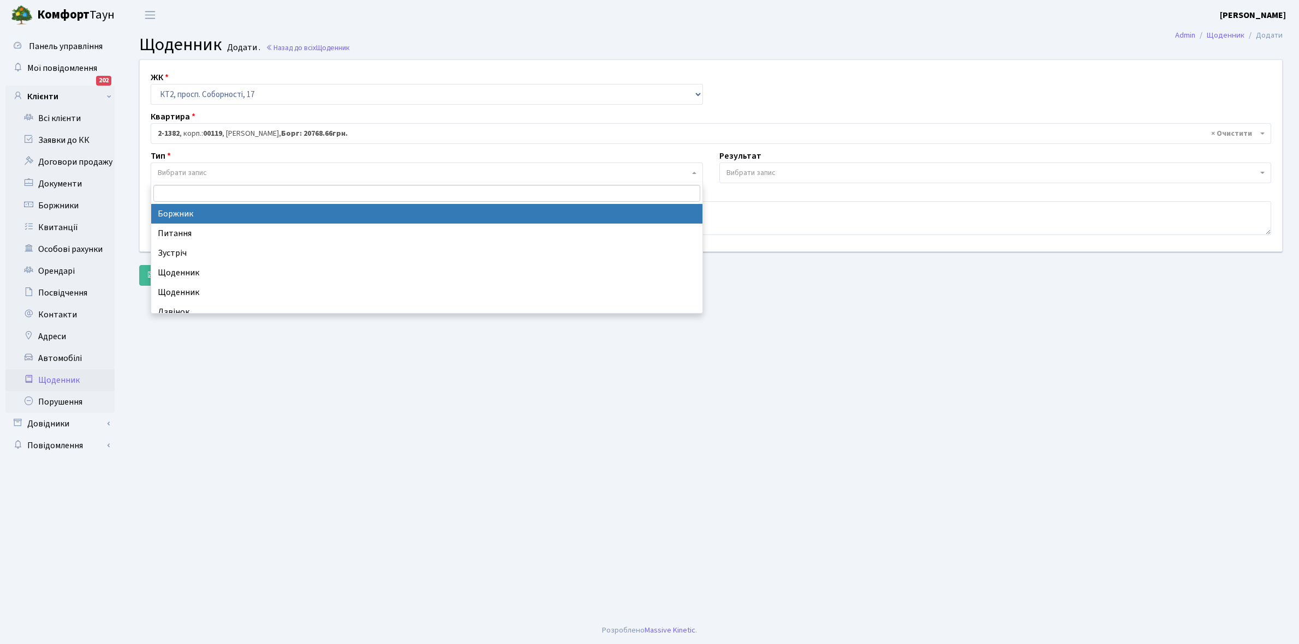
click at [214, 172] on span "Вибрати запис" at bounding box center [423, 173] width 531 height 11
select select "189"
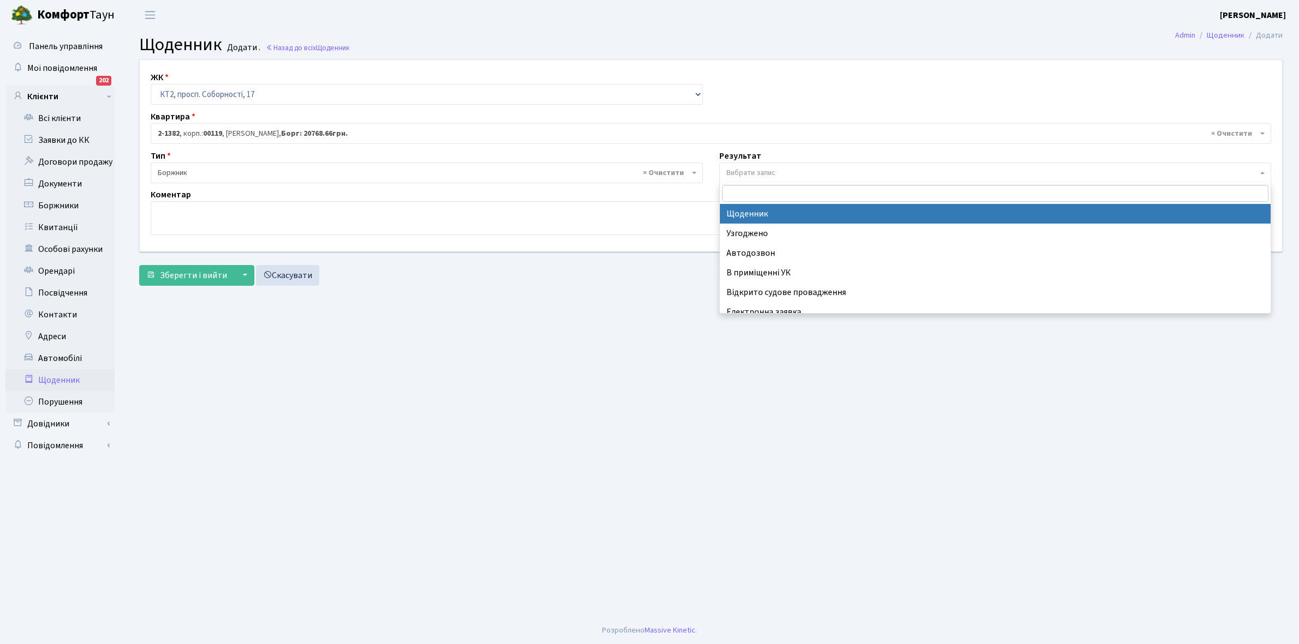
click at [760, 168] on span "Вибрати запис" at bounding box center [750, 173] width 49 height 11
select select "14"
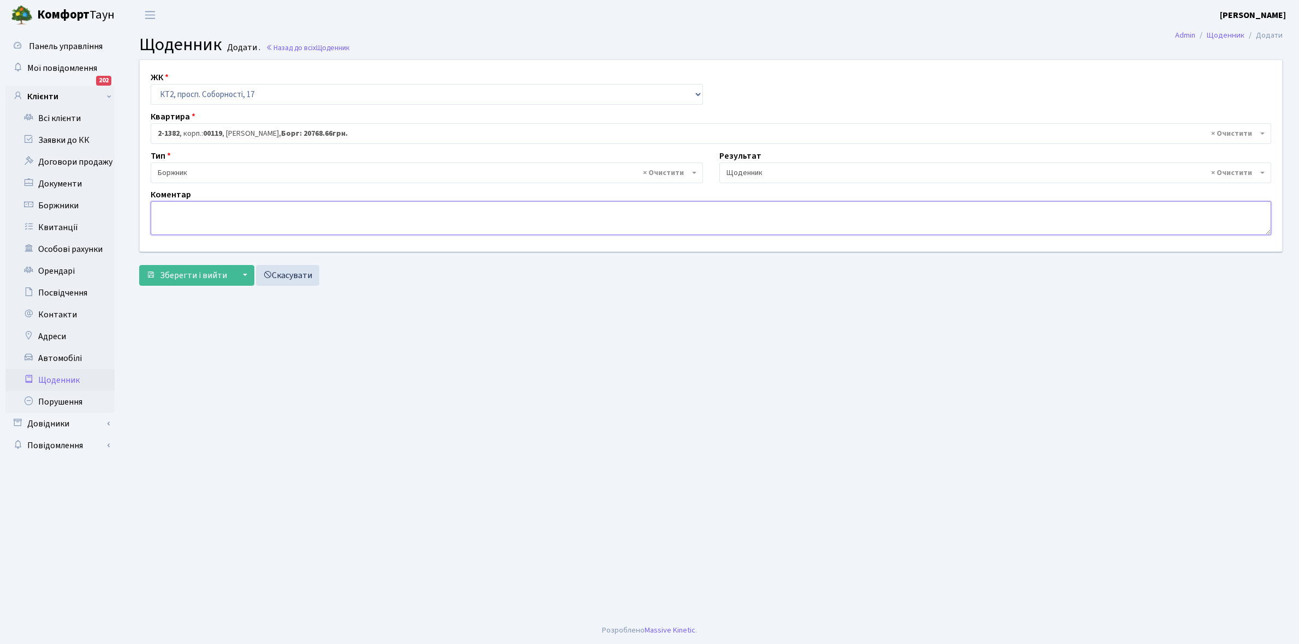
click at [162, 212] on textarea at bounding box center [711, 218] width 1120 height 34
paste textarea "Відкл. ЕЕ (розірвано договір з КК) - 11643 кВт."
click at [303, 206] on textarea "Відкл. ЕЕ (розірвано договір з КК) - 11643 кВт." at bounding box center [711, 218] width 1120 height 34
type textarea "Відкл. ЕЕ (розірвано договір з КК) - 20094 кВт."
click at [176, 274] on span "Зберегти і вийти" at bounding box center [193, 276] width 67 height 12
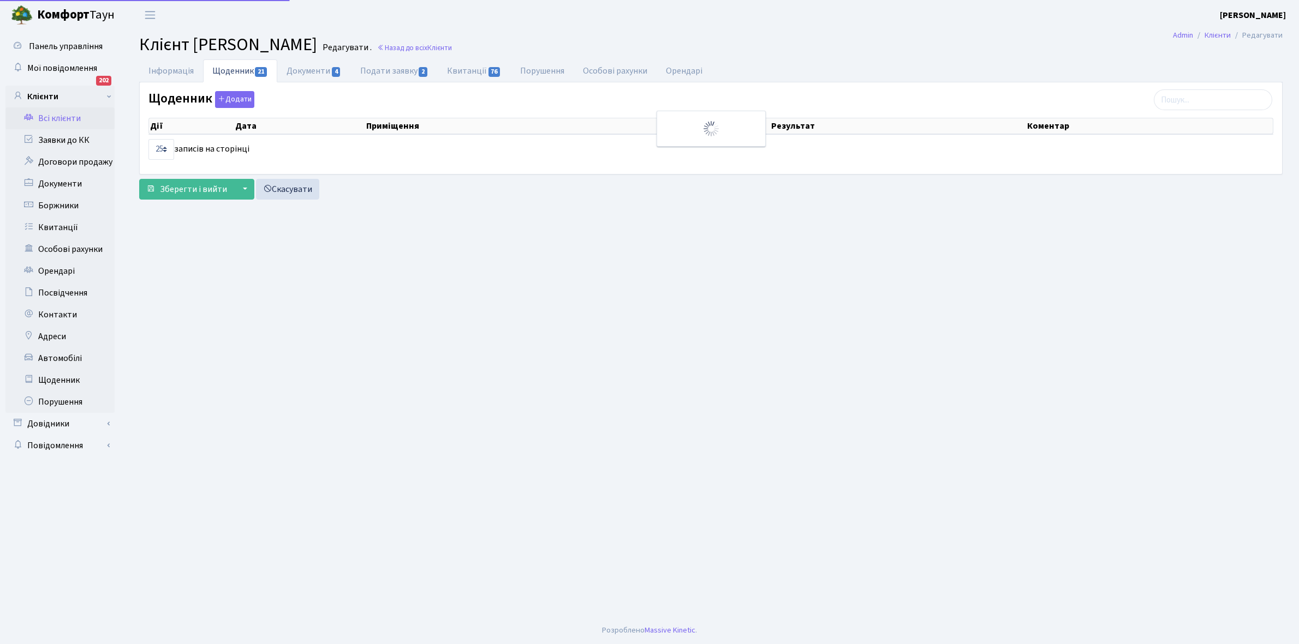
select select "25"
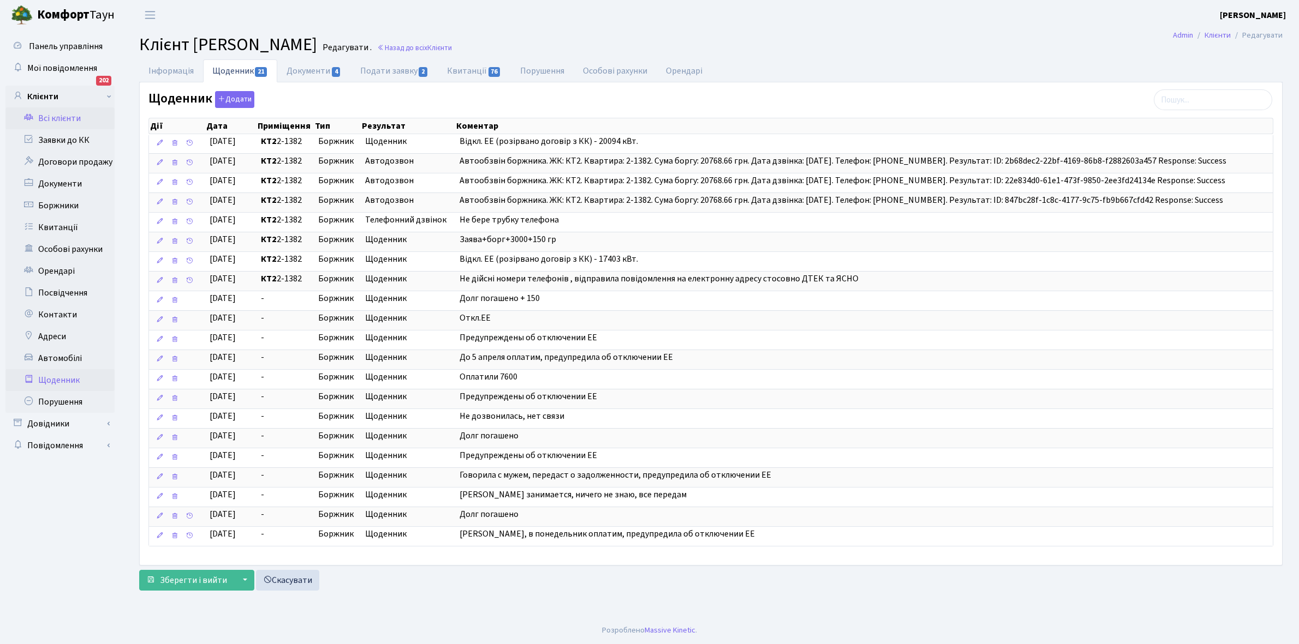
click at [46, 377] on link "Щоденник" at bounding box center [59, 380] width 109 height 22
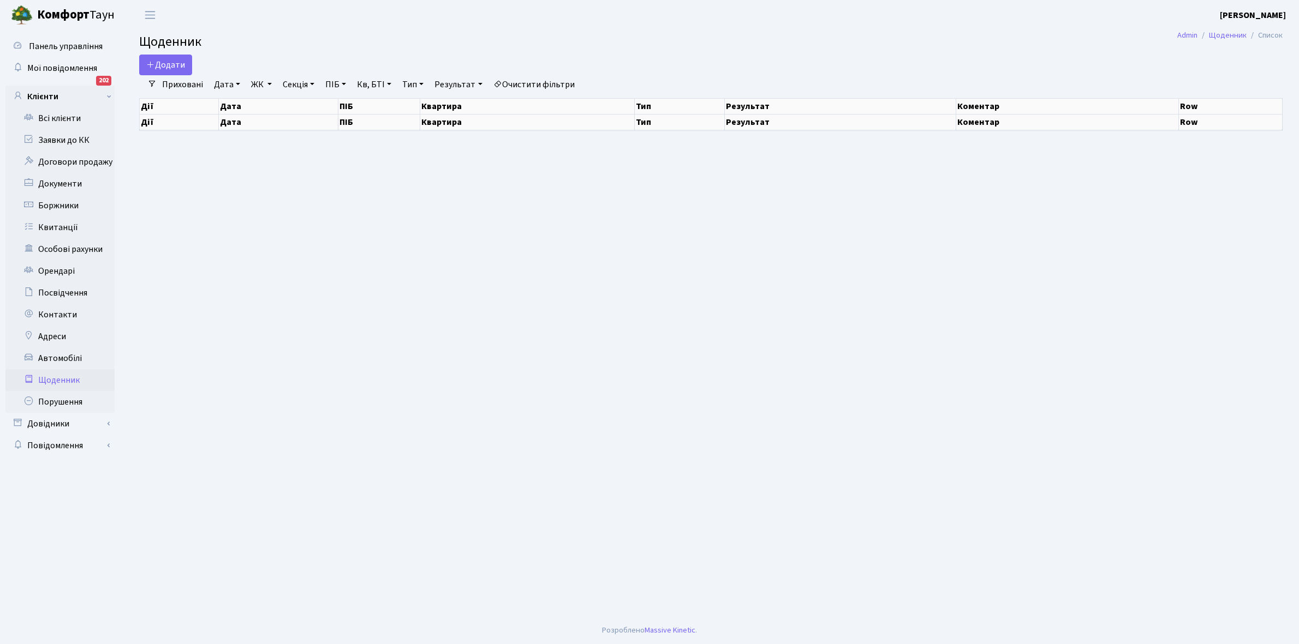
select select "25"
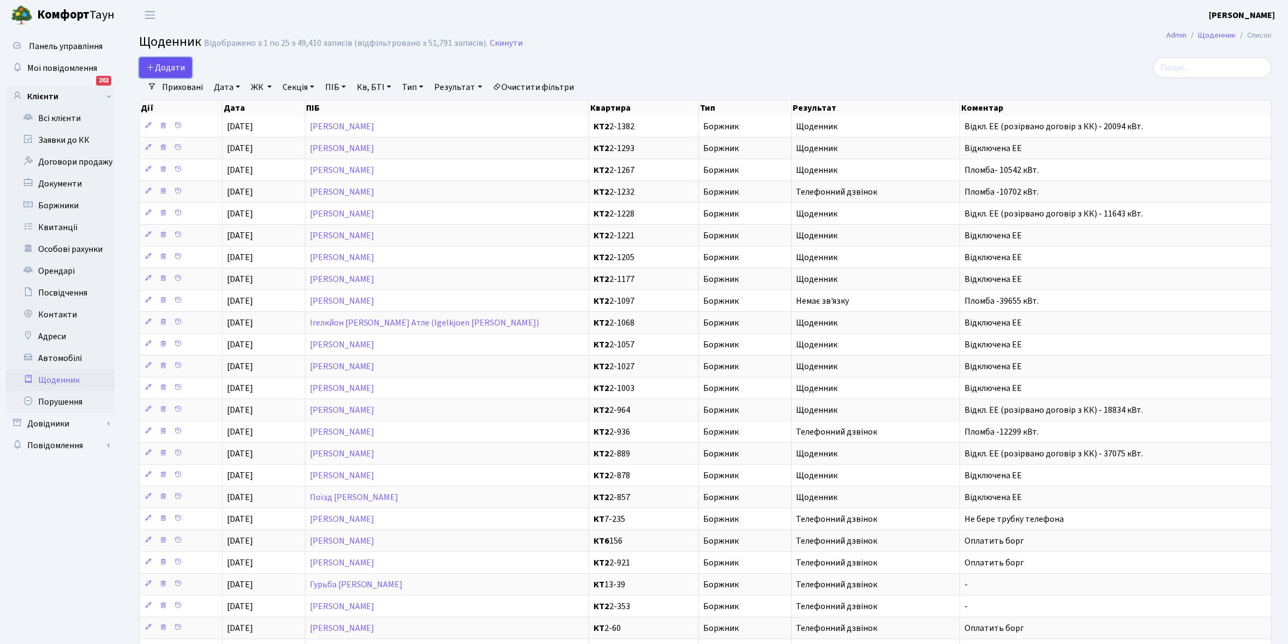
click at [165, 71] on span "Додати" at bounding box center [165, 68] width 39 height 12
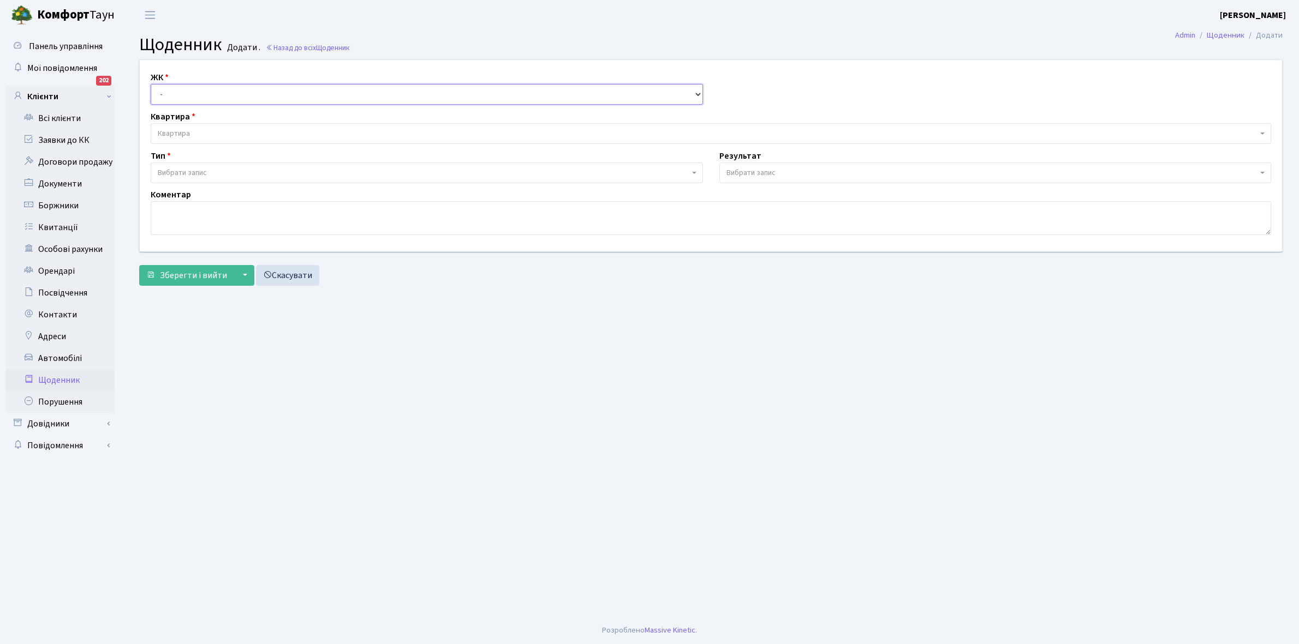
click at [178, 93] on select "- КТ, вул. Регенераторна, 4 КТ2, просп. [STREET_ADDRESS] [STREET_ADDRESS] [PERS…" at bounding box center [427, 94] width 552 height 21
select select "295"
click at [151, 84] on select "- КТ, вул. Регенераторна, 4 КТ2, просп. [STREET_ADDRESS] [STREET_ADDRESS] [PERS…" at bounding box center [427, 94] width 552 height 21
select select
click at [208, 129] on span "Квартира" at bounding box center [708, 133] width 1100 height 11
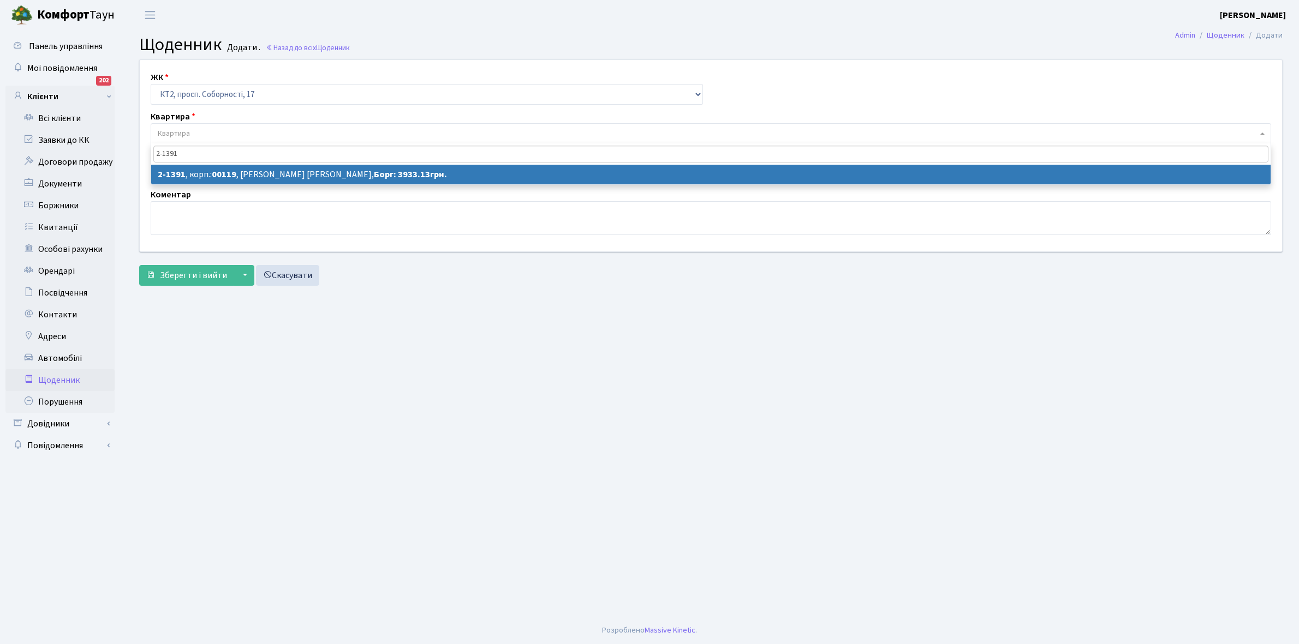
type input "2-1391"
select select "13006"
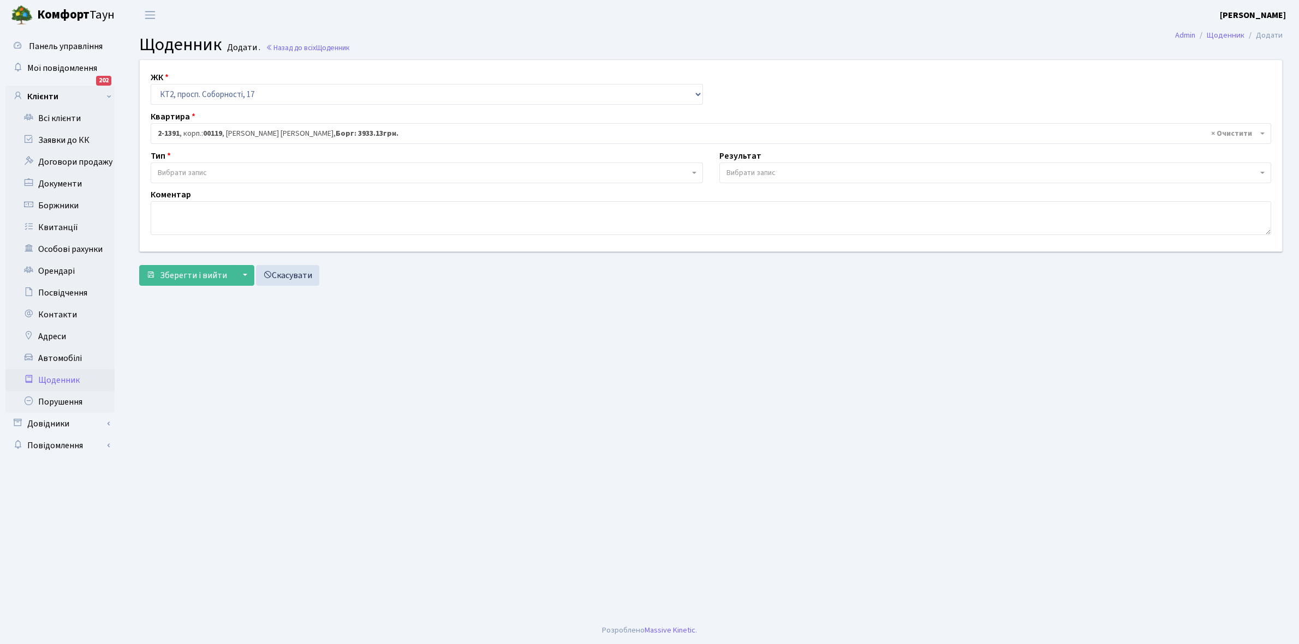
click at [224, 169] on span "Вибрати запис" at bounding box center [423, 173] width 531 height 11
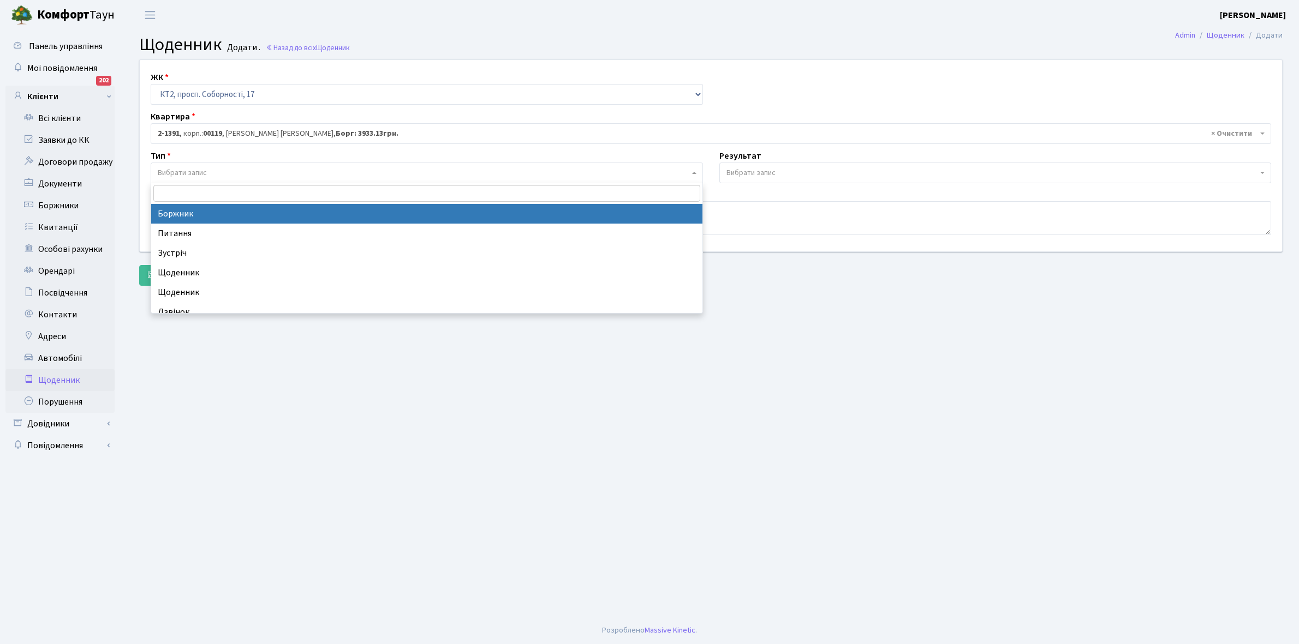
select select "189"
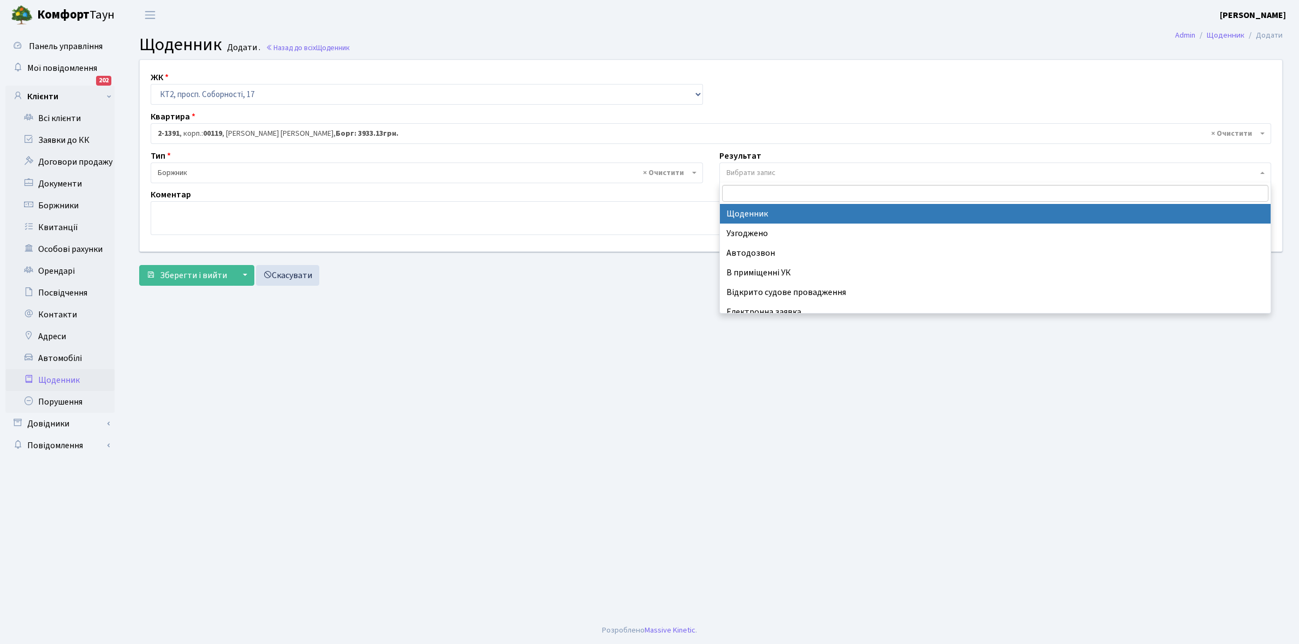
click at [765, 168] on span "Вибрати запис" at bounding box center [750, 173] width 49 height 11
select select "14"
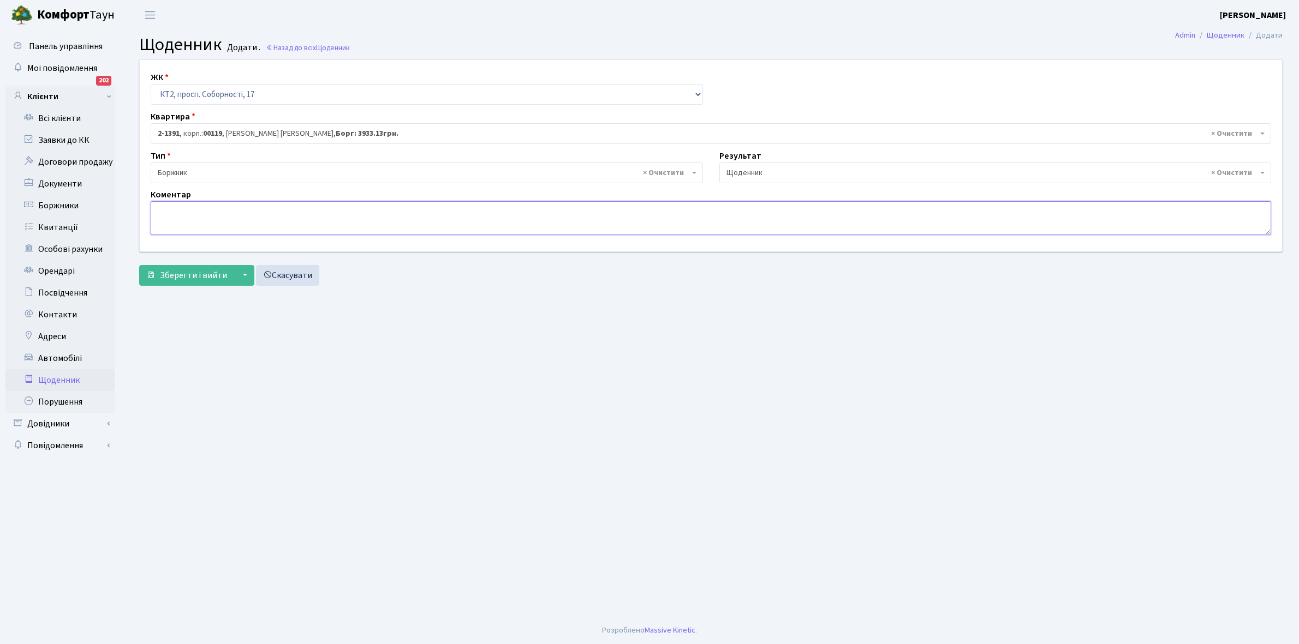
click at [156, 214] on textarea at bounding box center [711, 218] width 1120 height 34
type textarea "Відключена ЕЕ"
click at [178, 274] on span "Зберегти і вийти" at bounding box center [193, 276] width 67 height 12
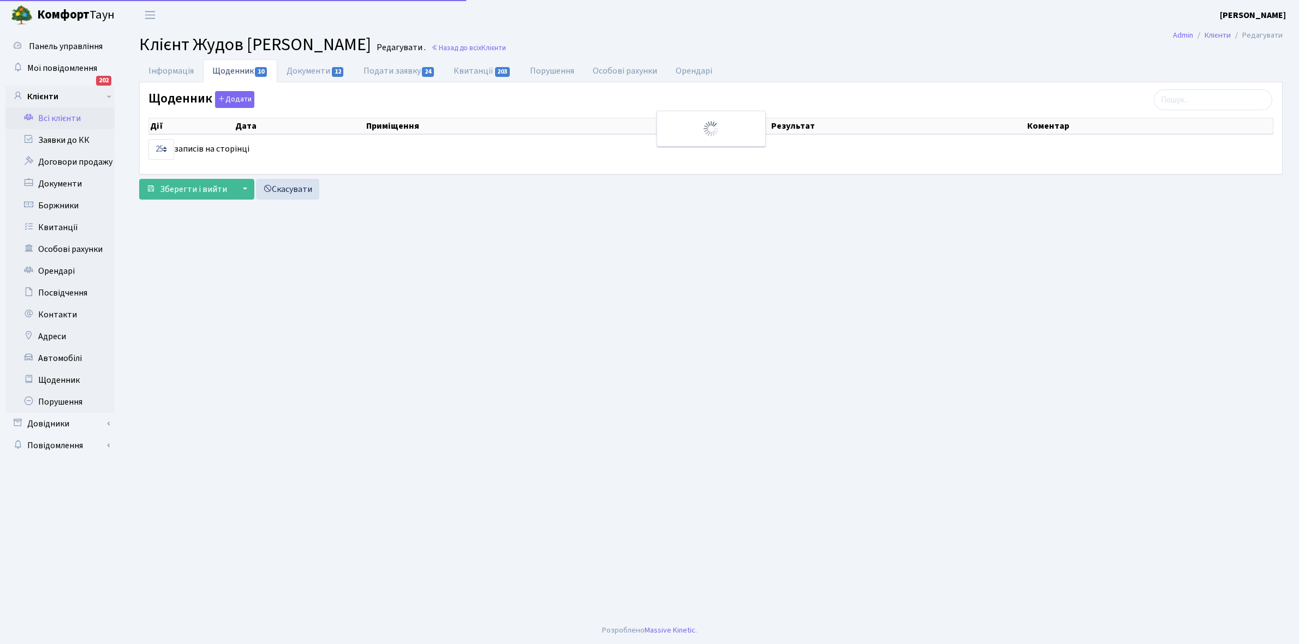
select select "25"
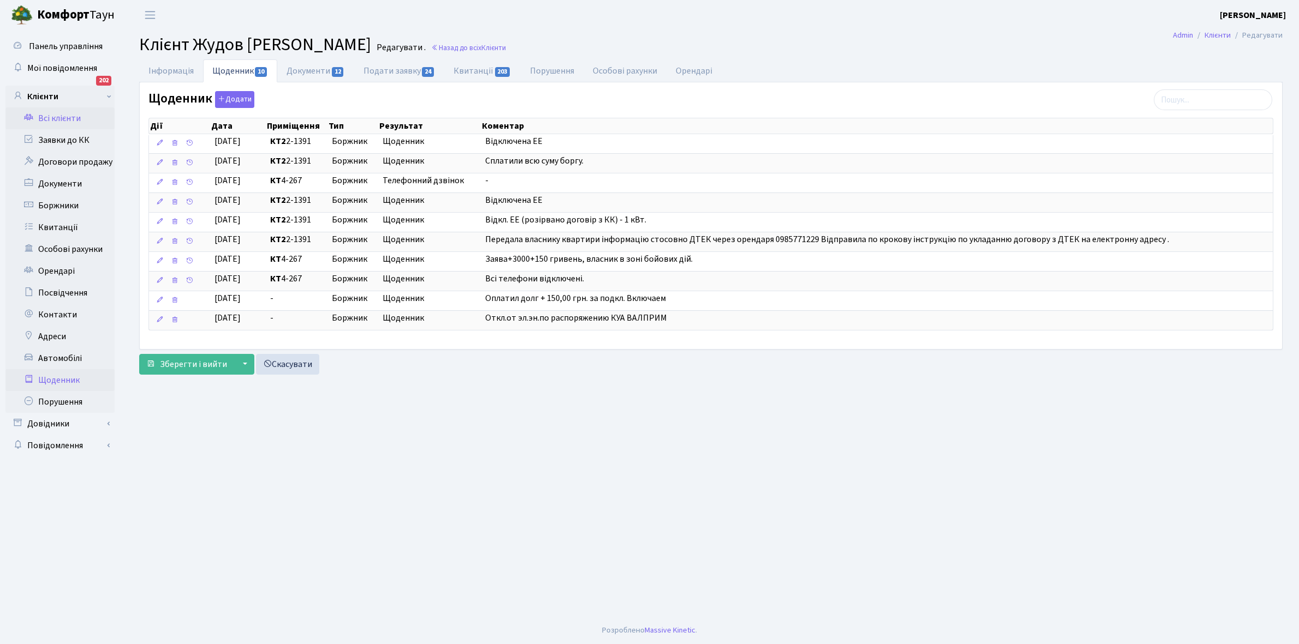
click at [64, 378] on link "Щоденник" at bounding box center [59, 380] width 109 height 22
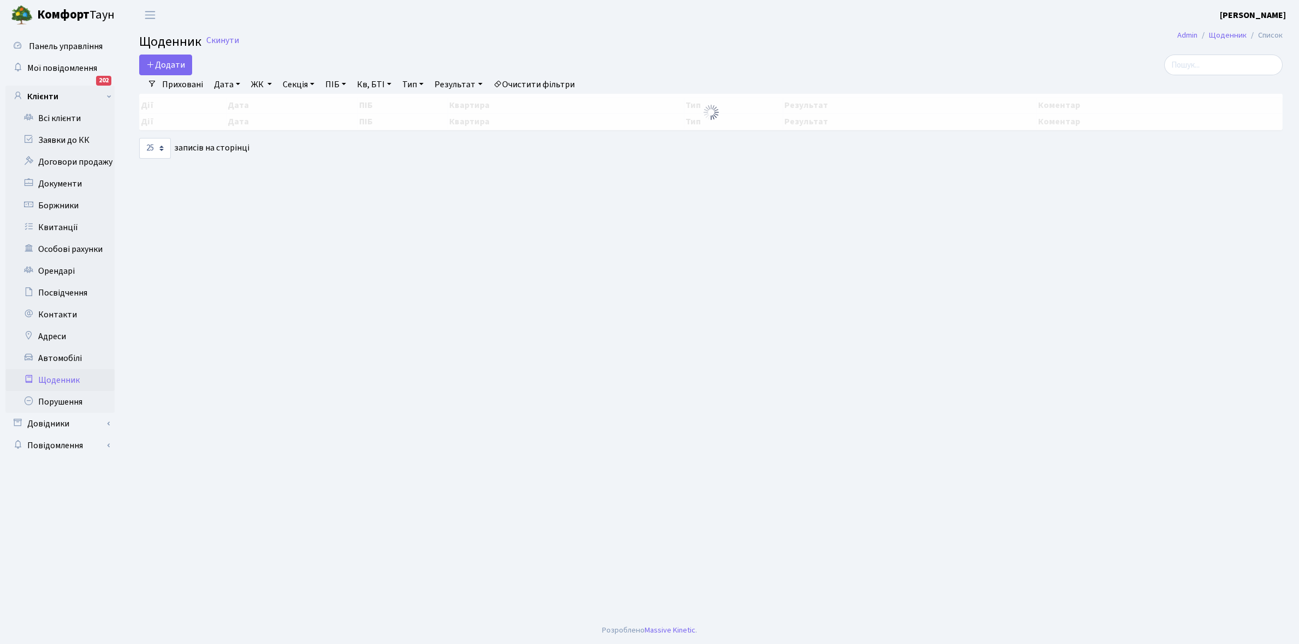
select select "25"
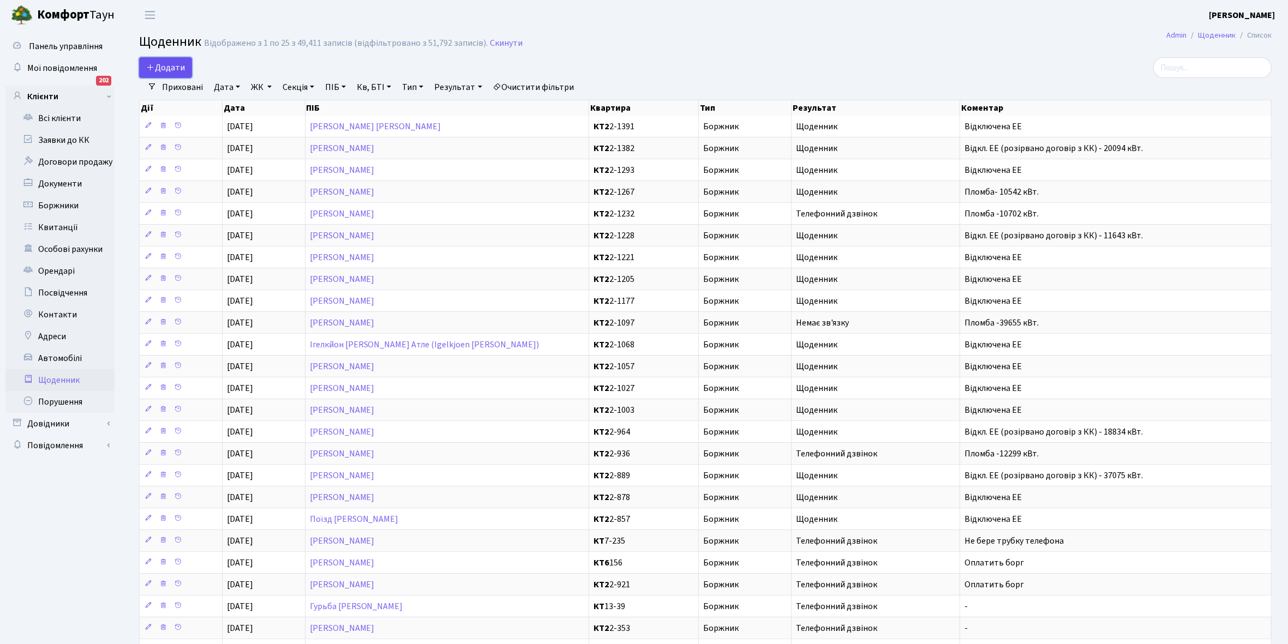
click at [165, 66] on span "Додати" at bounding box center [165, 68] width 39 height 12
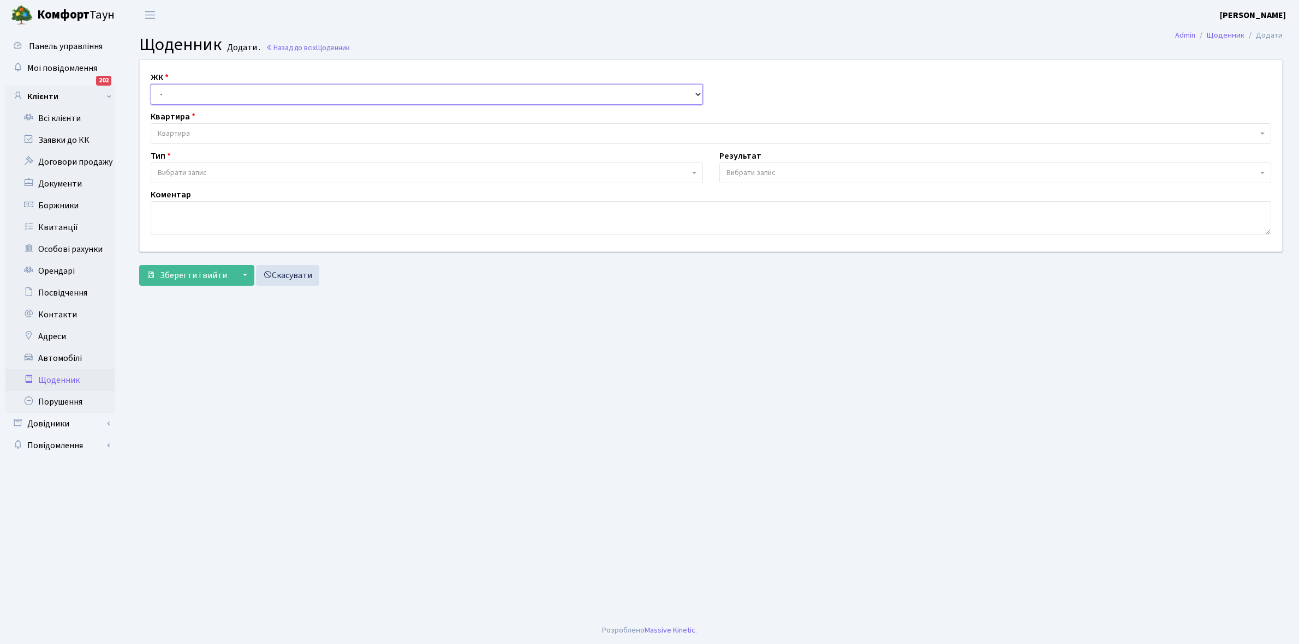
click at [177, 91] on select "- КТ, вул. Регенераторна, 4 КТ2, просп. [STREET_ADDRESS] [STREET_ADDRESS] [PERS…" at bounding box center [427, 94] width 552 height 21
select select "295"
click at [151, 84] on select "- КТ, вул. Регенераторна, 4 КТ2, просп. [STREET_ADDRESS] [STREET_ADDRESS] [PERS…" at bounding box center [427, 94] width 552 height 21
select select
click at [193, 132] on span "Квартира" at bounding box center [708, 133] width 1100 height 11
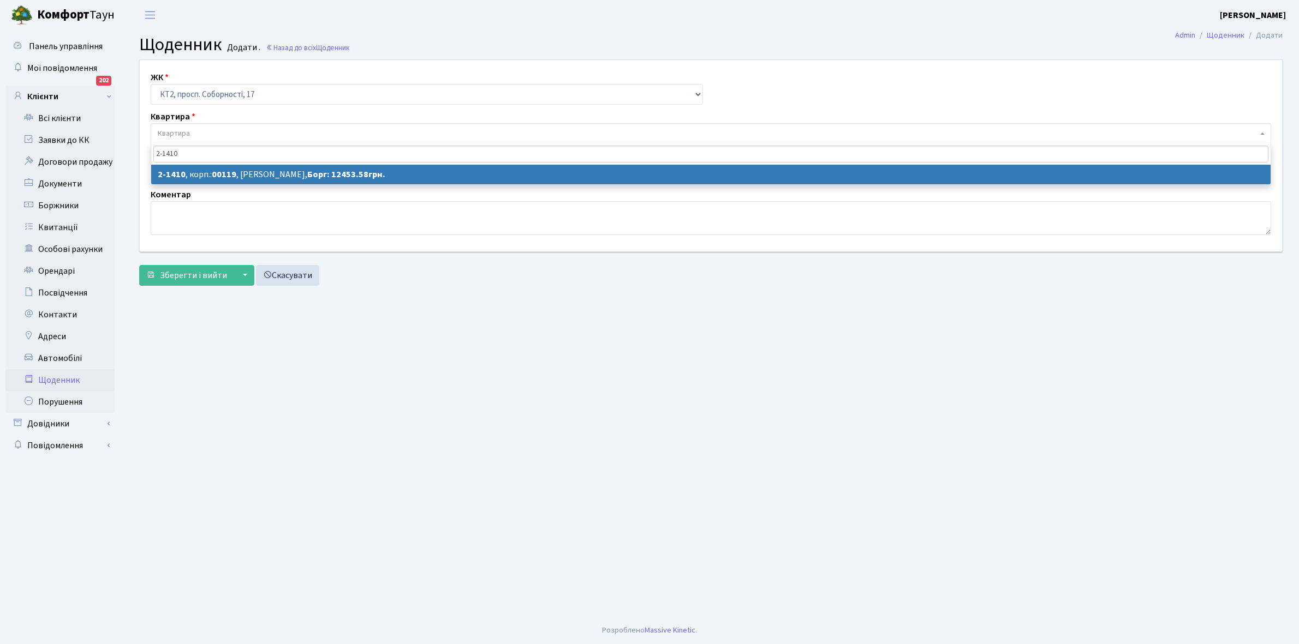
type input "2-1410"
select select "13025"
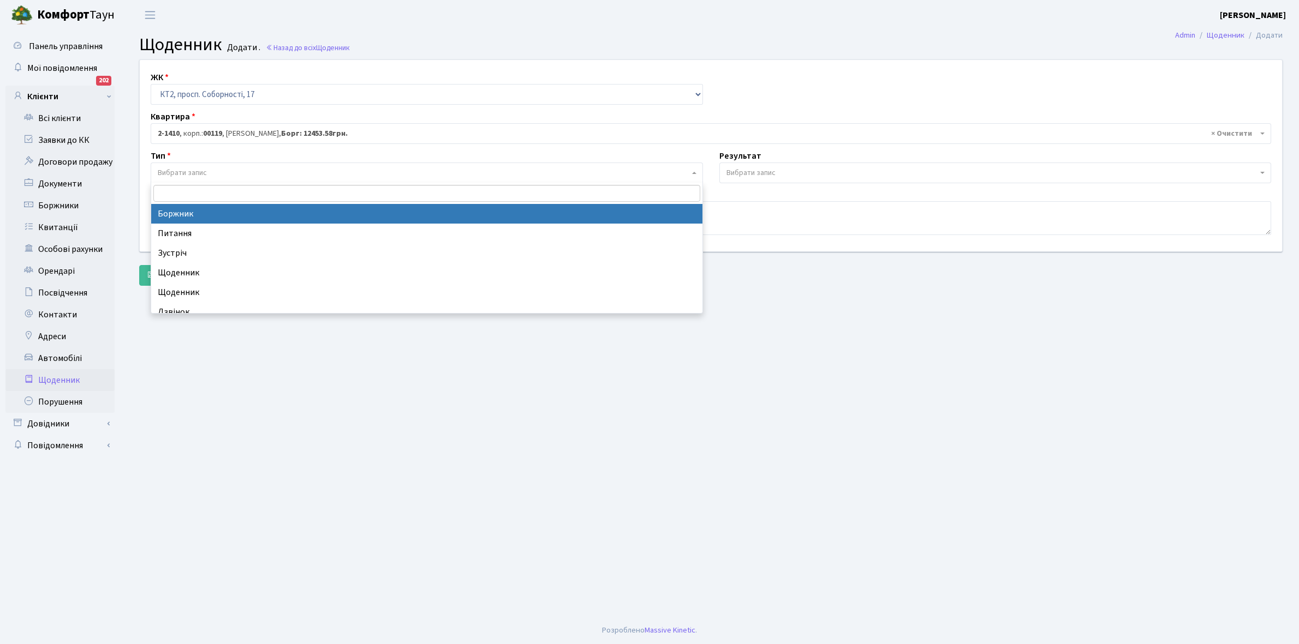
click at [222, 168] on span "Вибрати запис" at bounding box center [423, 173] width 531 height 11
select select "189"
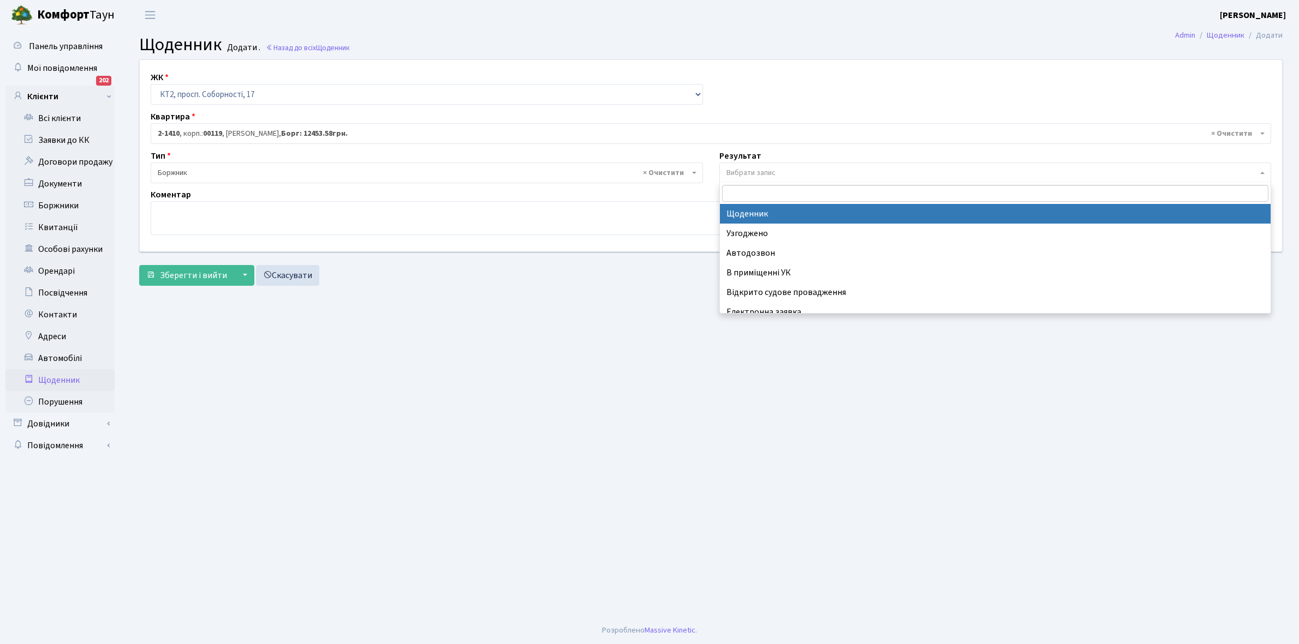
click at [754, 171] on span "Вибрати запис" at bounding box center [750, 173] width 49 height 11
select select "14"
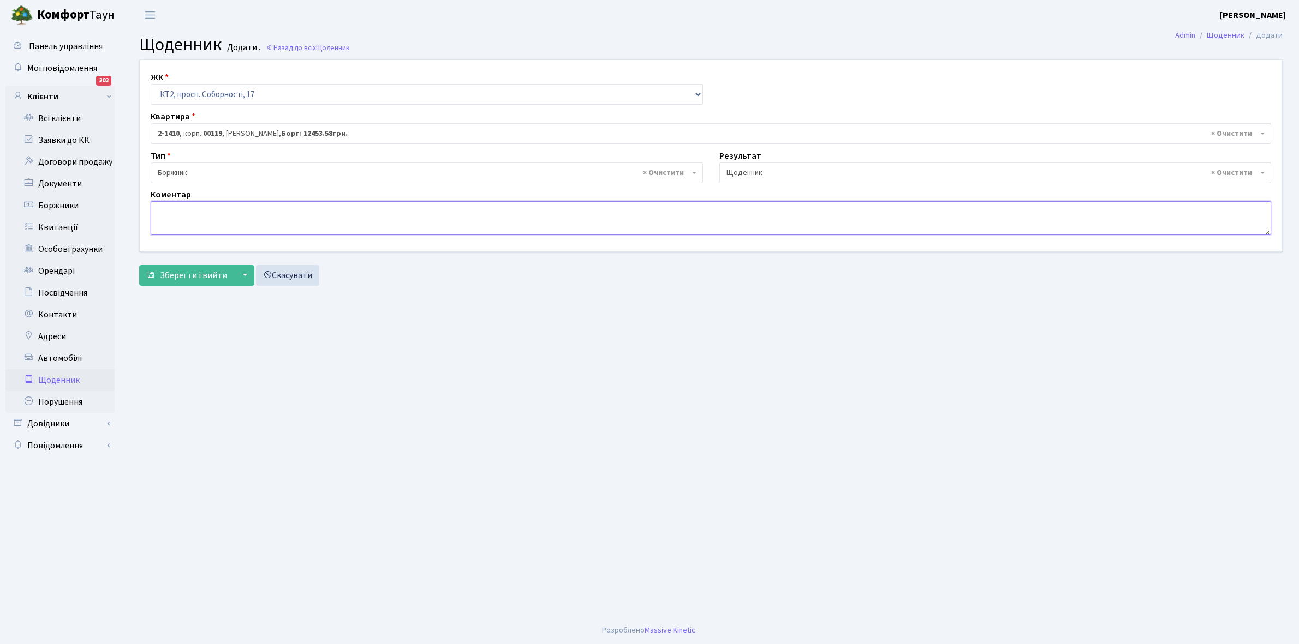
click at [164, 211] on textarea at bounding box center [711, 218] width 1120 height 34
paste textarea "Відкл. ЕЕ (розірвано договір з КК) - 11643 кВт."
click at [304, 213] on textarea "Відкл. ЕЕ (розірвано договір з КК) - 11643 кВт." at bounding box center [711, 218] width 1120 height 34
type textarea "Відкл. ЕЕ (розірвано договір з КК) - 25212 кВт."
click at [198, 270] on span "Зберегти і вийти" at bounding box center [193, 276] width 67 height 12
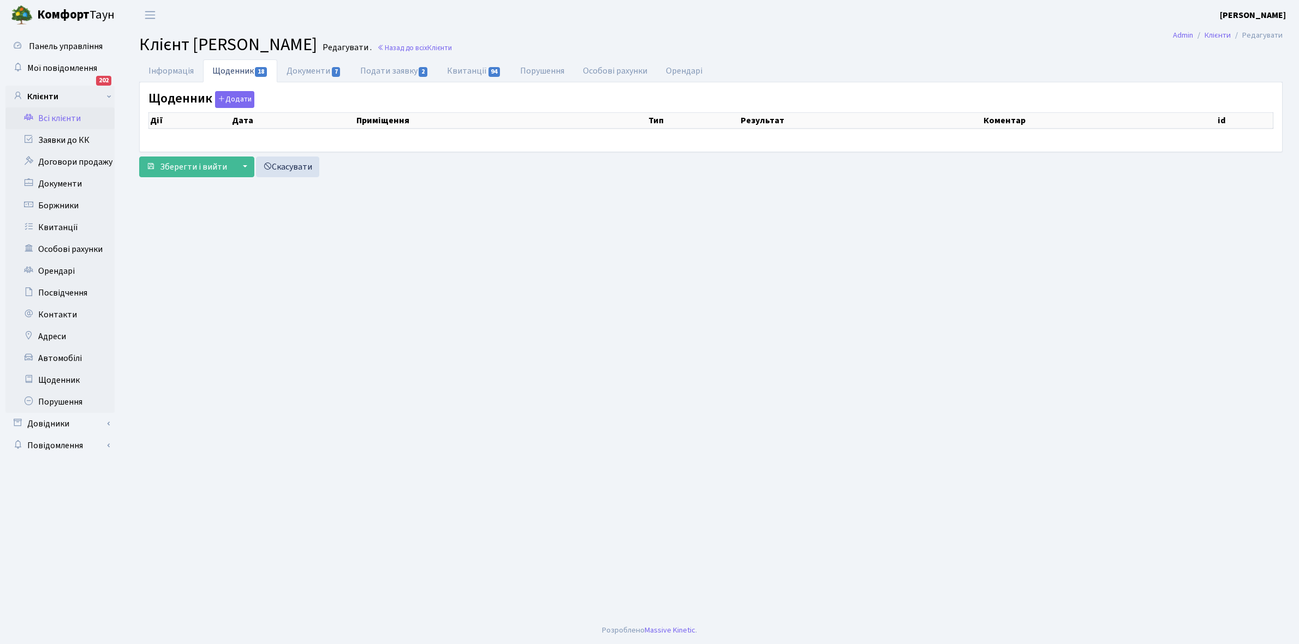
select select "25"
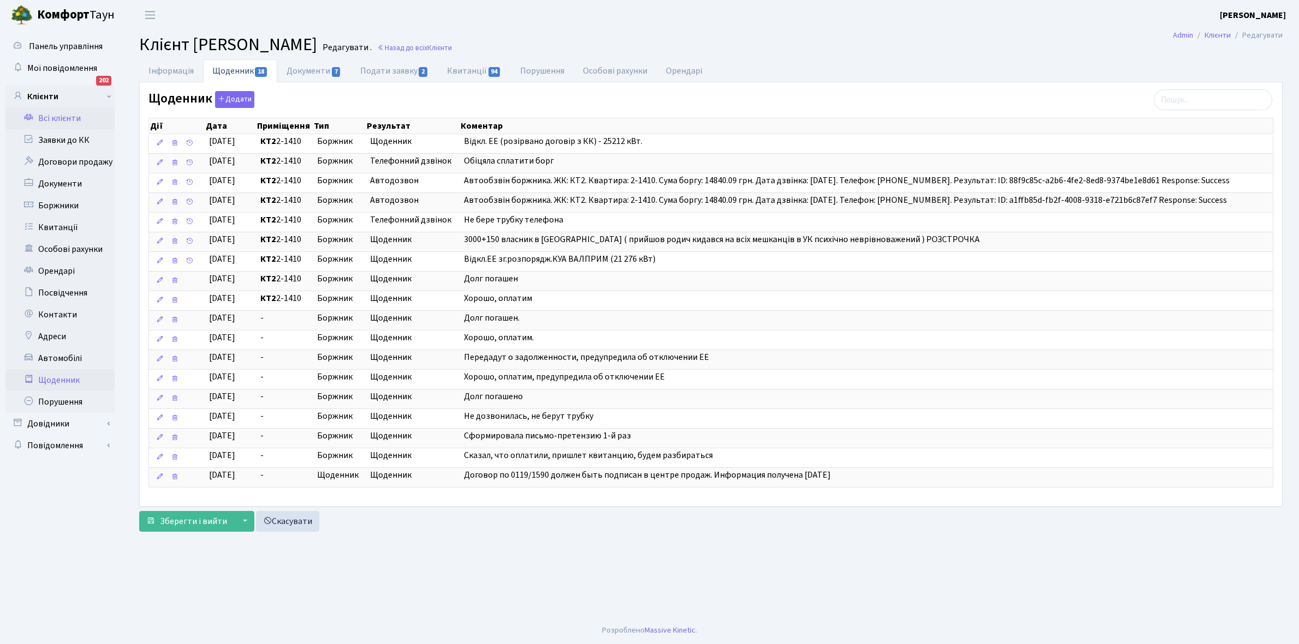
click at [59, 382] on link "Щоденник" at bounding box center [59, 380] width 109 height 22
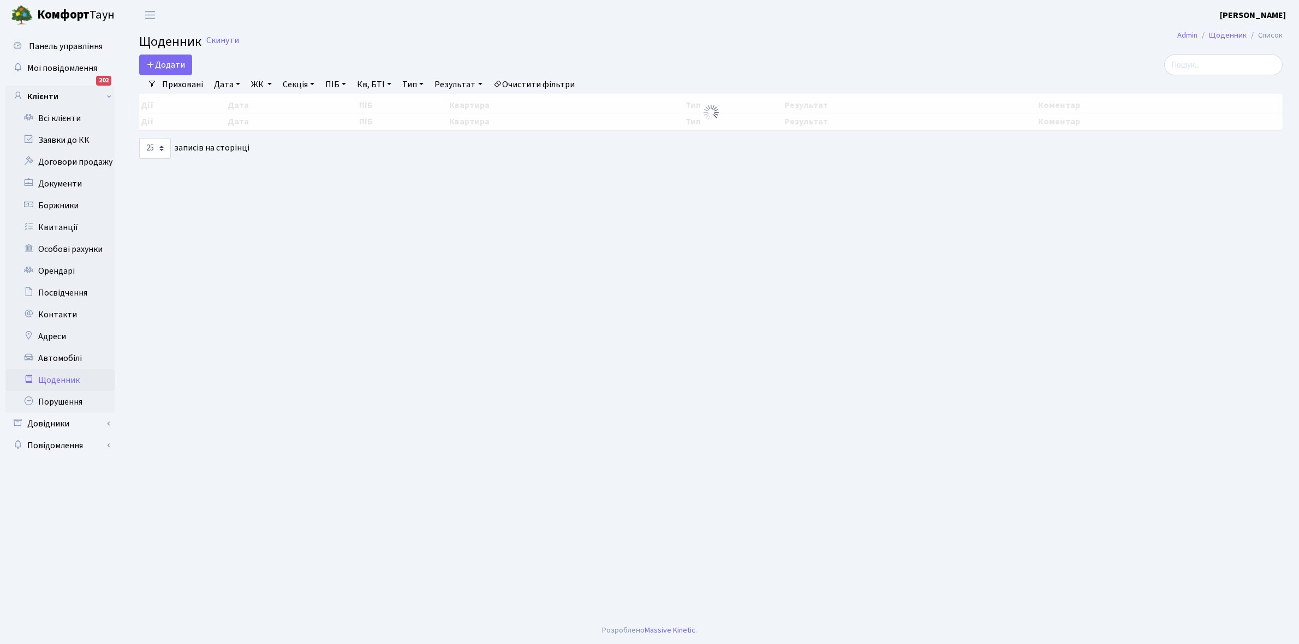
select select "25"
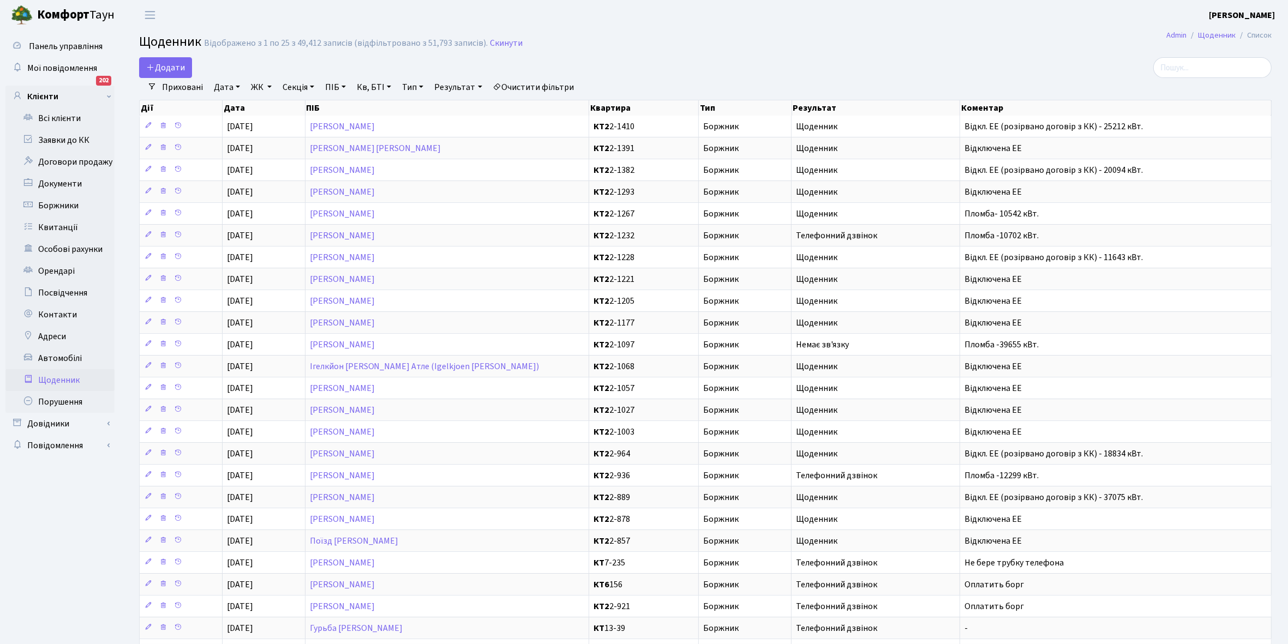
click at [189, 91] on link "Приховані" at bounding box center [183, 87] width 50 height 19
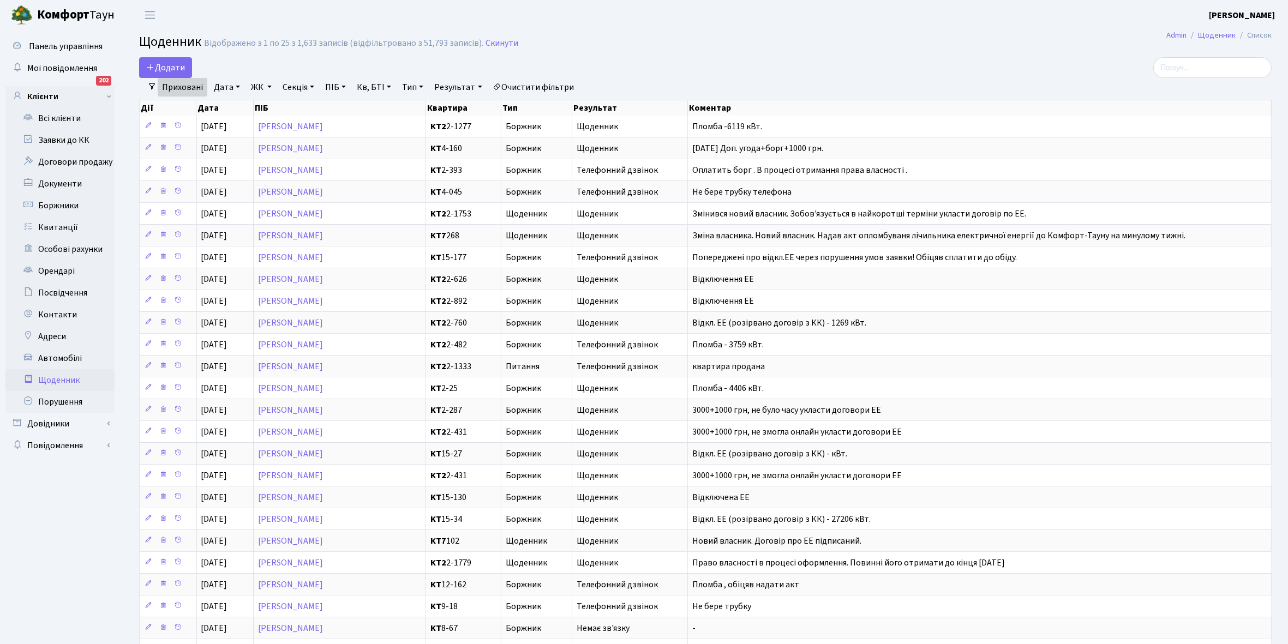
click at [172, 85] on link "Приховані" at bounding box center [183, 87] width 50 height 19
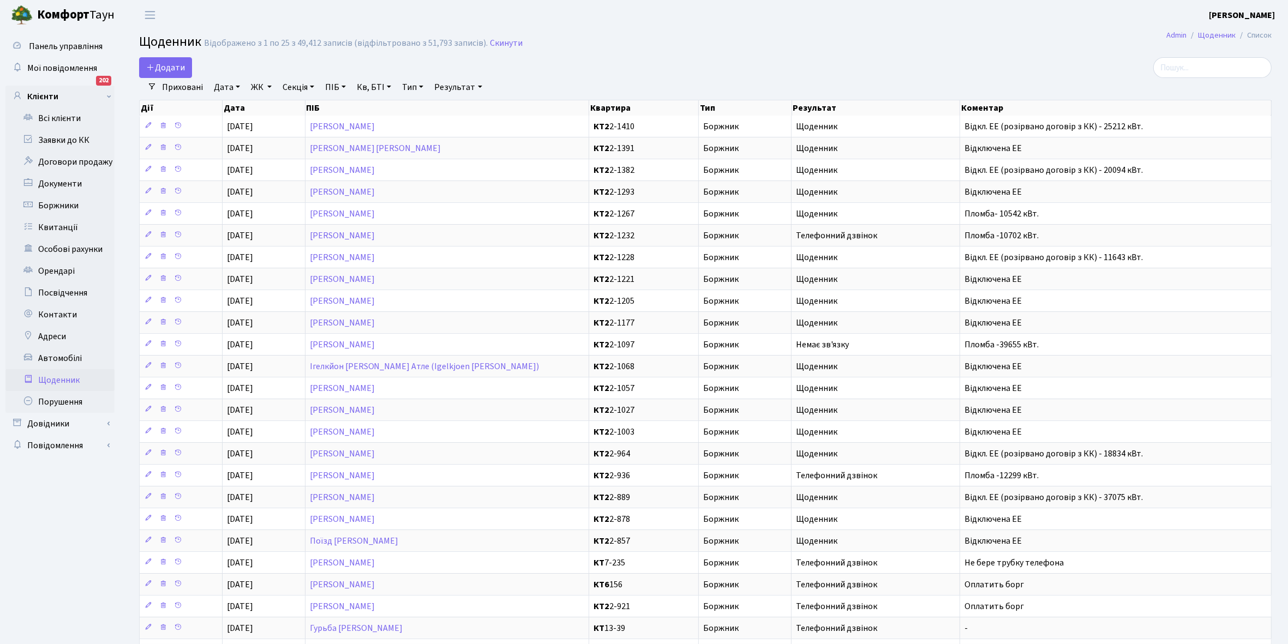
click at [177, 87] on link "Приховані" at bounding box center [183, 87] width 50 height 19
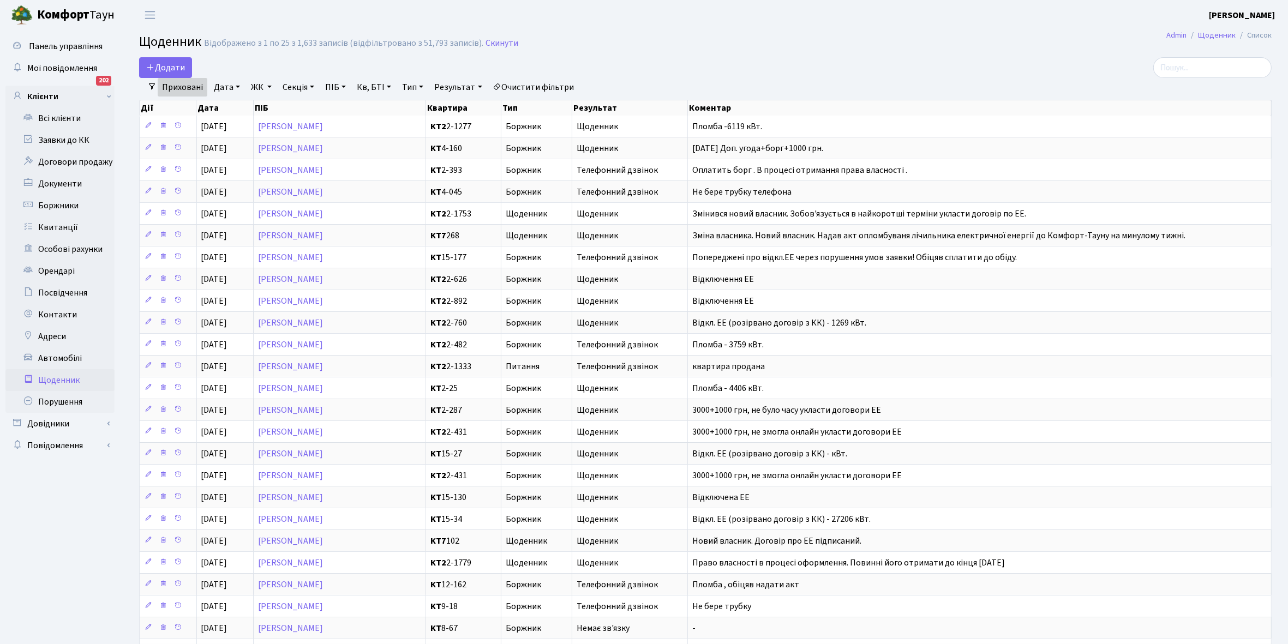
click at [177, 87] on link "Приховані" at bounding box center [183, 87] width 50 height 19
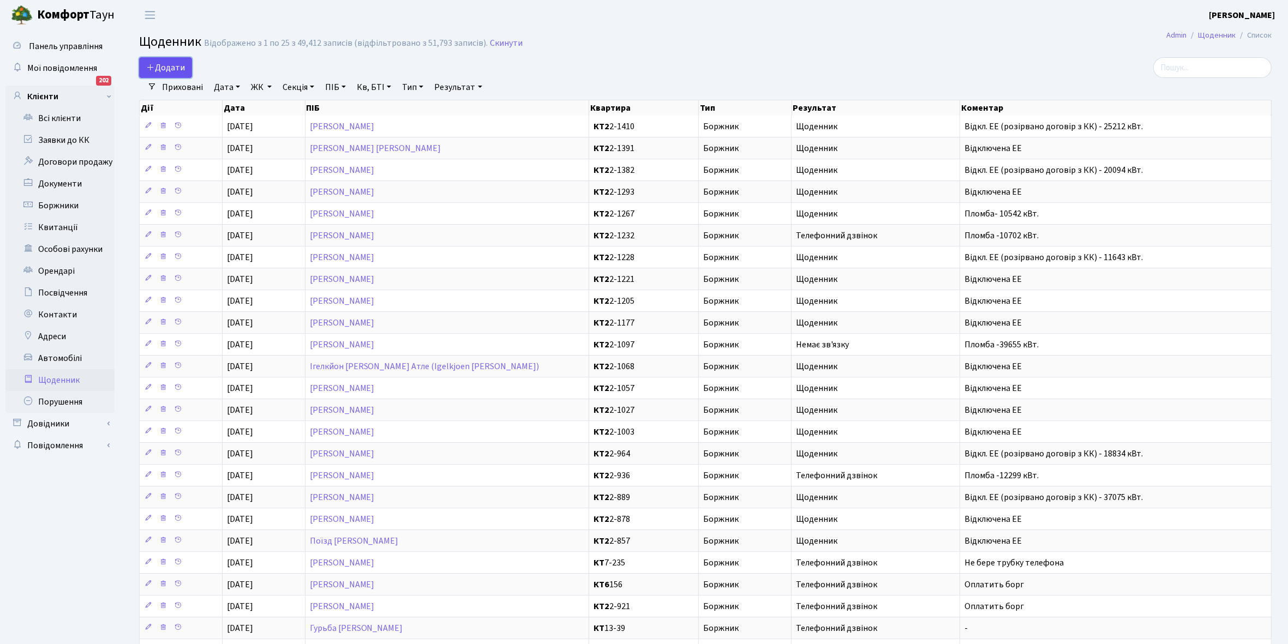
click at [170, 67] on span "Додати" at bounding box center [165, 68] width 39 height 12
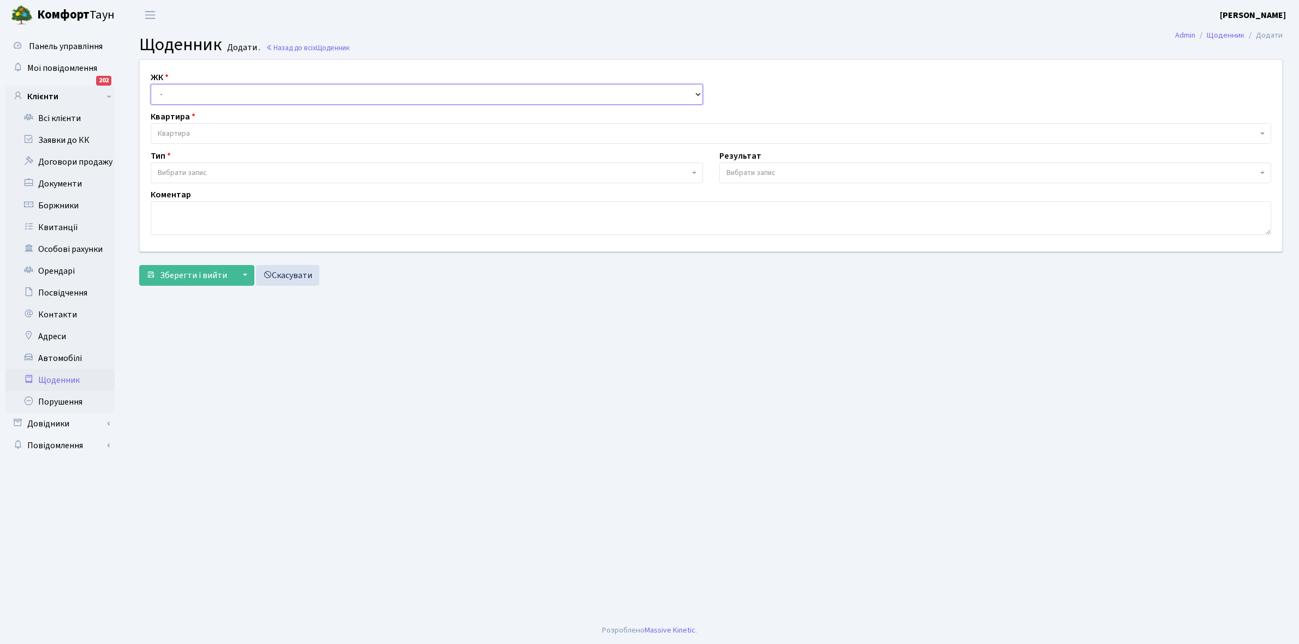
click at [175, 88] on select "- КТ, вул. Регенераторна, 4 КТ2, просп. [STREET_ADDRESS] [STREET_ADDRESS] [PERS…" at bounding box center [427, 94] width 552 height 21
select select "295"
click at [151, 84] on select "- КТ, вул. Регенераторна, 4 КТ2, просп. Соборності, 17 КТ3, вул. Березнева, 16 …" at bounding box center [427, 94] width 552 height 21
select select
click at [192, 131] on span "Квартира" at bounding box center [708, 133] width 1100 height 11
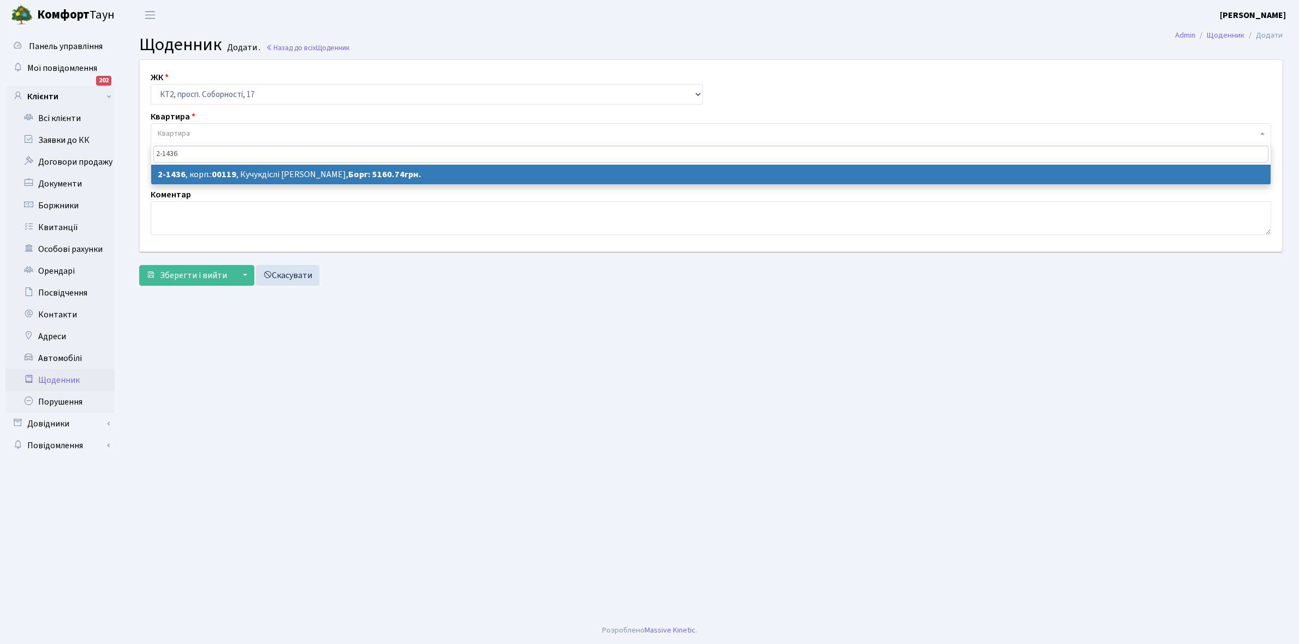
type input "2-1436"
select select "13051"
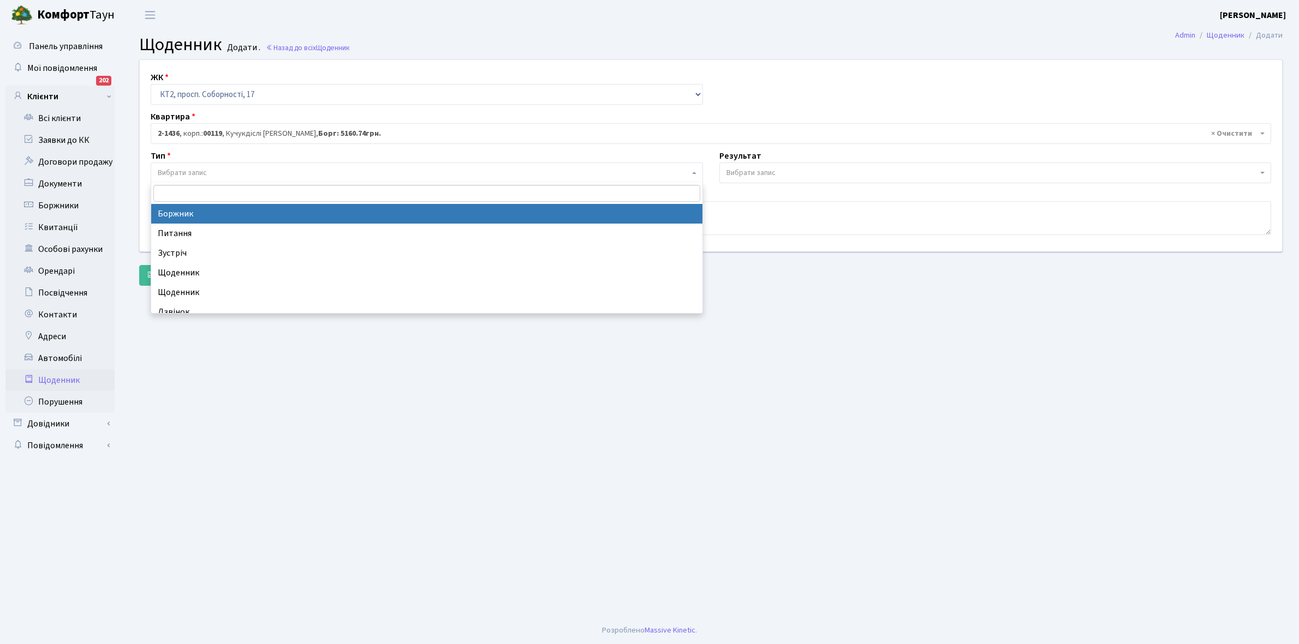
click at [235, 172] on span "Вибрати запис" at bounding box center [423, 173] width 531 height 11
select select "189"
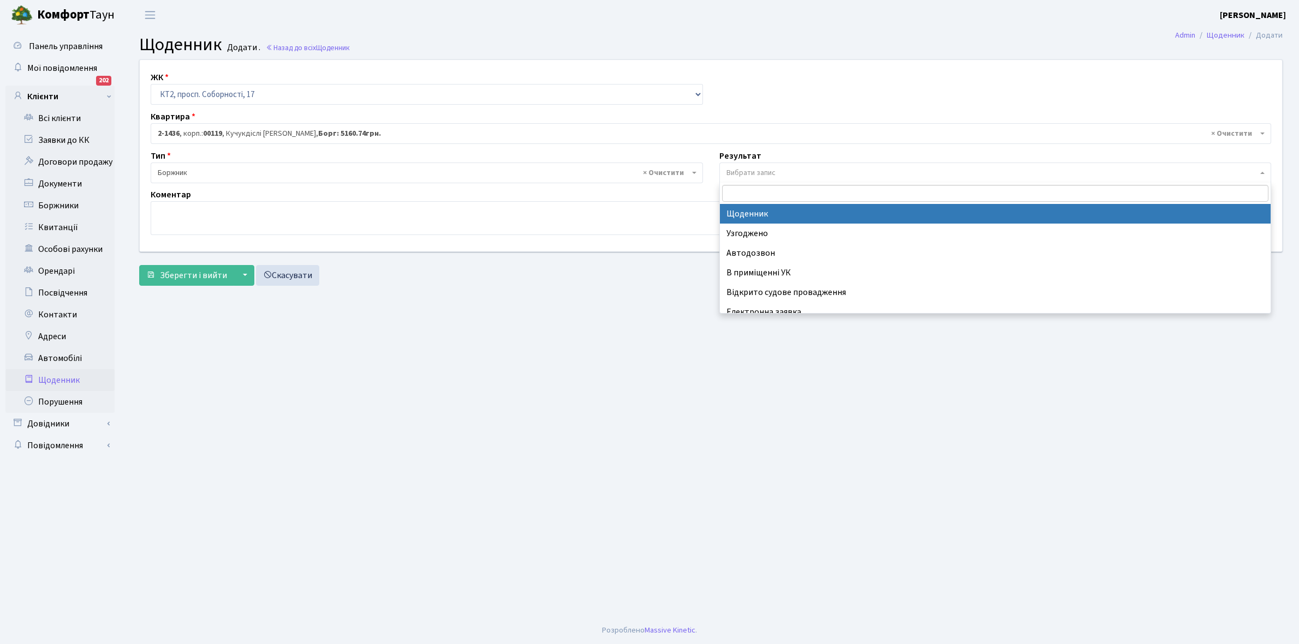
click at [764, 170] on span "Вибрати запис" at bounding box center [750, 173] width 49 height 11
select select "14"
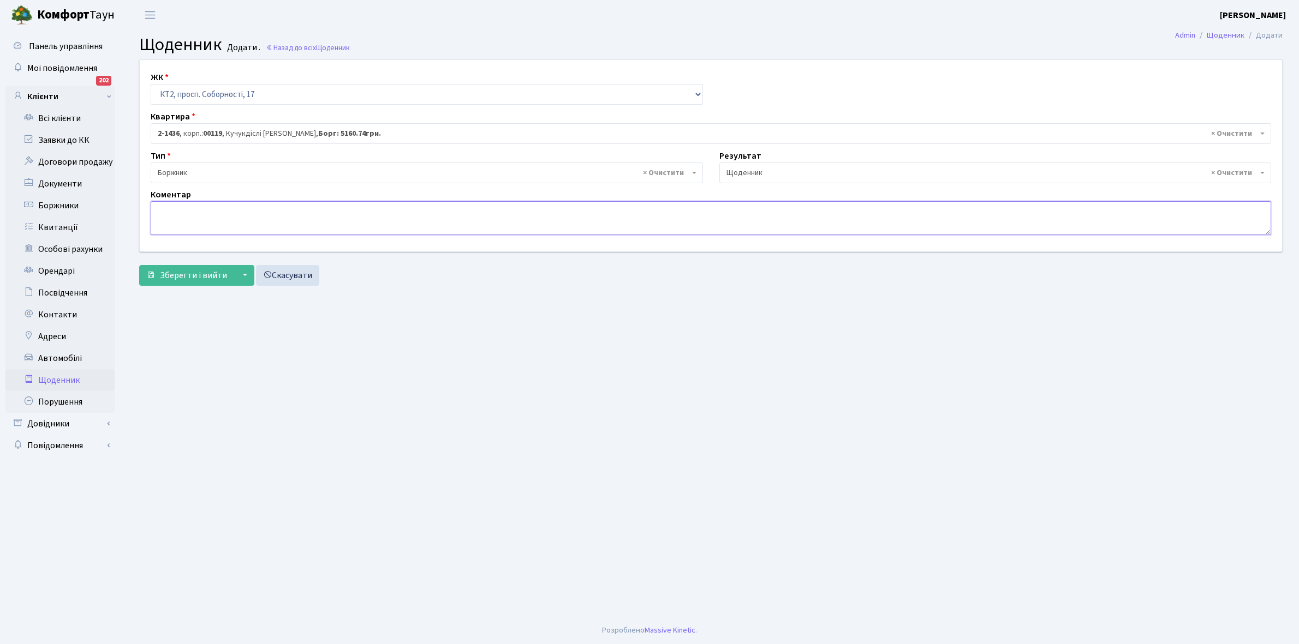
click at [168, 216] on textarea at bounding box center [711, 218] width 1120 height 34
type textarea "Відключена ЕЕ"
click at [189, 276] on span "Зберегти і вийти" at bounding box center [193, 276] width 67 height 12
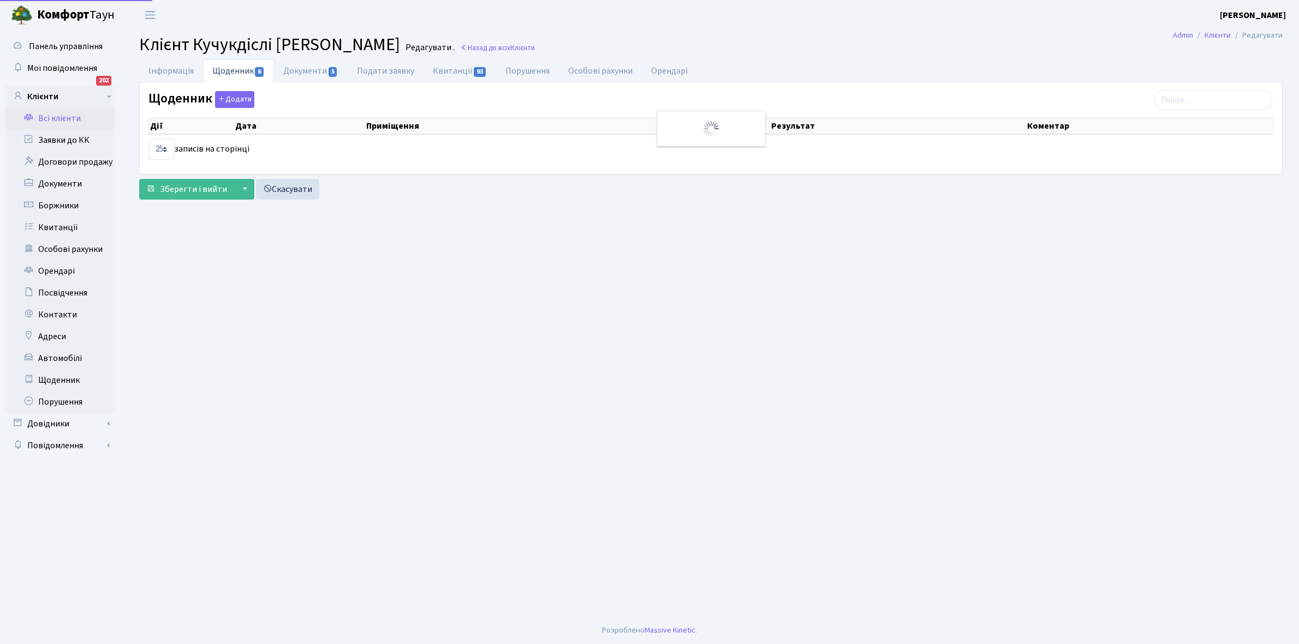
select select "25"
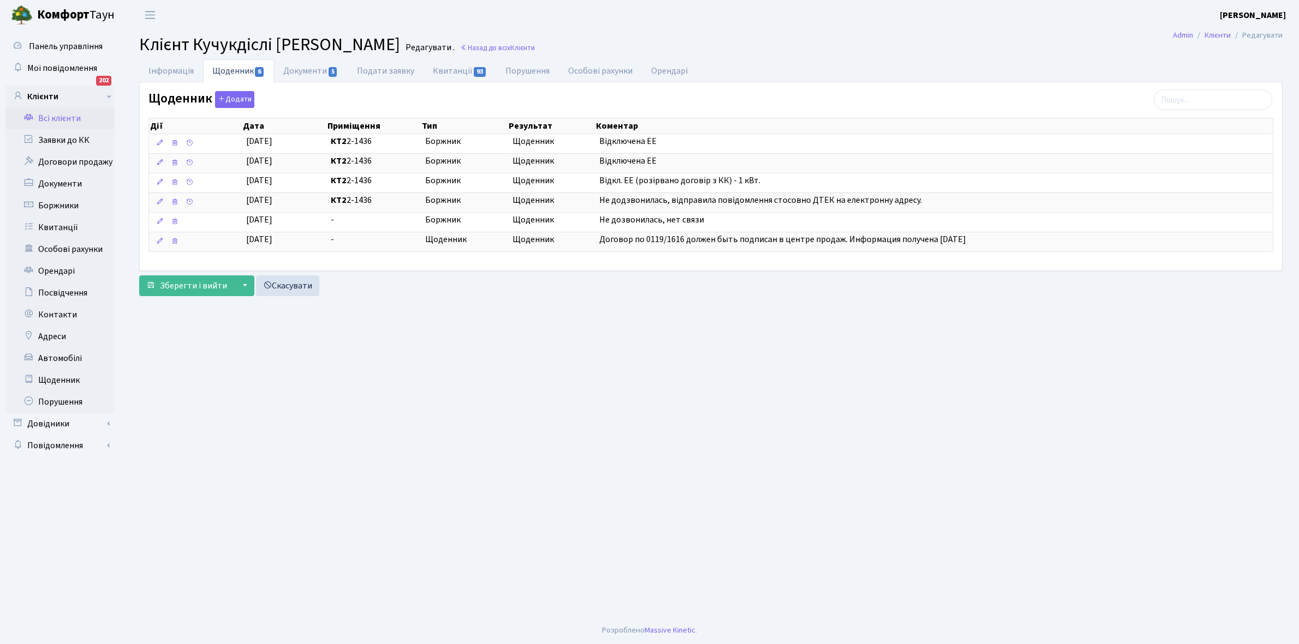
click at [58, 115] on link "Всі клієнти" at bounding box center [59, 118] width 109 height 22
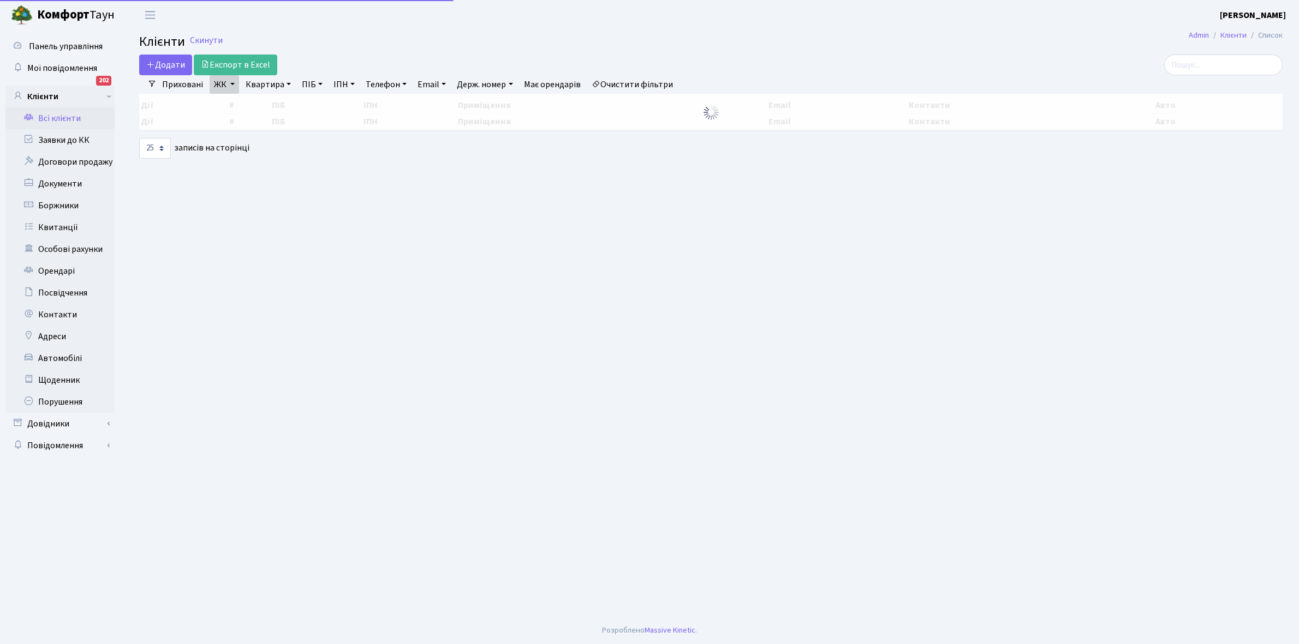
select select "25"
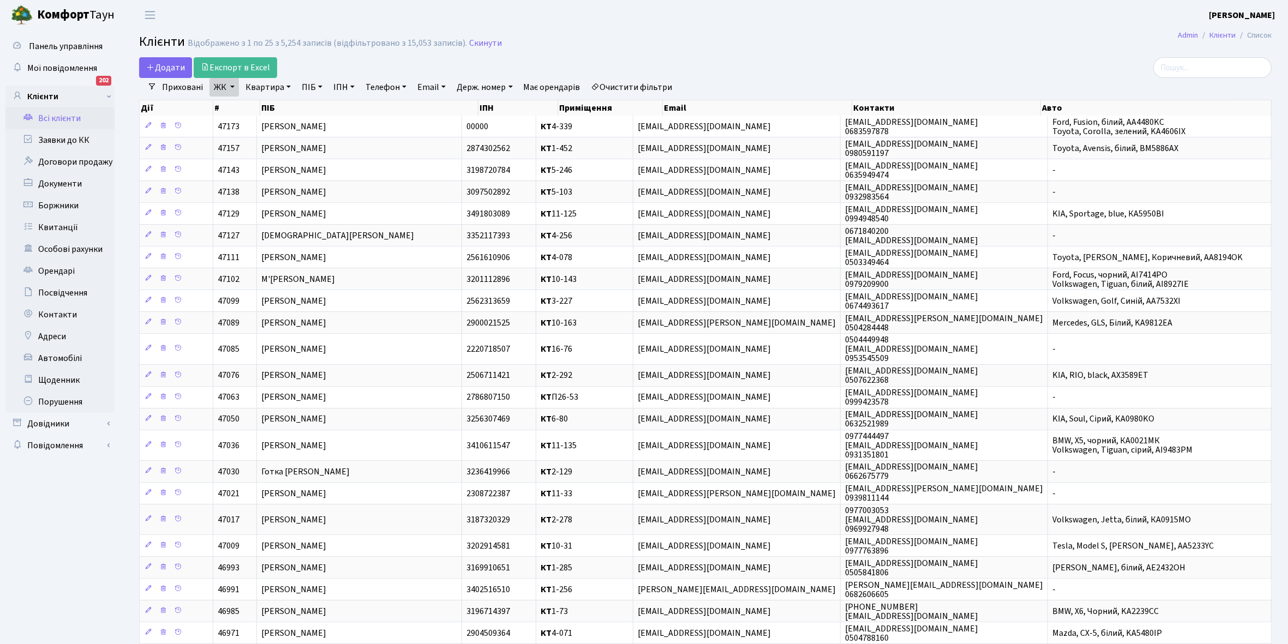
click at [287, 87] on link "Квартира" at bounding box center [268, 87] width 54 height 19
click at [51, 378] on link "Щоденник" at bounding box center [59, 380] width 109 height 22
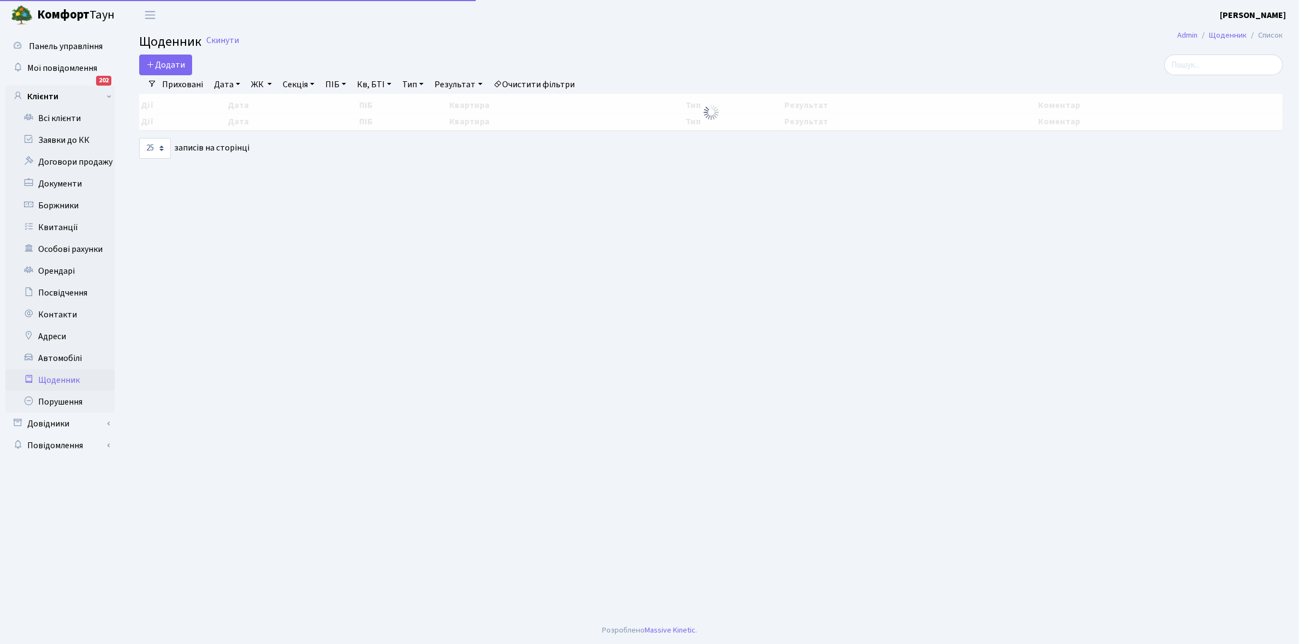
select select "25"
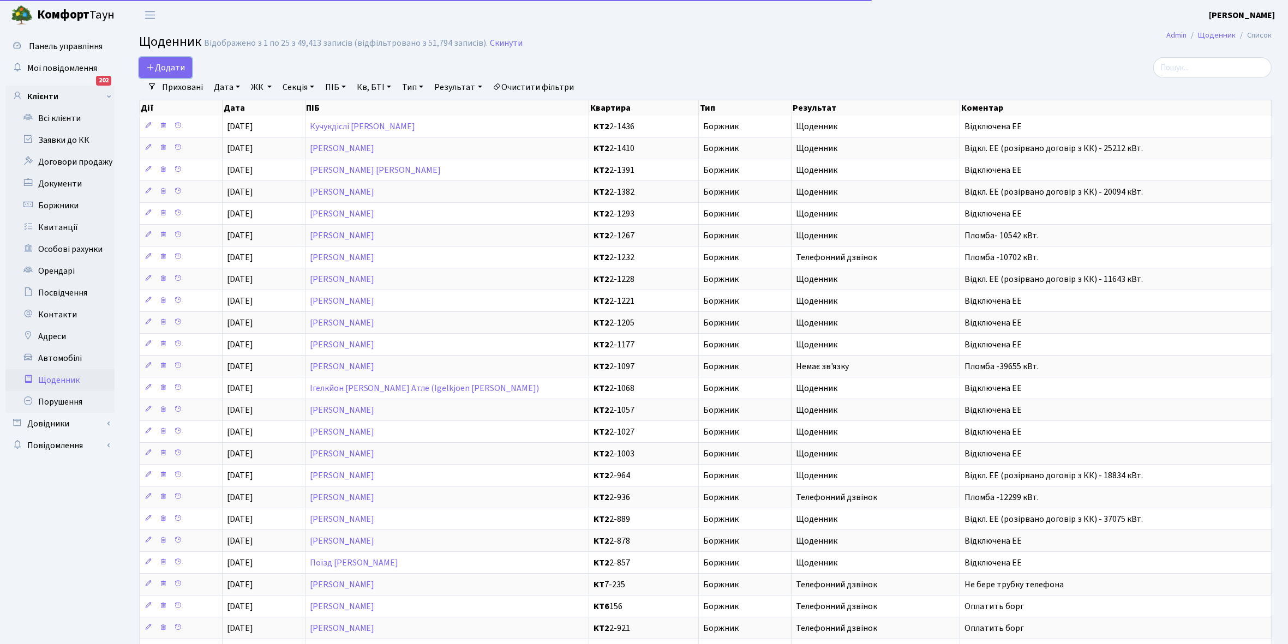
click at [169, 67] on span "Додати" at bounding box center [165, 68] width 39 height 12
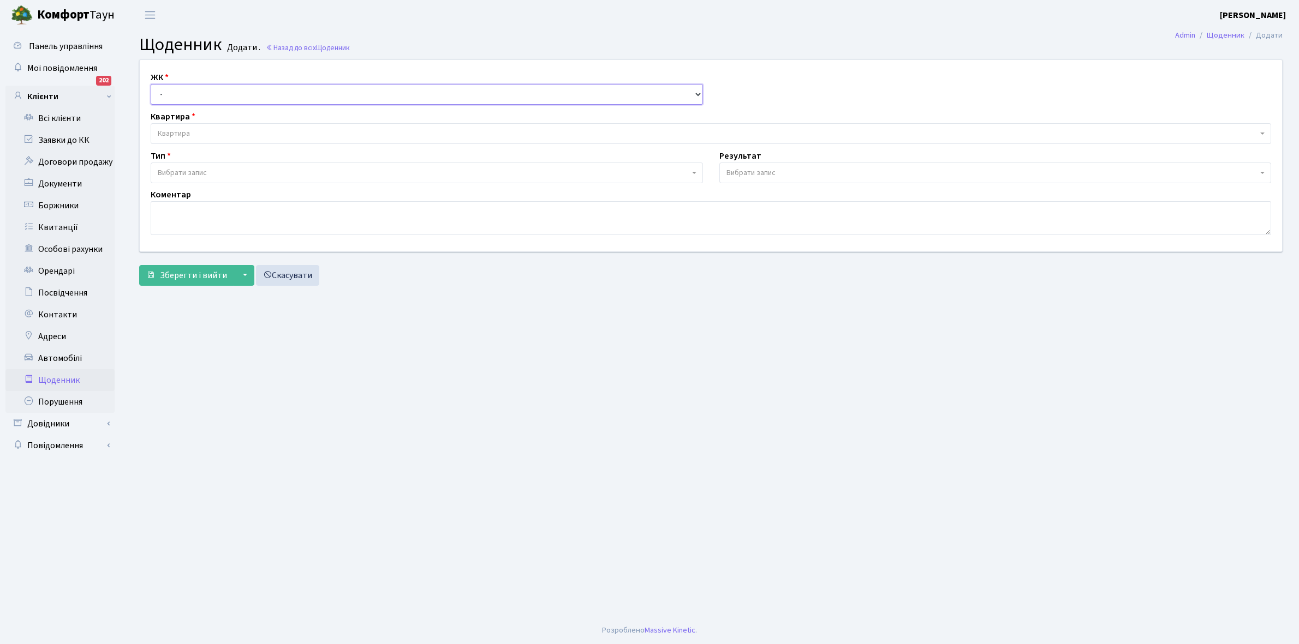
click at [186, 94] on select "- КТ, вул. Регенераторна, 4 КТ2, просп. [STREET_ADDRESS] [STREET_ADDRESS] [PERS…" at bounding box center [427, 94] width 552 height 21
select select "295"
click at [151, 84] on select "- КТ, вул. Регенераторна, 4 КТ2, просп. [STREET_ADDRESS] [STREET_ADDRESS] [PERS…" at bounding box center [427, 94] width 552 height 21
select select
click at [178, 132] on span "Квартира" at bounding box center [174, 133] width 32 height 11
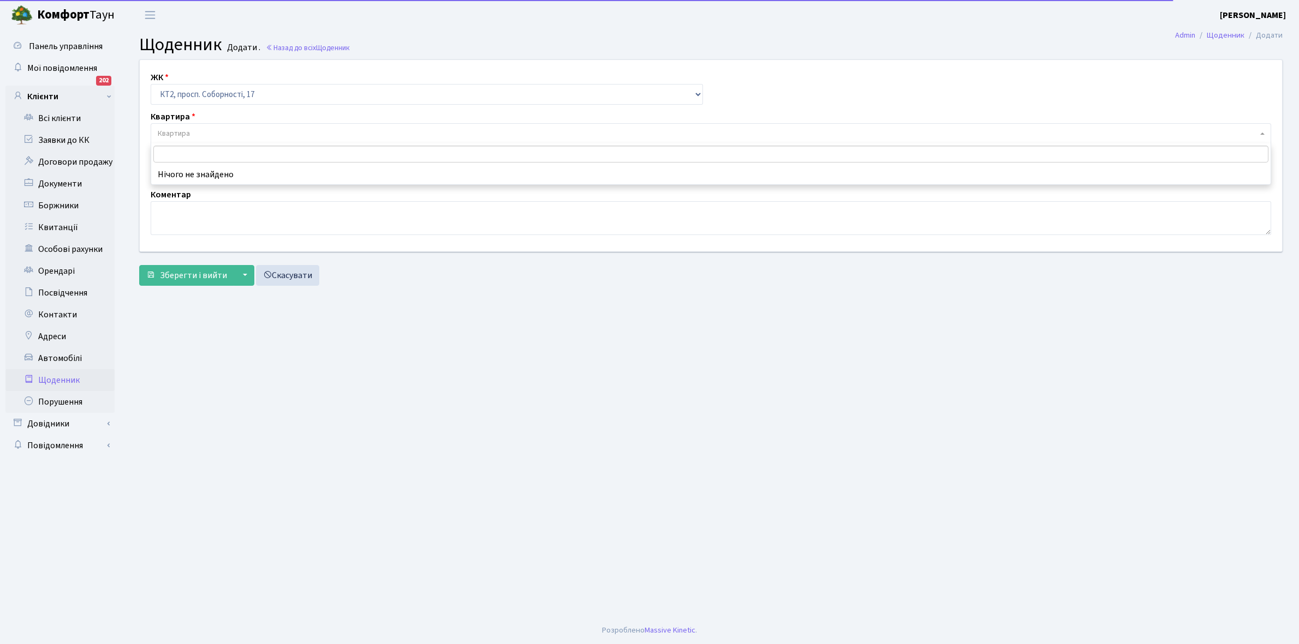
click at [178, 151] on input "search" at bounding box center [710, 154] width 1115 height 17
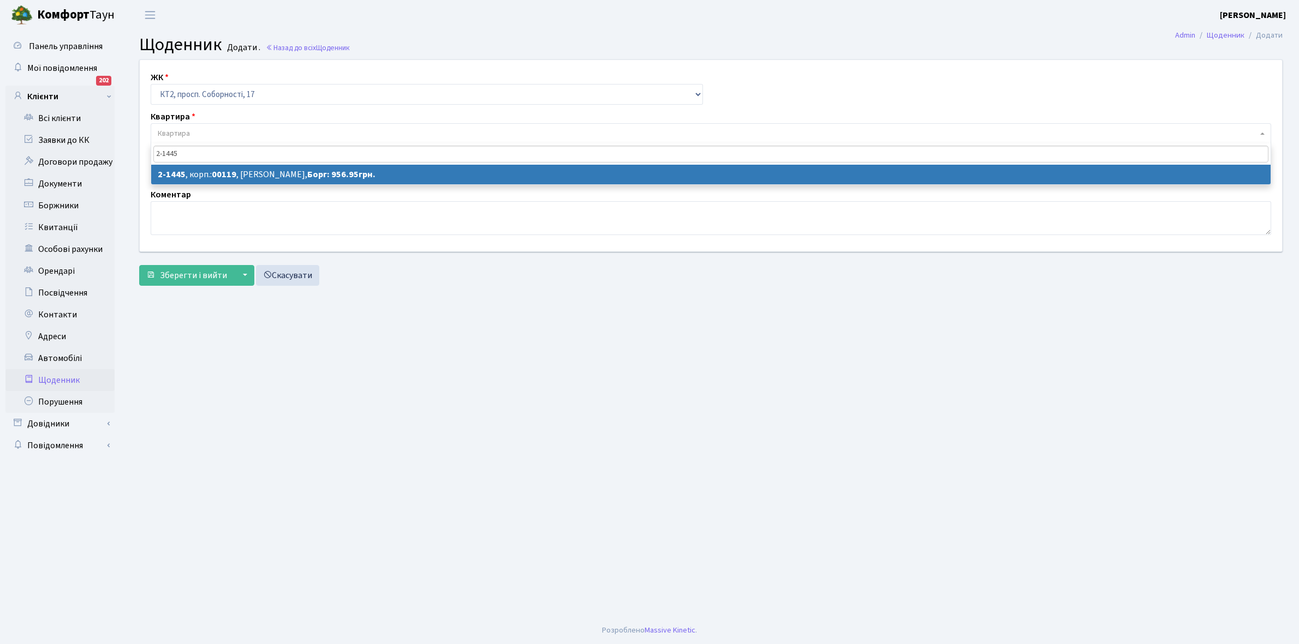
type input "2-1445"
select select "13060"
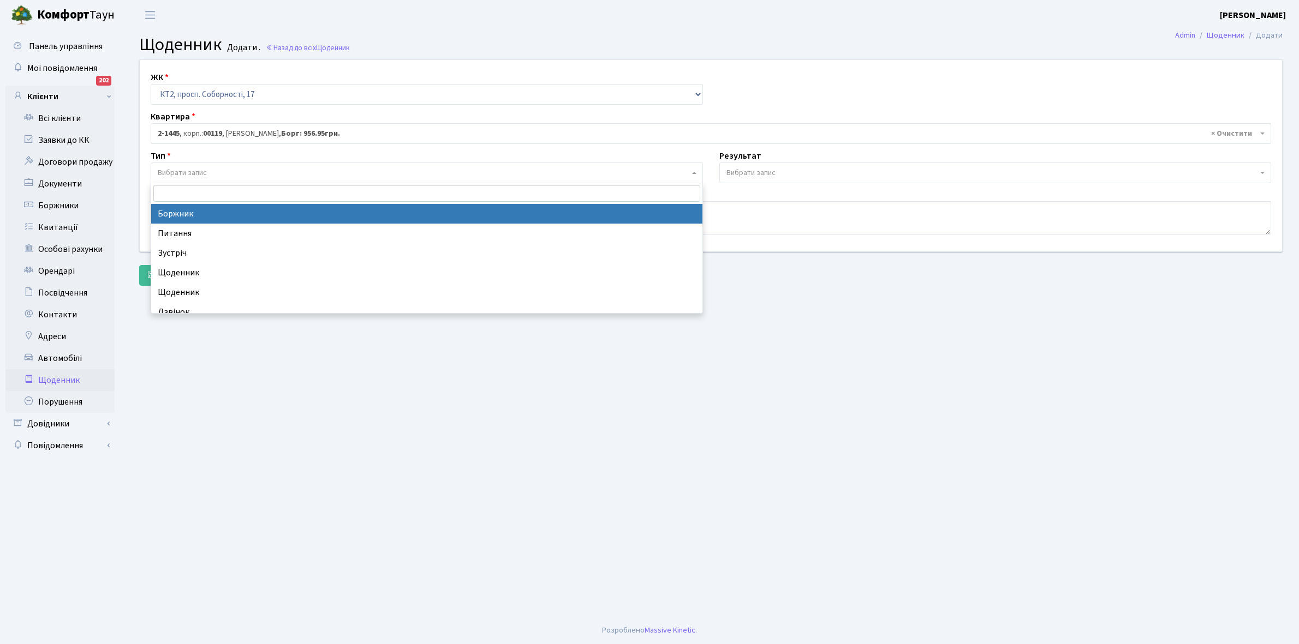
click at [194, 175] on span "Вибрати запис" at bounding box center [182, 173] width 49 height 11
select select "189"
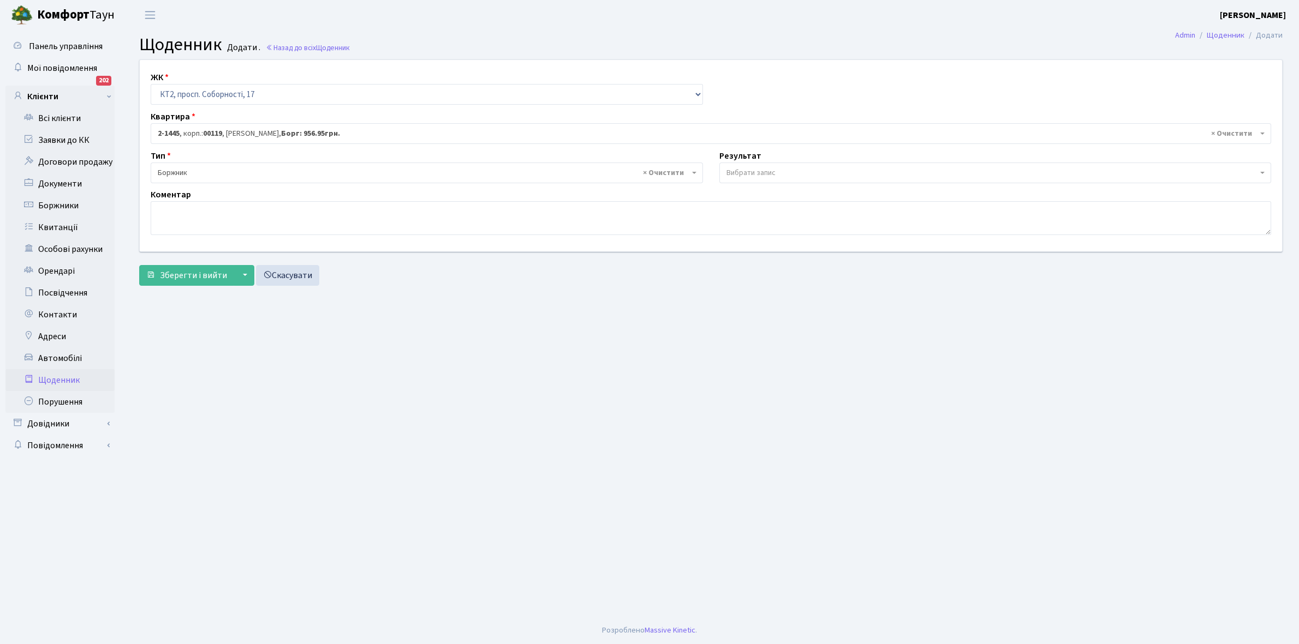
click at [751, 170] on span "Вибрати запис" at bounding box center [750, 173] width 49 height 11
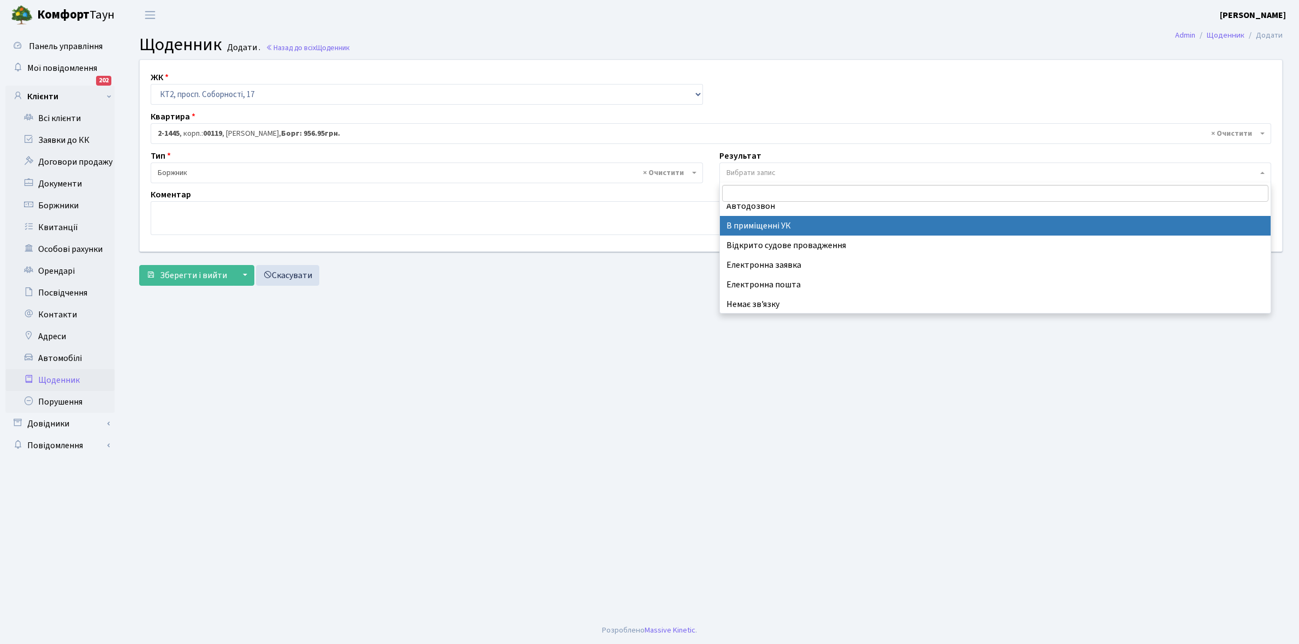
scroll to position [67, 0]
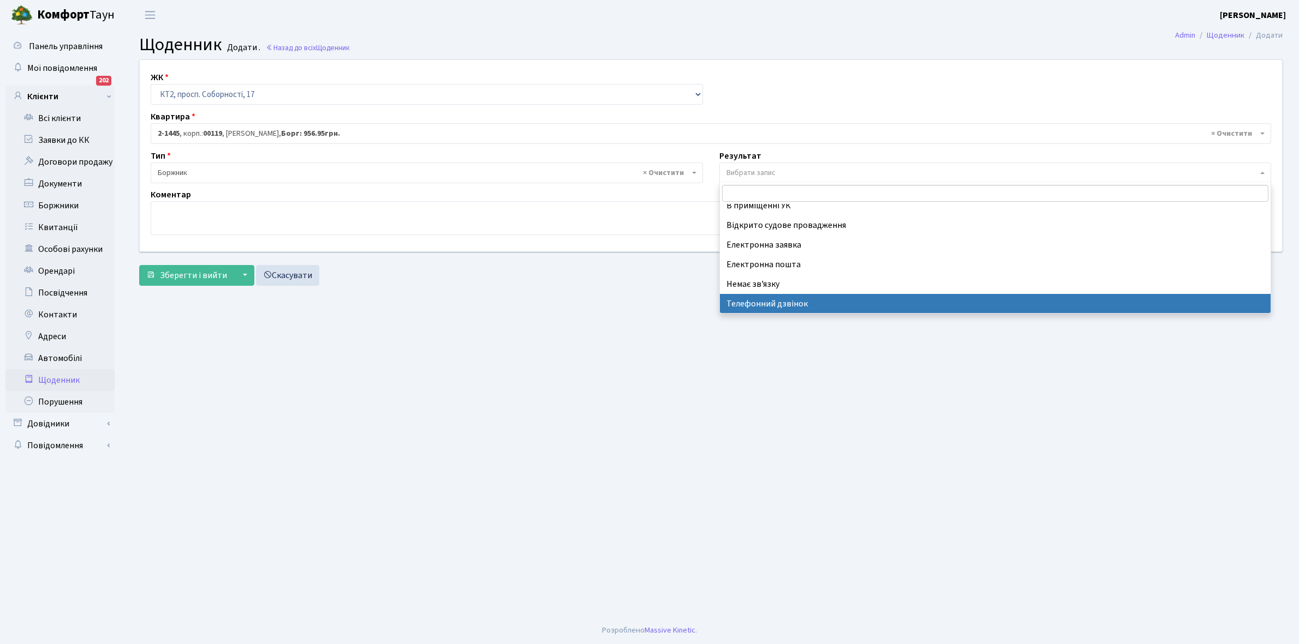
select select "196"
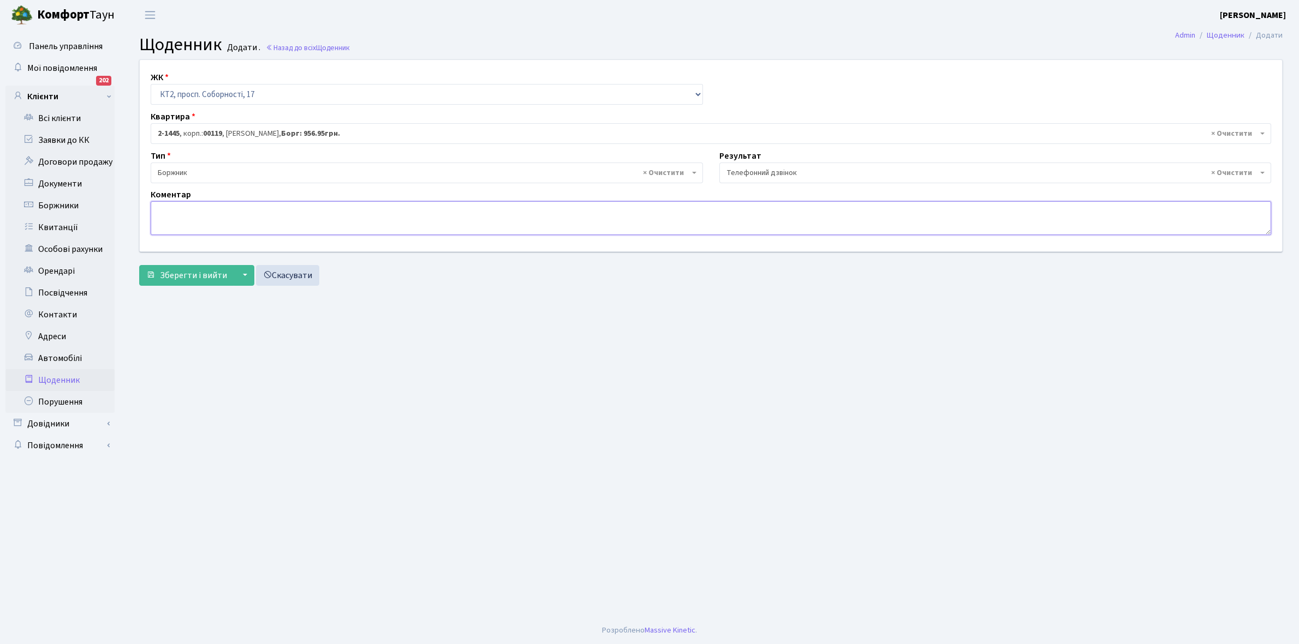
click at [156, 219] on textarea at bounding box center [711, 218] width 1120 height 34
type textarea "Пломба -12278 кВт."
click at [197, 276] on span "Зберегти і вийти" at bounding box center [193, 276] width 67 height 12
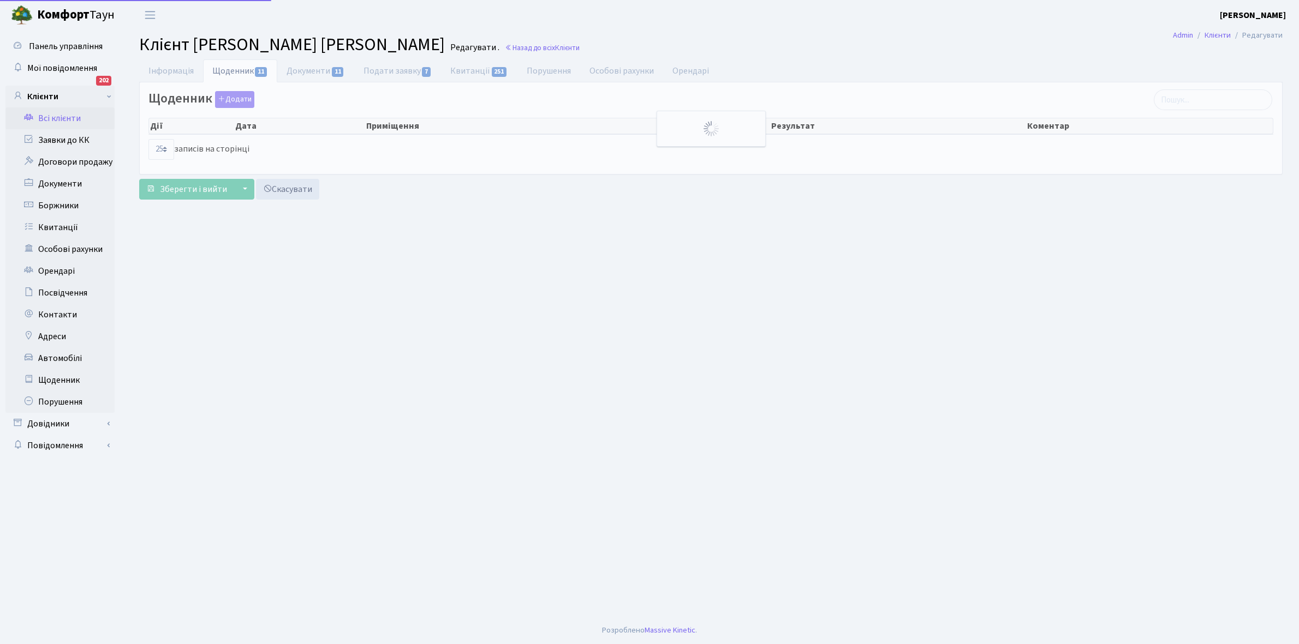
select select "25"
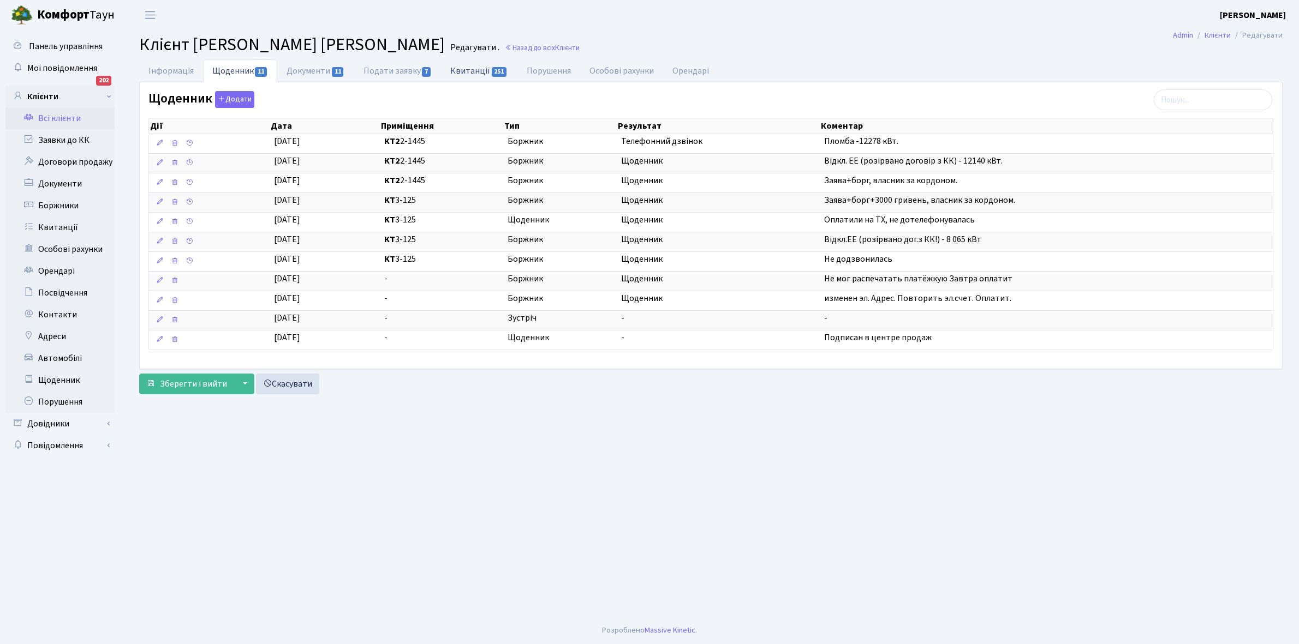
click at [473, 70] on link "Квитанції 251" at bounding box center [479, 70] width 76 height 22
select select "25"
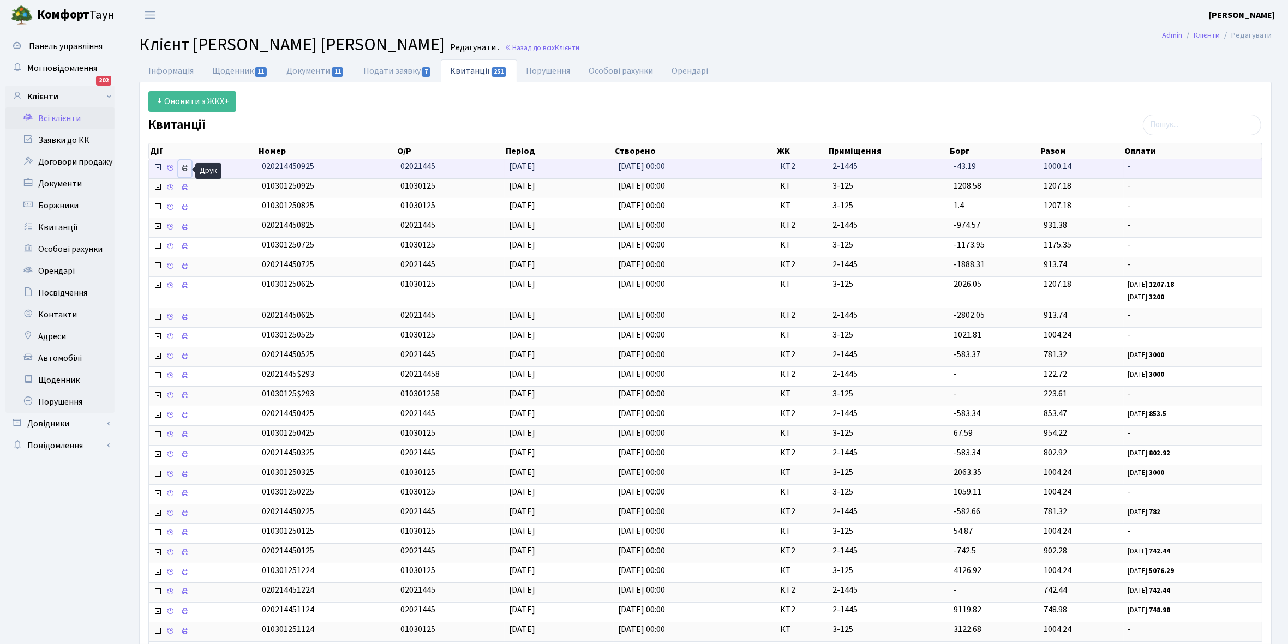
click at [186, 170] on icon at bounding box center [185, 168] width 8 height 8
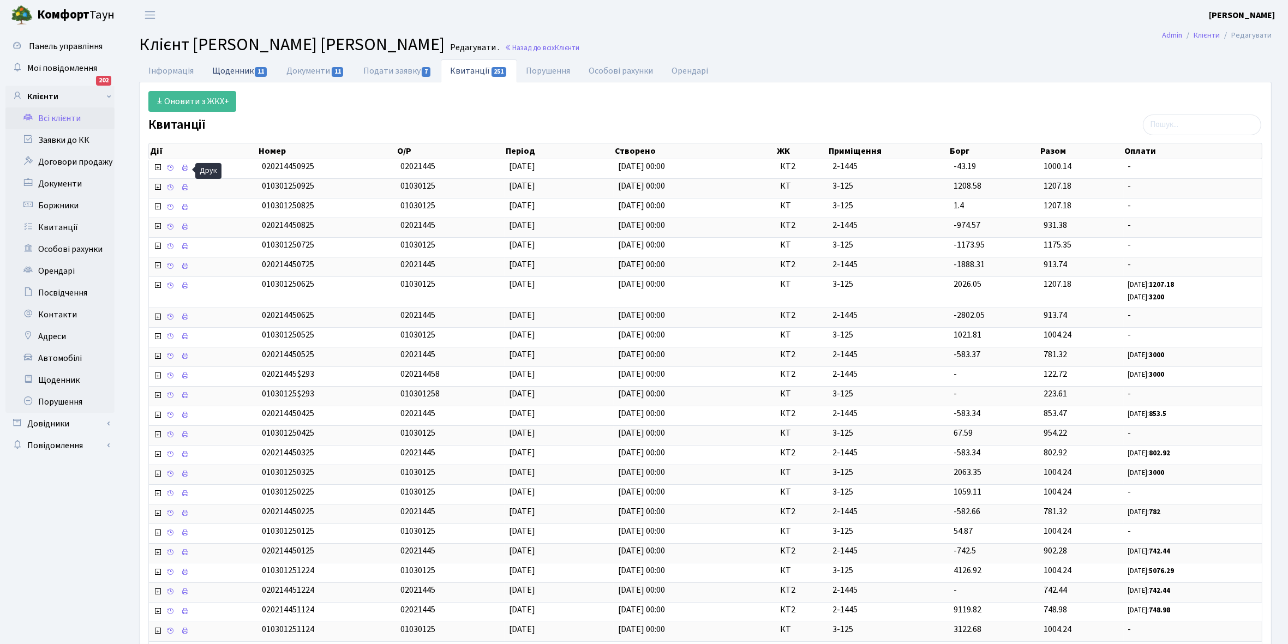
click at [246, 71] on link "Щоденник 11" at bounding box center [240, 70] width 74 height 22
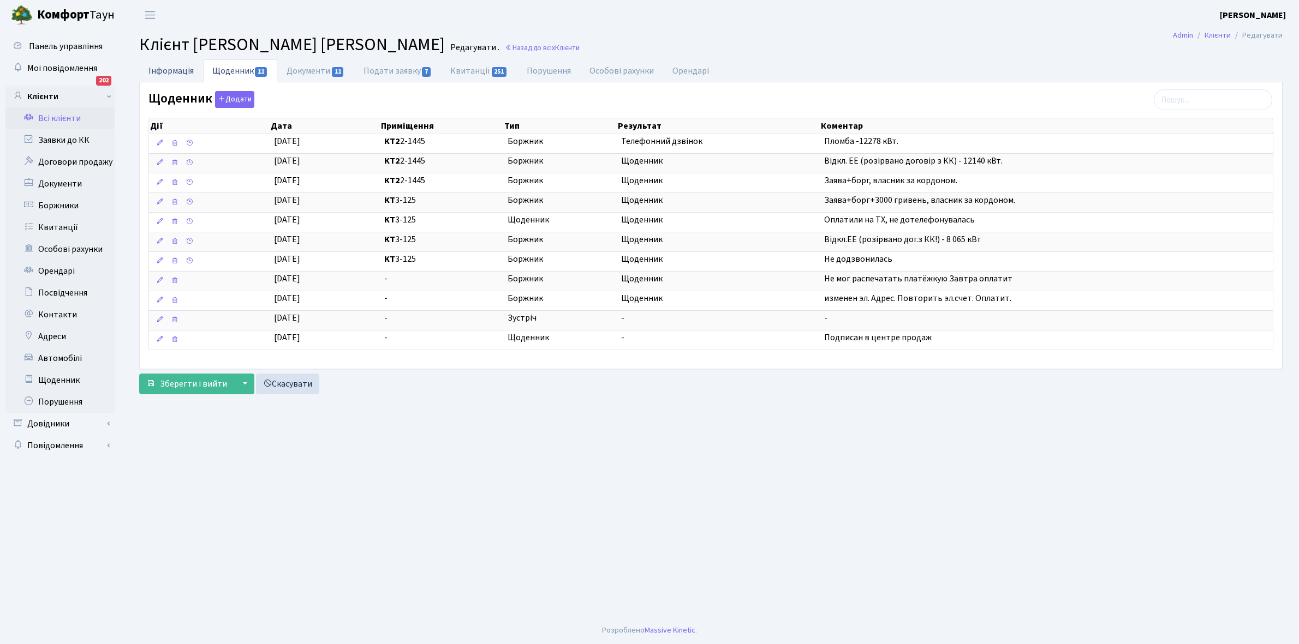
click at [157, 68] on link "Інформація" at bounding box center [171, 70] width 64 height 22
select select "25"
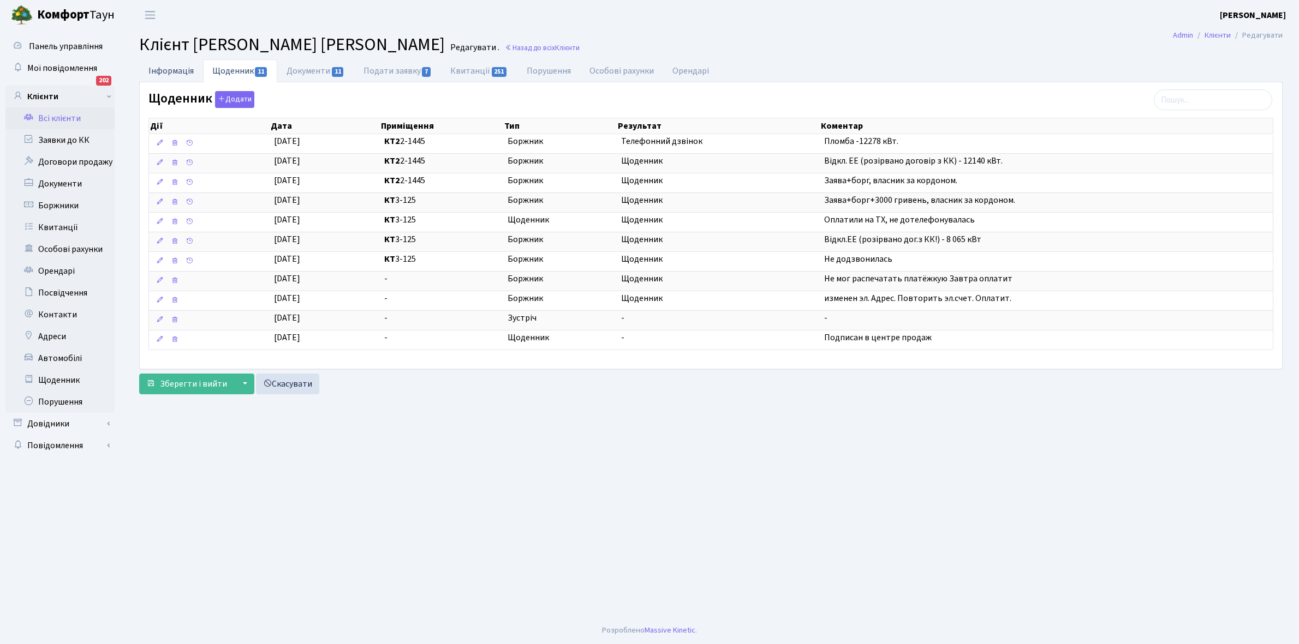
select select "25"
